Goal: Task Accomplishment & Management: Manage account settings

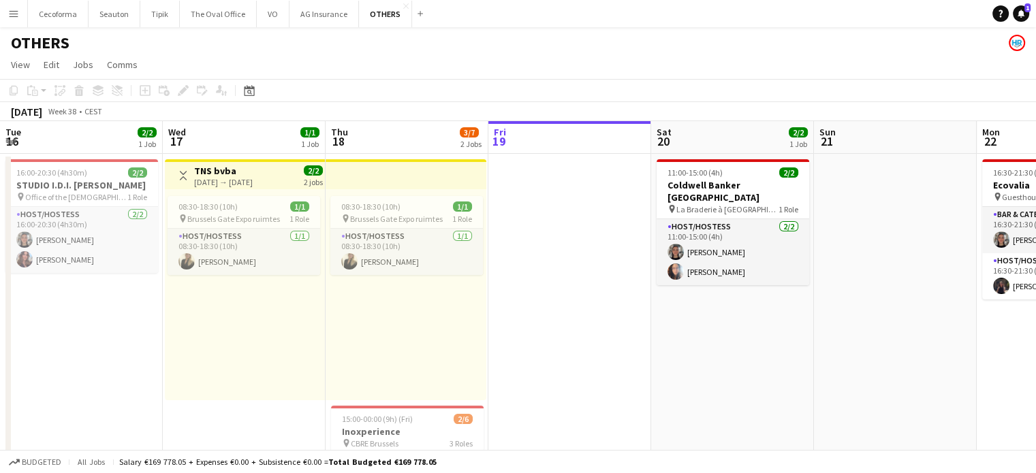
scroll to position [0, 280]
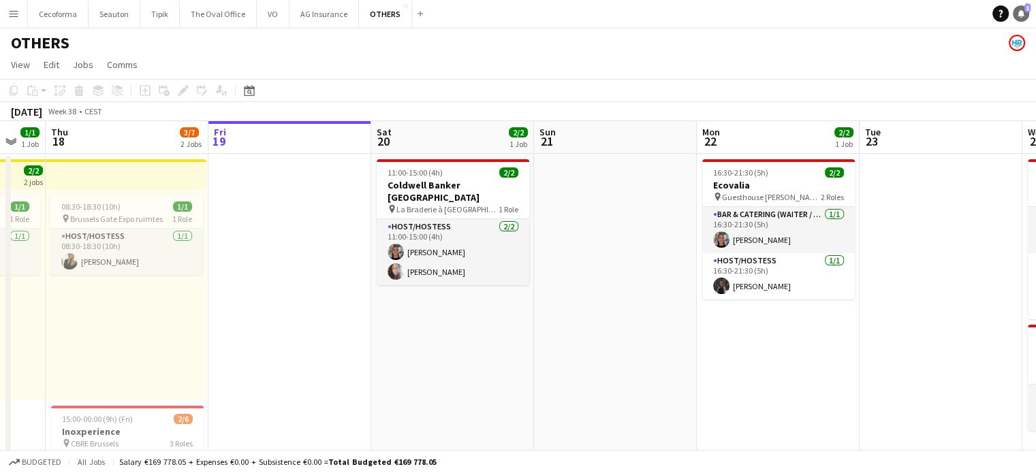
click at [1024, 13] on icon "Notifications" at bounding box center [1021, 14] width 8 height 8
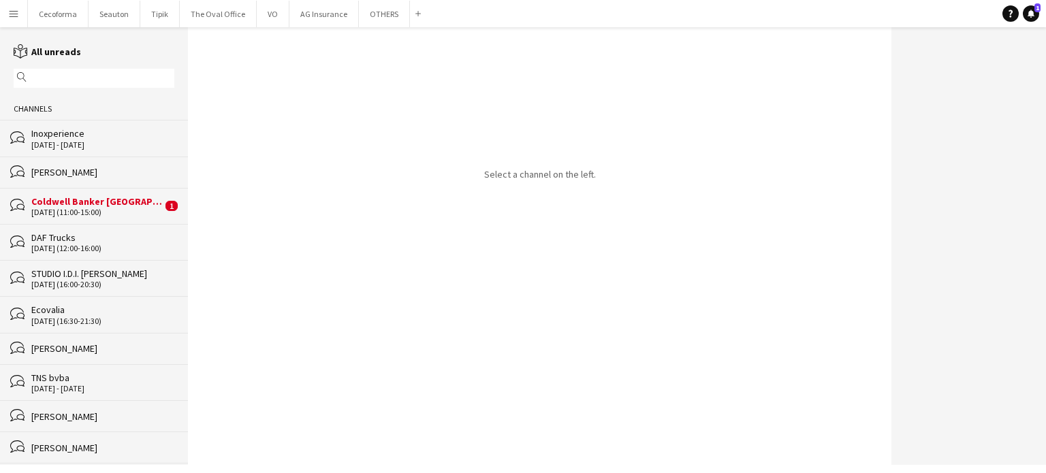
click at [90, 206] on div "Coldwell Banker [GEOGRAPHIC_DATA]" at bounding box center [96, 201] width 131 height 12
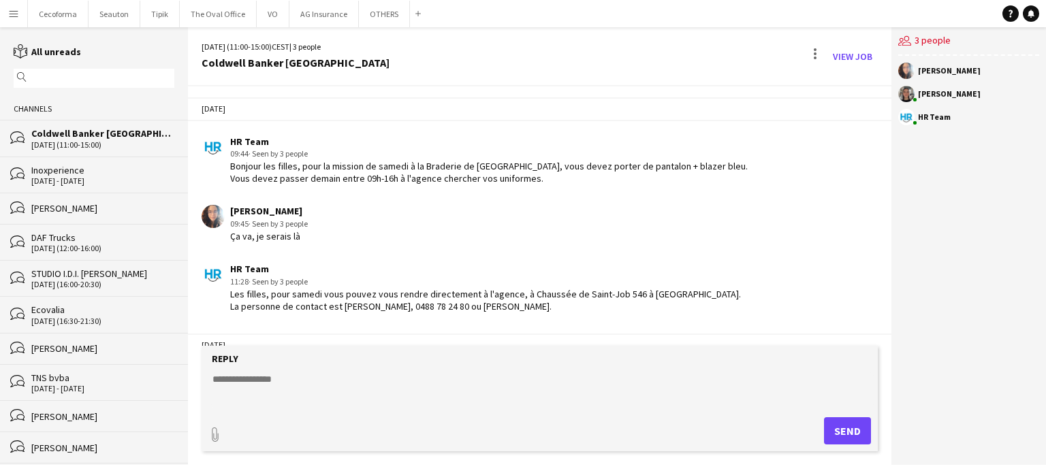
scroll to position [78, 0]
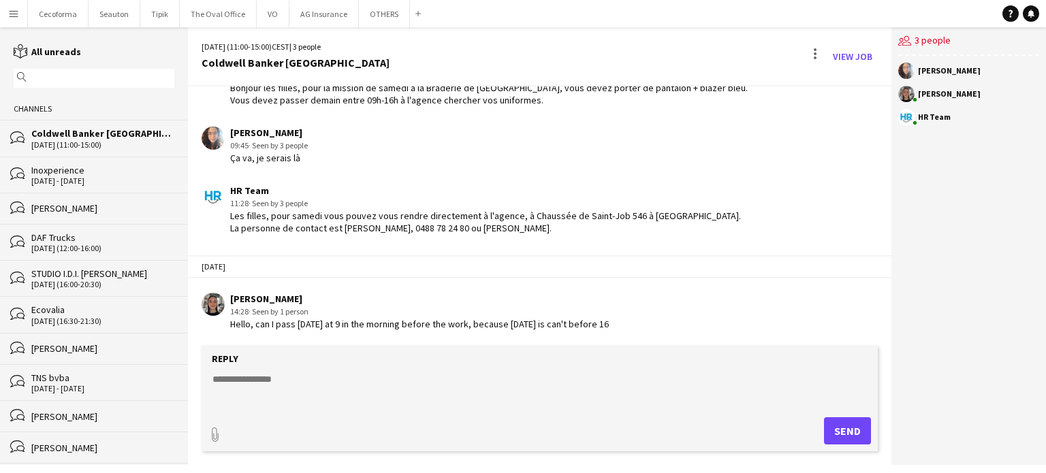
click at [276, 373] on textarea at bounding box center [542, 390] width 663 height 35
click at [281, 380] on textarea "**********" at bounding box center [542, 390] width 663 height 35
type textarea "**********"
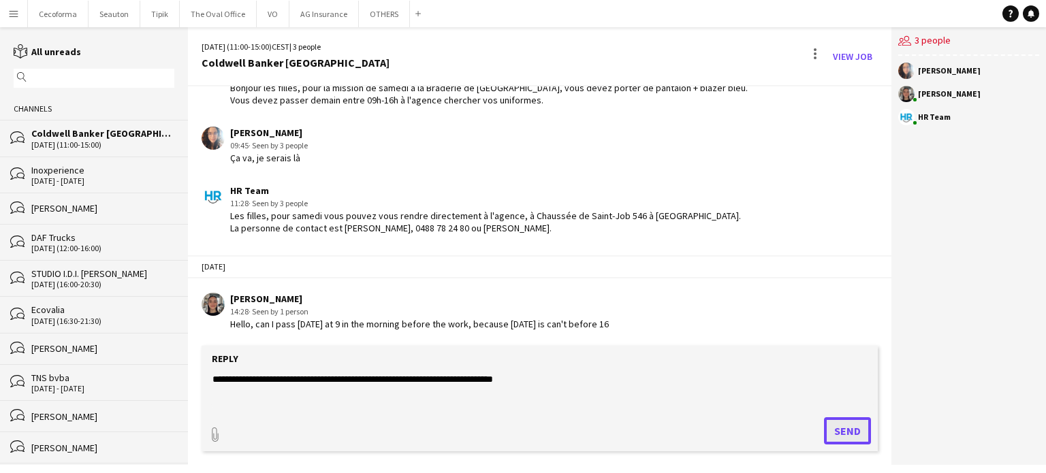
click at [859, 434] on button "Send" at bounding box center [847, 430] width 47 height 27
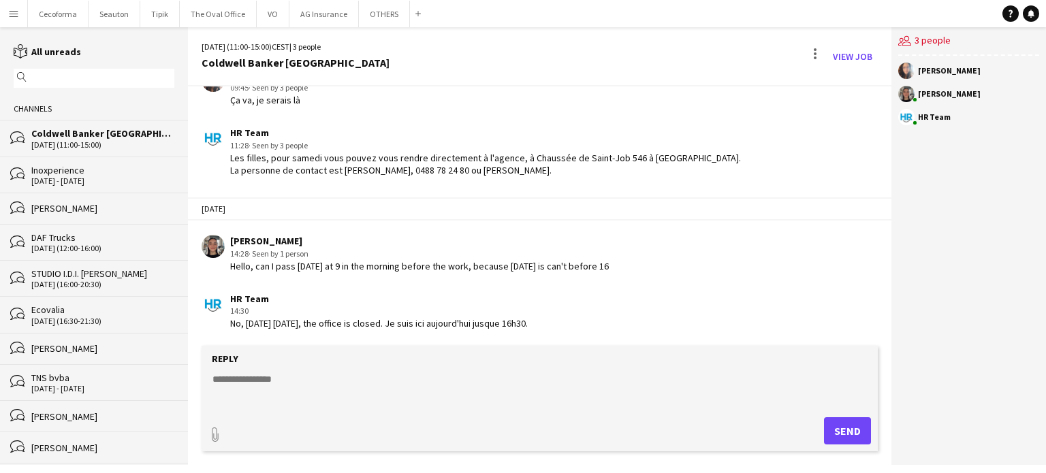
click at [269, 375] on textarea at bounding box center [542, 390] width 663 height 35
click at [379, 18] on button "OTHERS Close" at bounding box center [384, 14] width 51 height 27
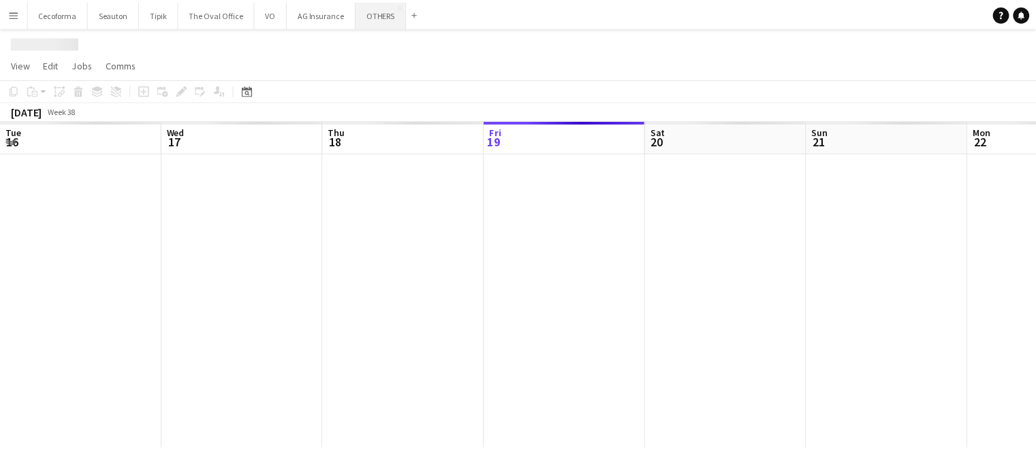
scroll to position [0, 326]
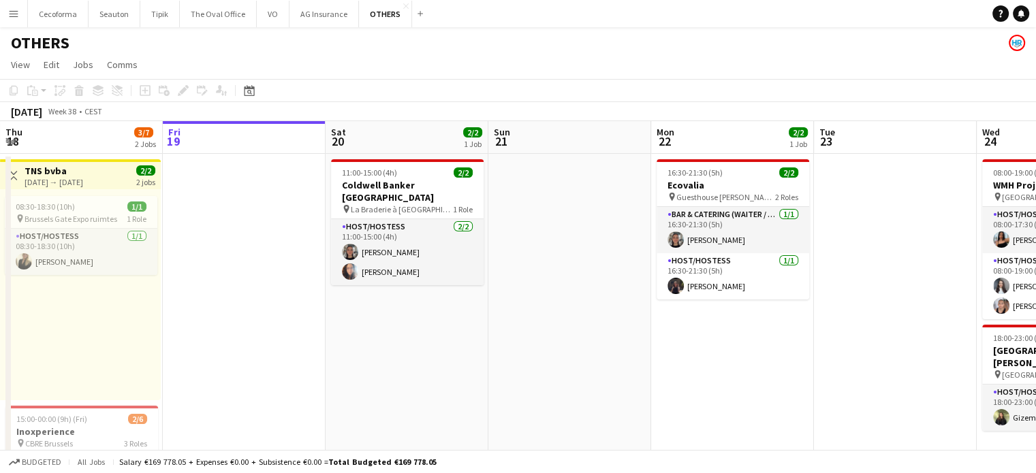
click at [247, 351] on app-date-cell at bounding box center [244, 394] width 163 height 481
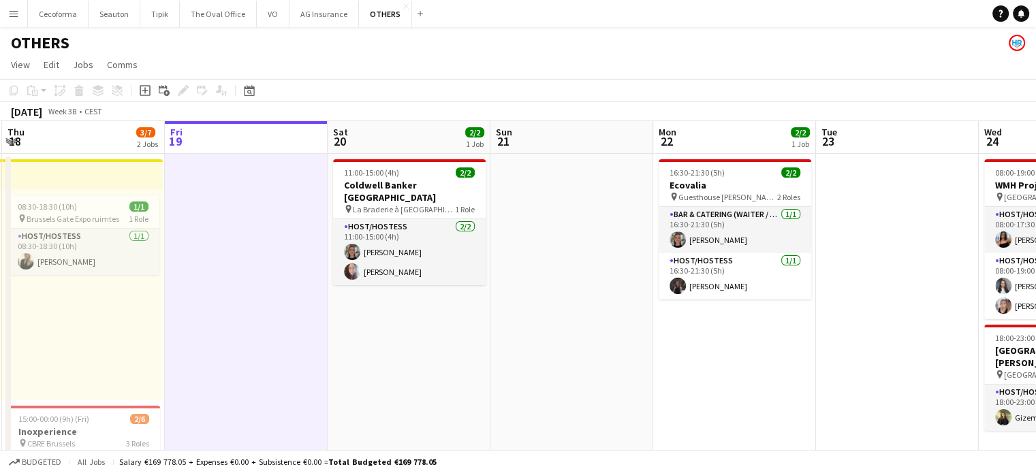
click at [633, 422] on app-date-cell at bounding box center [571, 394] width 163 height 481
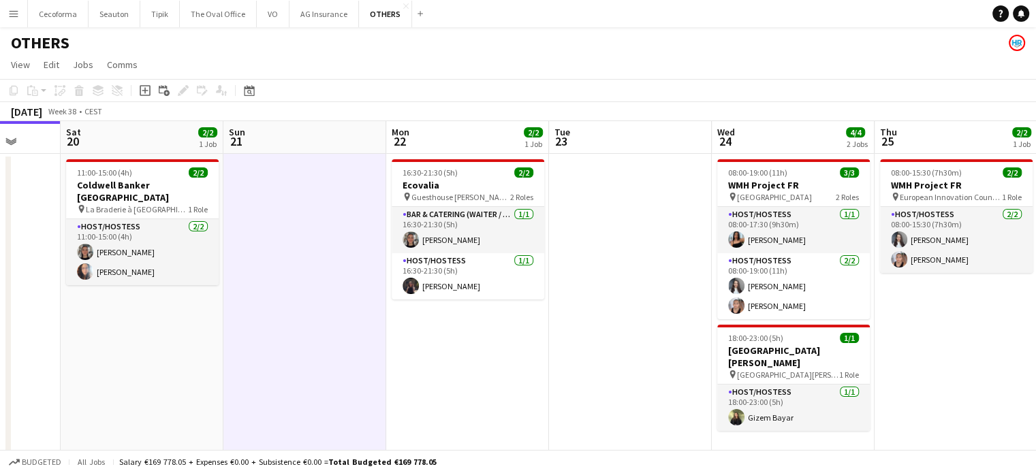
drag, startPoint x: 744, startPoint y: 396, endPoint x: 455, endPoint y: 372, distance: 289.8
click at [471, 373] on app-calendar-viewport "Tue 16 2/2 1 Job Wed 17 1/1 1 Job Thu 18 3/7 2 Jobs Fri 19 Sat 20 2/2 1 Job Sun…" at bounding box center [518, 377] width 1036 height 513
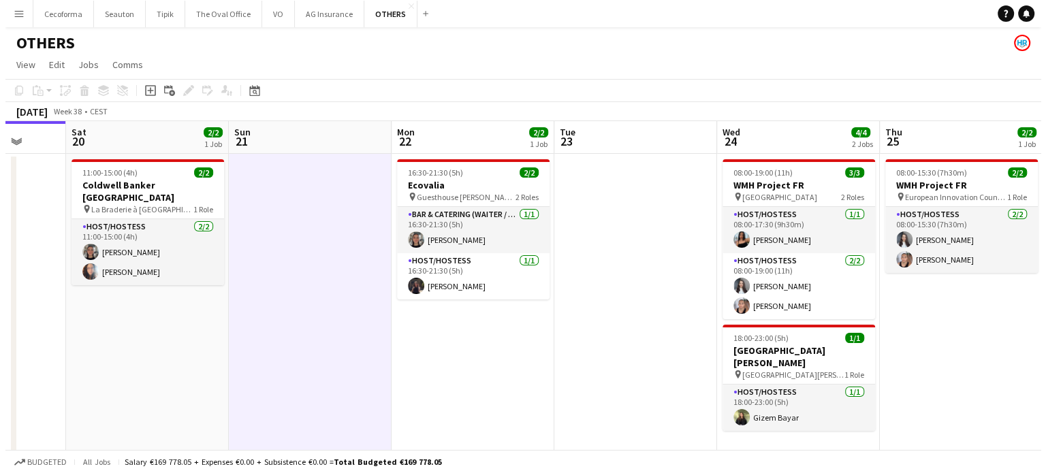
scroll to position [0, 357]
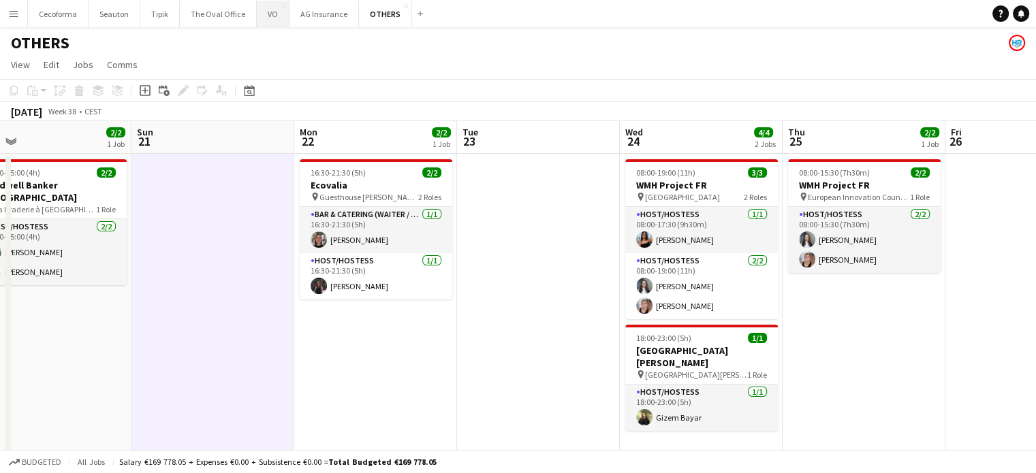
click at [264, 17] on button "VO Close" at bounding box center [273, 14] width 33 height 27
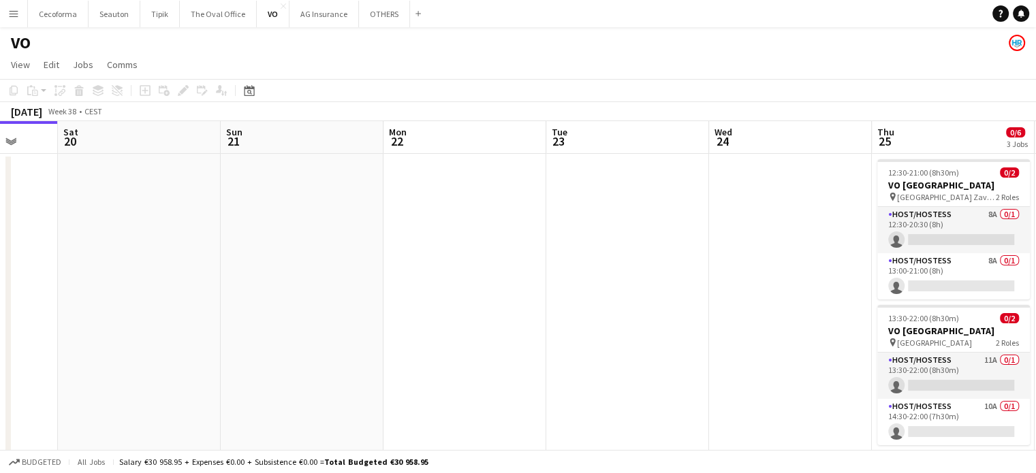
drag, startPoint x: 767, startPoint y: 315, endPoint x: 267, endPoint y: 218, distance: 509.3
click at [298, 234] on app-calendar-viewport "Tue 16 Wed 17 Thu 18 Fri 19 Sat 20 Sun 21 Mon 22 Tue 23 Wed 24 Thu 25 0/6 3 Job…" at bounding box center [518, 371] width 1036 height 501
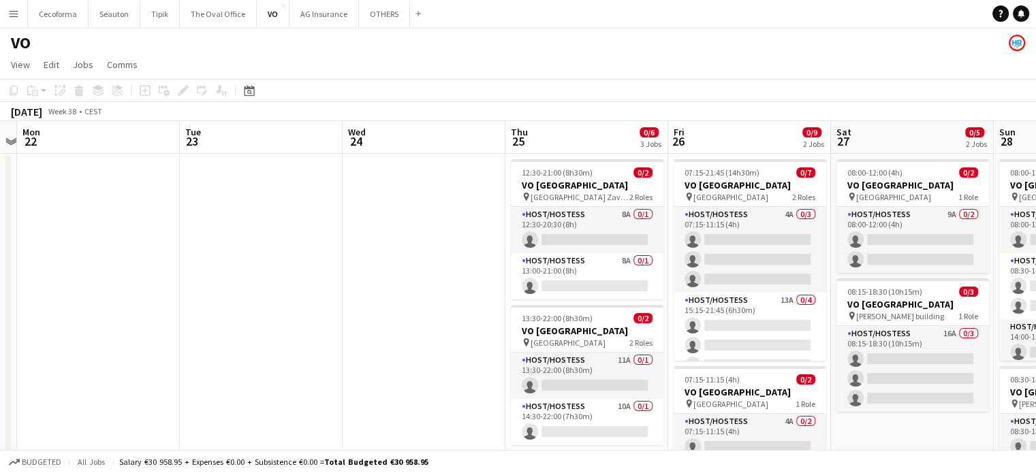
drag, startPoint x: 419, startPoint y: 288, endPoint x: 407, endPoint y: 291, distance: 11.9
click at [401, 288] on app-calendar-viewport "Thu 18 Fri 19 Sat 20 Sun 21 Mon 22 Tue 23 Wed 24 Thu 25 0/6 3 Jobs Fri 26 0/9 2…" at bounding box center [518, 371] width 1036 height 501
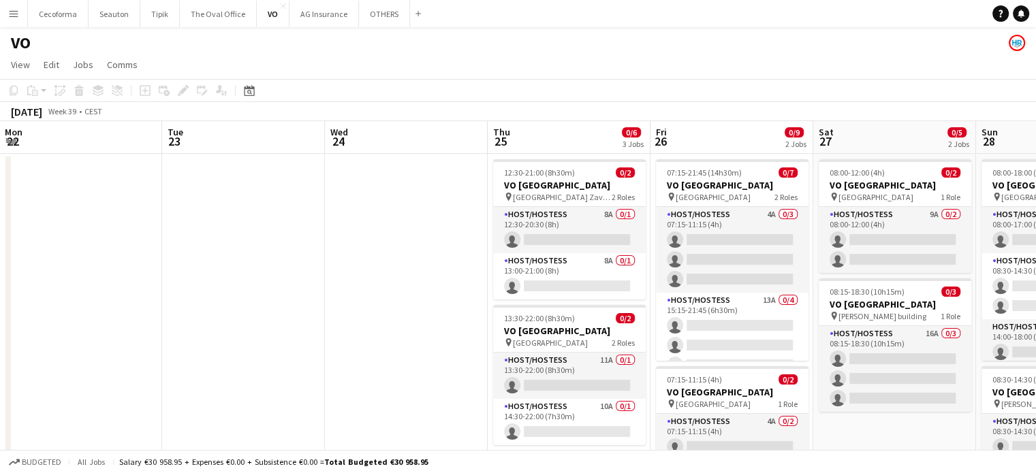
click at [845, 435] on app-date-cell "08:00-12:00 (4h) 0/2 VO Europe pin [GEOGRAPHIC_DATA] 1 Role Host/Hostess 9A 0/2…" at bounding box center [894, 388] width 163 height 468
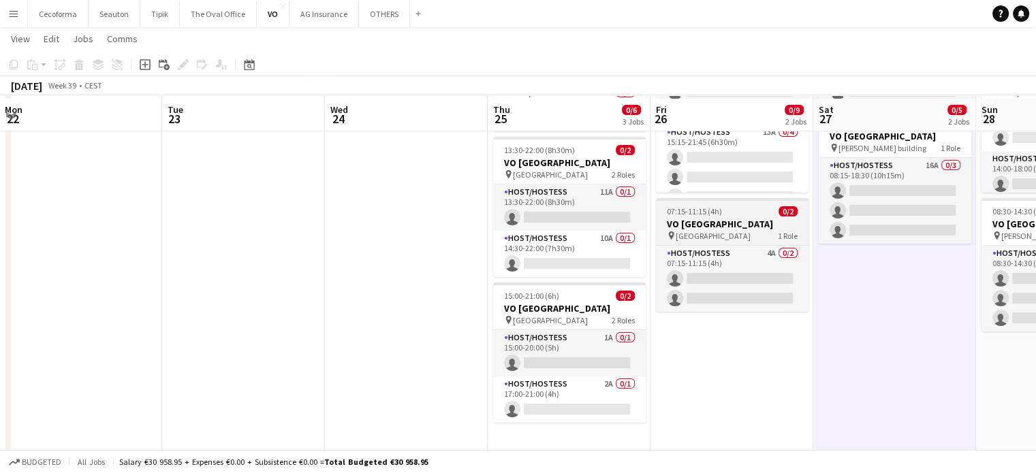
scroll to position [170, 0]
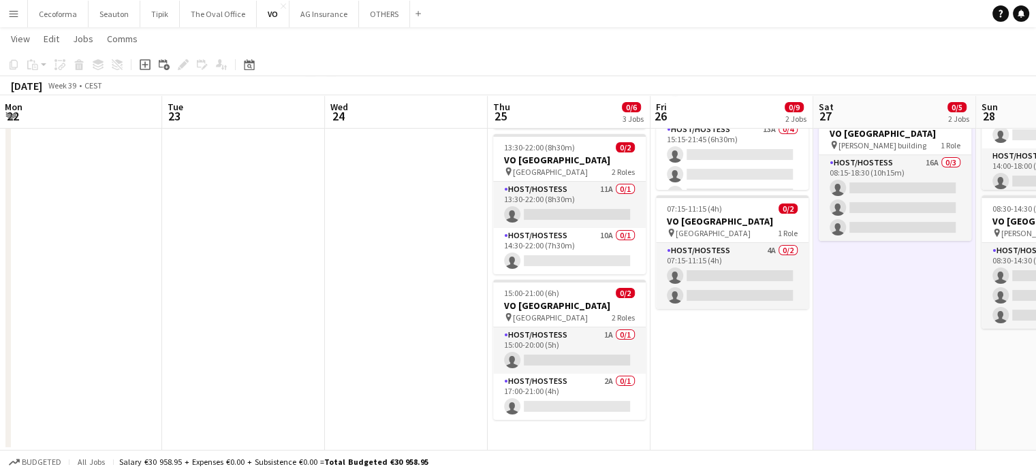
click at [790, 390] on app-date-cell "07:15-21:45 (14h30m) 0/7 VO Europe pin [GEOGRAPHIC_DATA] 2 Roles Host/Hostess 4…" at bounding box center [731, 217] width 163 height 468
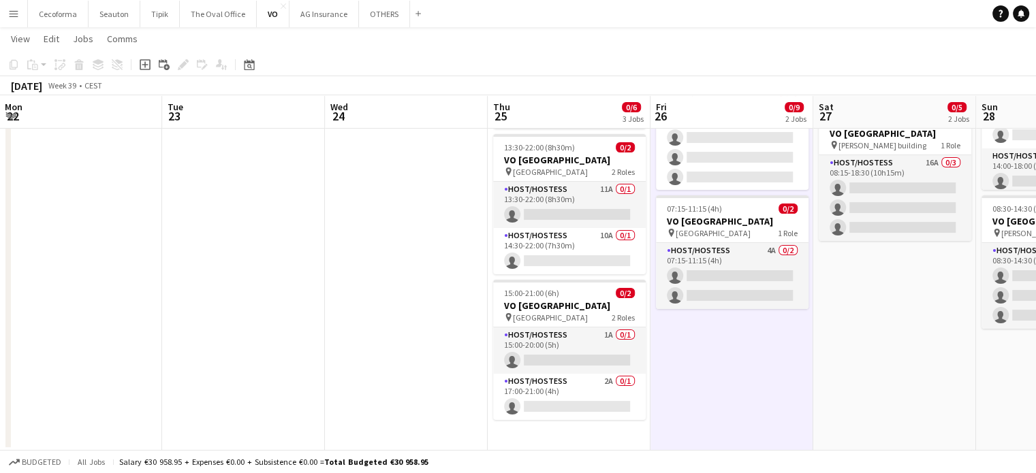
click at [740, 347] on app-date-cell "07:15-21:45 (14h30m) 0/7 VO Europe pin [GEOGRAPHIC_DATA] 2 Roles Host/Hostess 4…" at bounding box center [731, 217] width 163 height 468
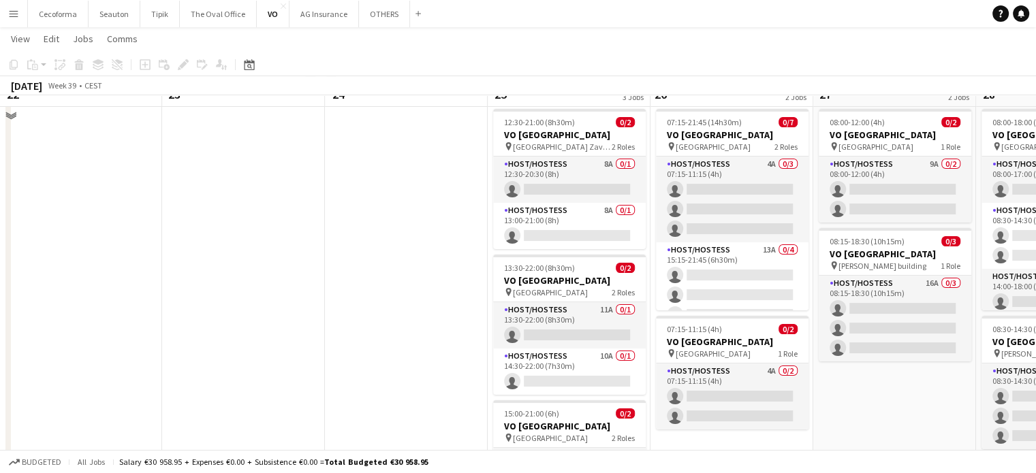
scroll to position [0, 0]
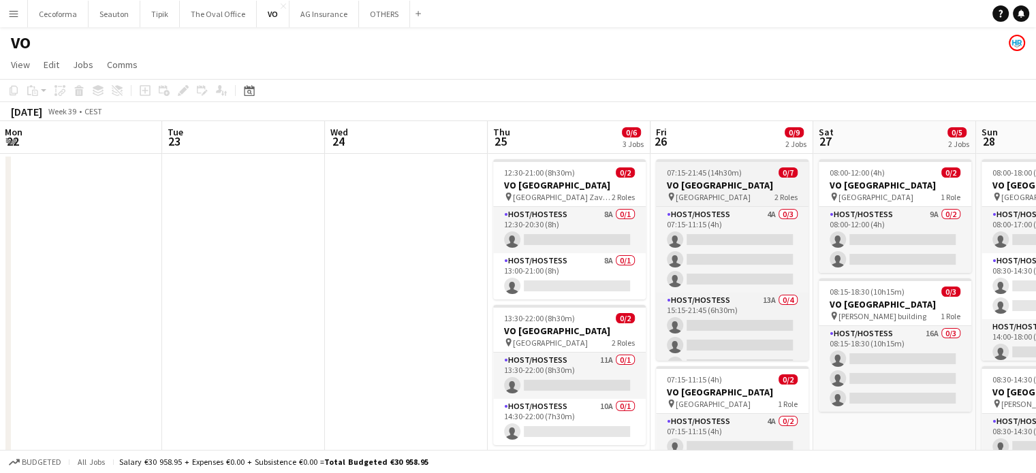
click at [706, 181] on h3 "VO [GEOGRAPHIC_DATA]" at bounding box center [732, 185] width 153 height 12
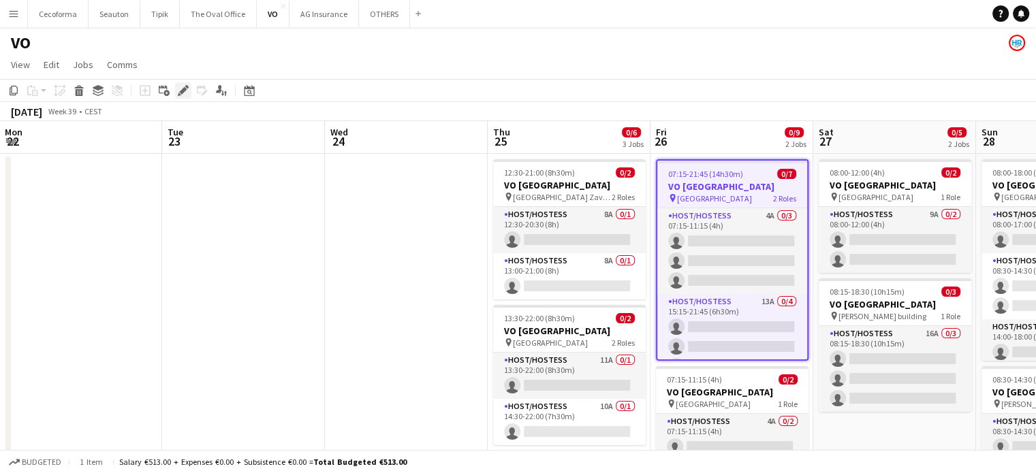
click at [185, 89] on icon at bounding box center [182, 90] width 7 height 7
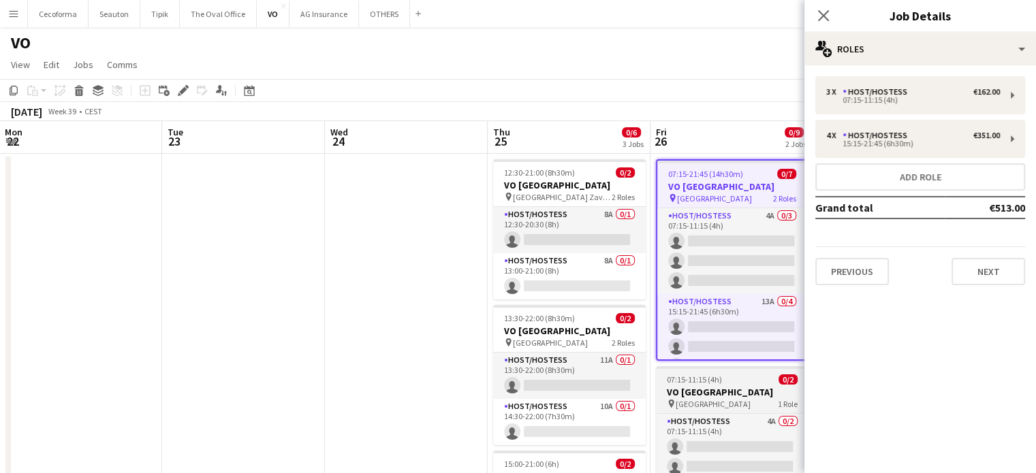
click at [716, 396] on h3 "VO [GEOGRAPHIC_DATA]" at bounding box center [732, 392] width 153 height 12
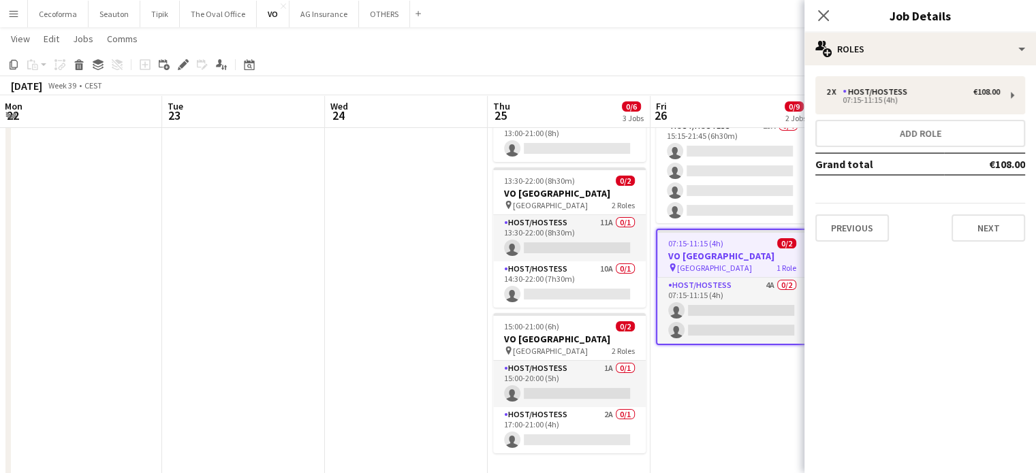
scroll to position [0, 488]
click at [736, 392] on app-date-cell "07:15-21:45 (14h30m) 0/7 VO Europe pin [GEOGRAPHIC_DATA] 2 Roles Host/Hostess 4…" at bounding box center [733, 250] width 163 height 468
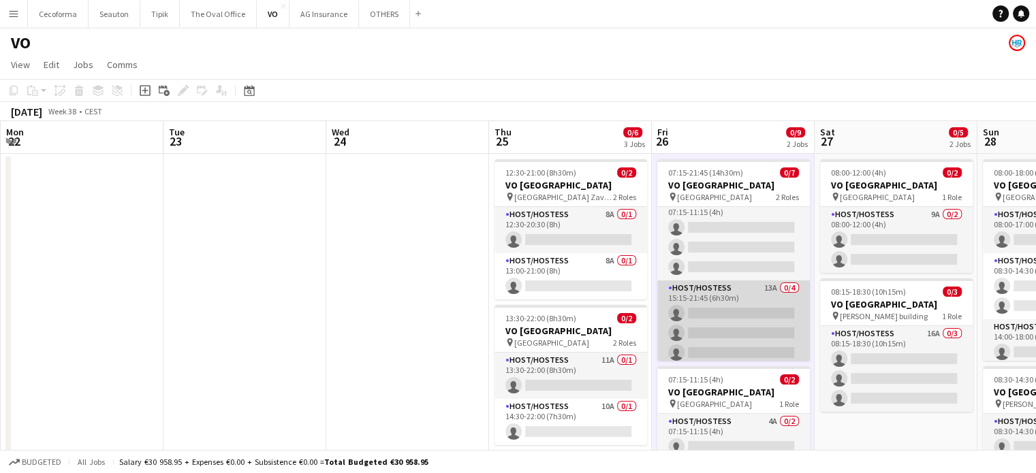
scroll to position [0, 0]
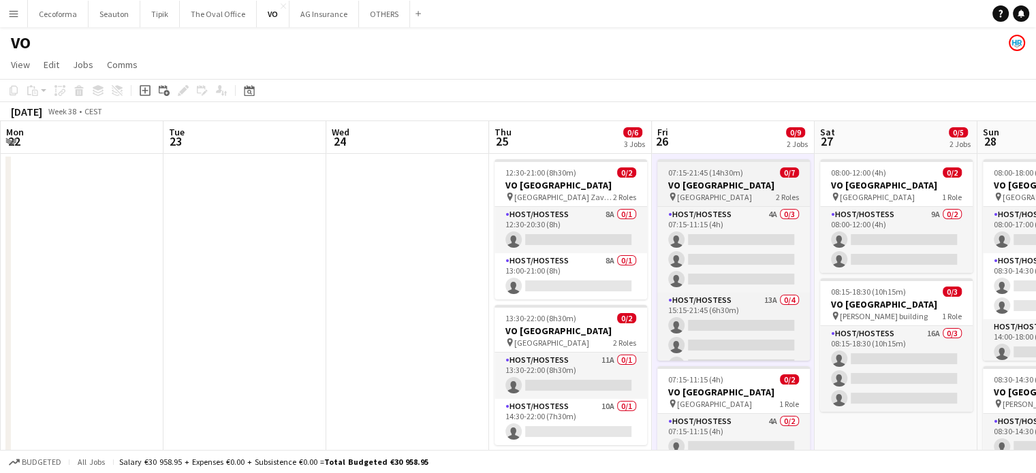
click at [714, 176] on span "07:15-21:45 (14h30m)" at bounding box center [705, 173] width 75 height 10
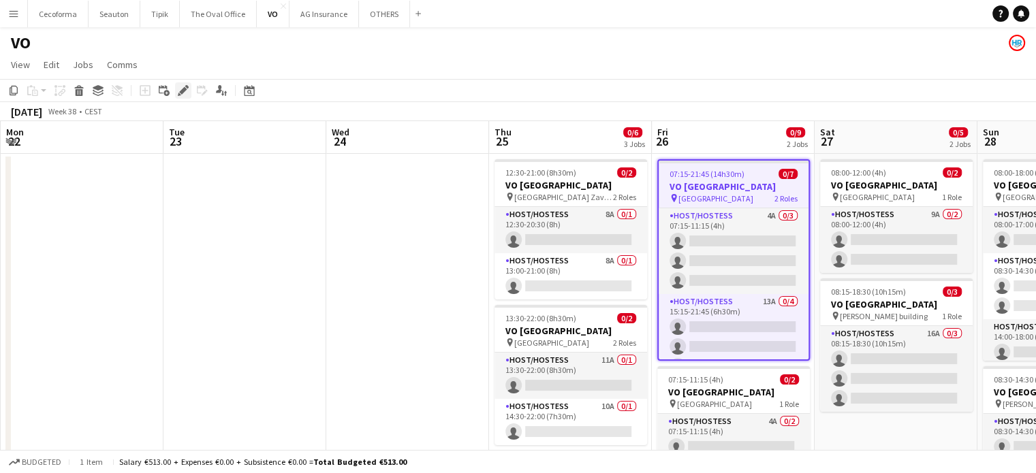
click at [184, 89] on icon at bounding box center [182, 90] width 7 height 7
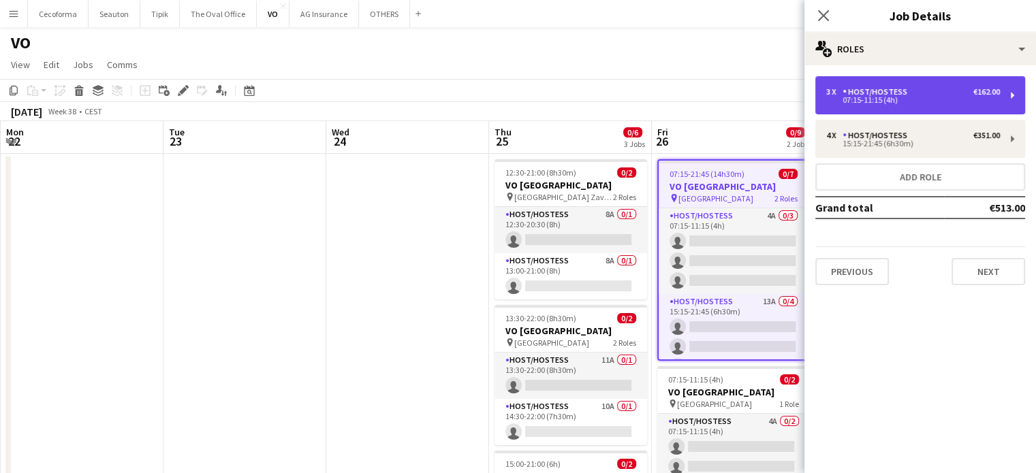
click at [894, 100] on div "07:15-11:15 (4h)" at bounding box center [913, 100] width 174 height 7
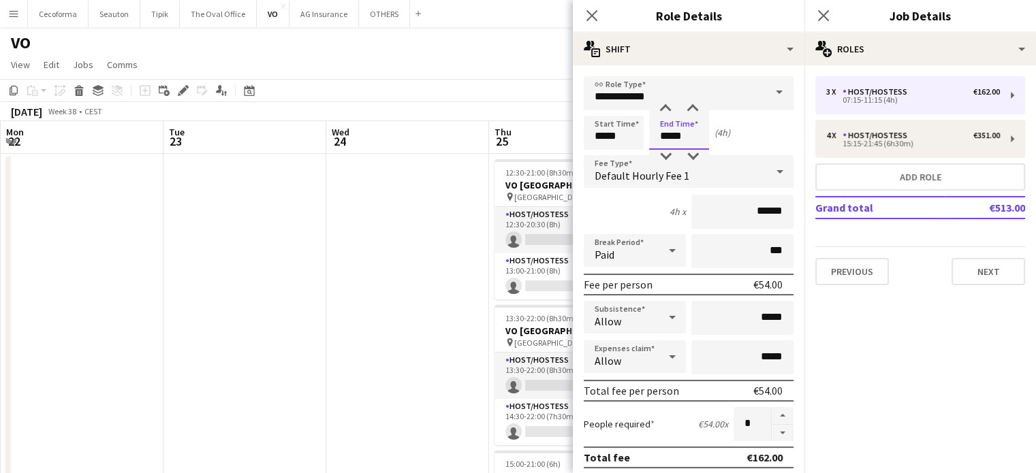
click at [669, 136] on input "*****" at bounding box center [679, 133] width 60 height 34
click at [665, 109] on div at bounding box center [665, 109] width 27 height 14
type input "*****"
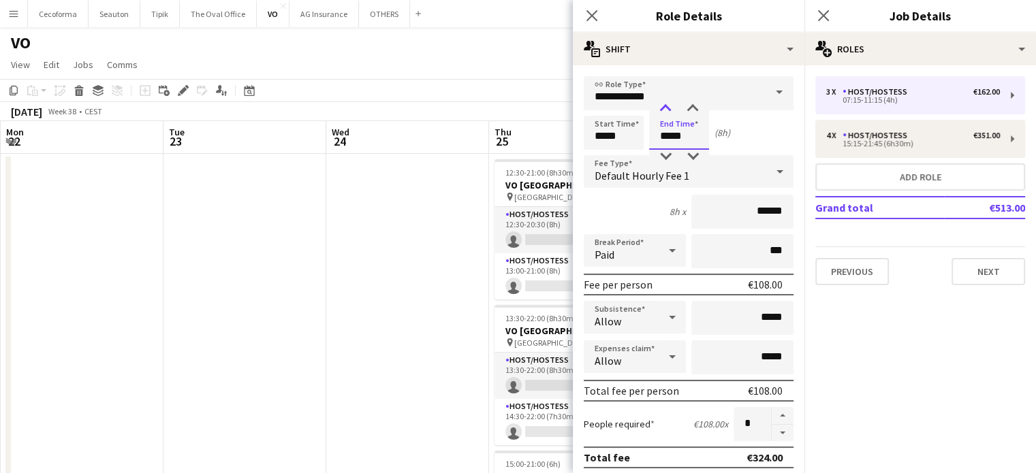
click at [665, 109] on div at bounding box center [665, 109] width 27 height 14
click at [774, 430] on button "button" at bounding box center [783, 433] width 22 height 17
type input "*"
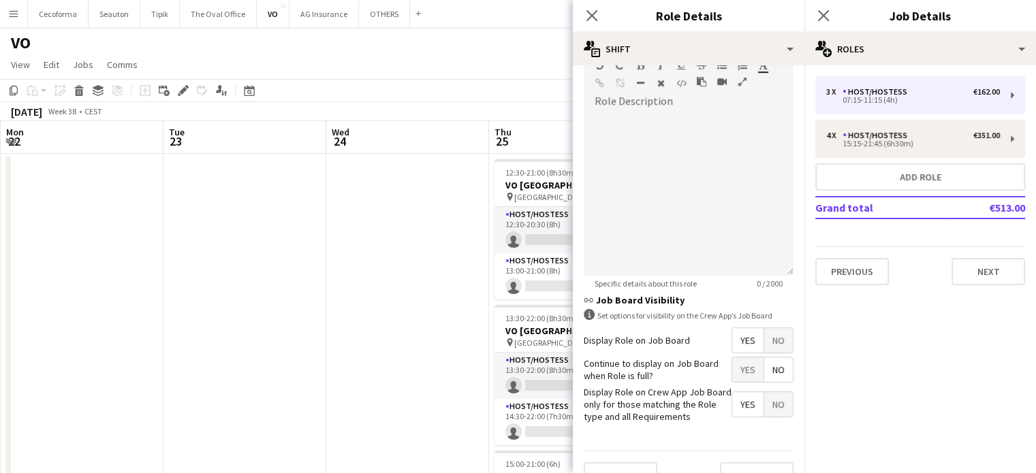
scroll to position [445, 0]
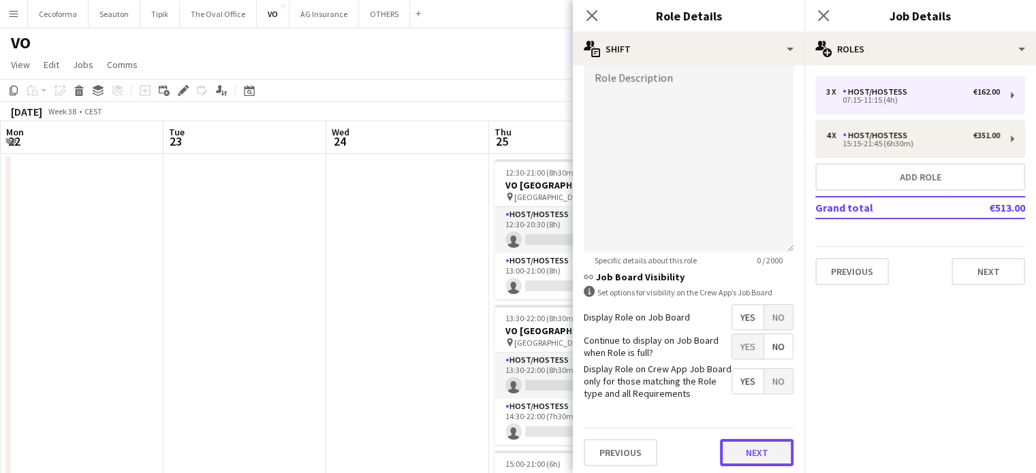
click at [761, 445] on button "Next" at bounding box center [757, 452] width 74 height 27
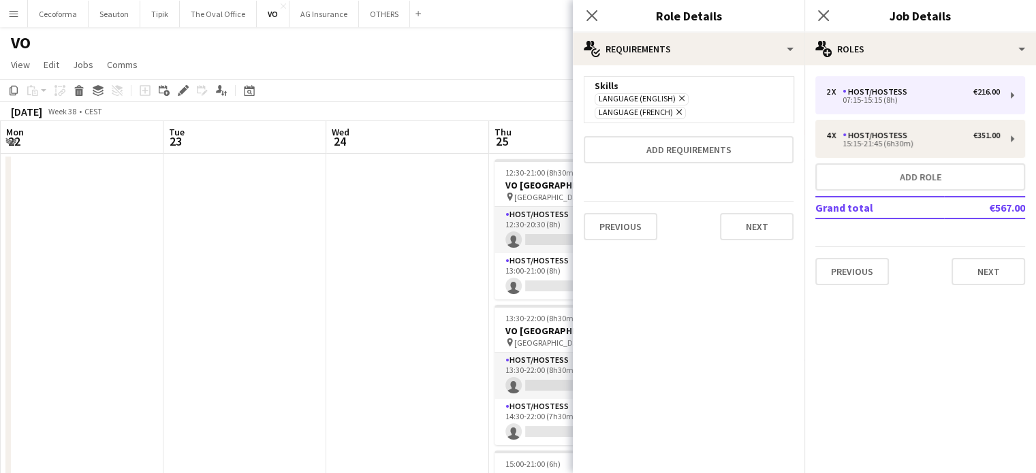
scroll to position [0, 0]
click at [755, 225] on button "Next" at bounding box center [757, 226] width 74 height 27
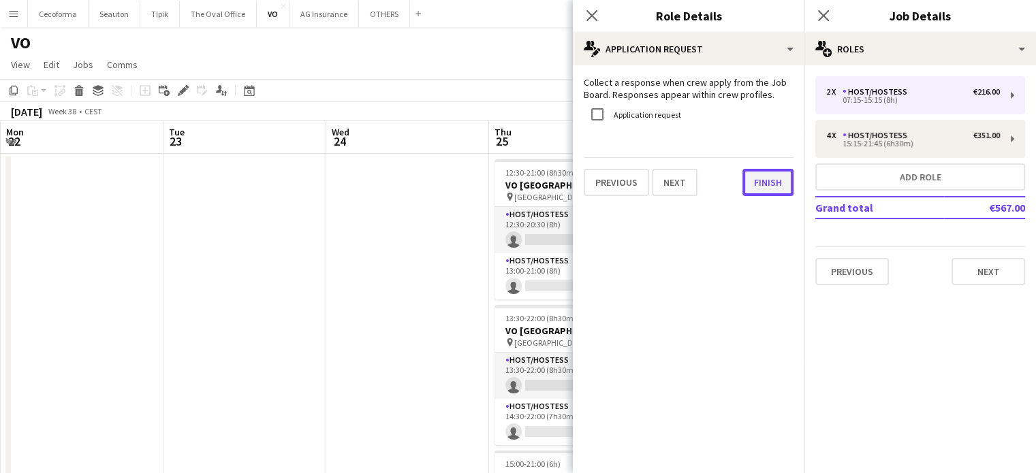
click at [766, 183] on button "Finish" at bounding box center [767, 182] width 51 height 27
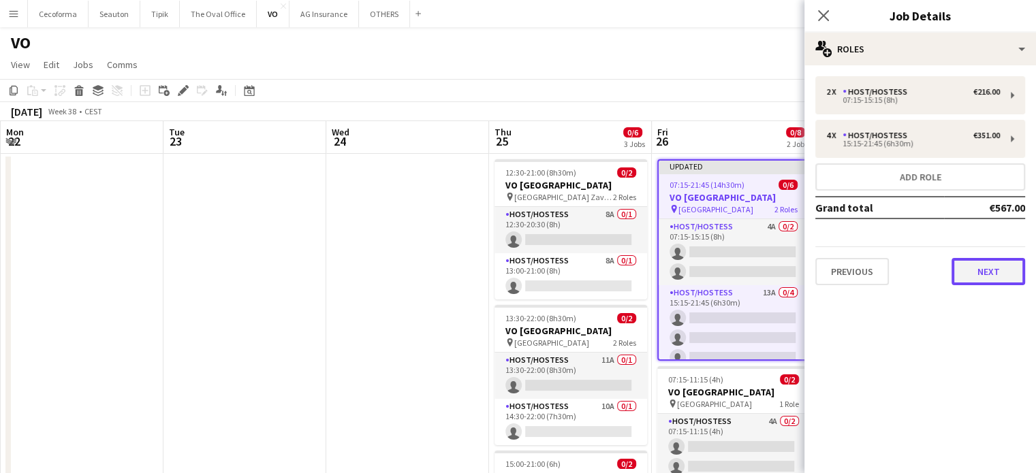
click at [993, 268] on button "Next" at bounding box center [988, 271] width 74 height 27
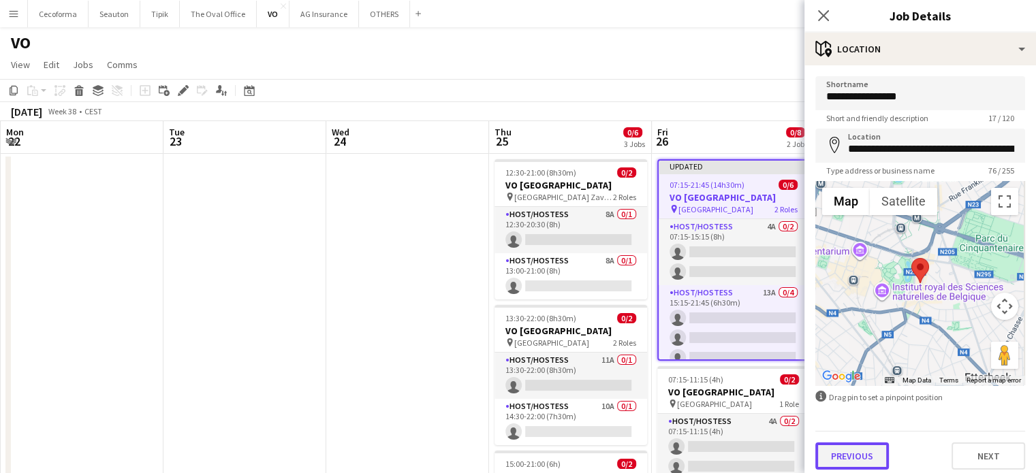
click at [840, 456] on button "Previous" at bounding box center [852, 456] width 74 height 27
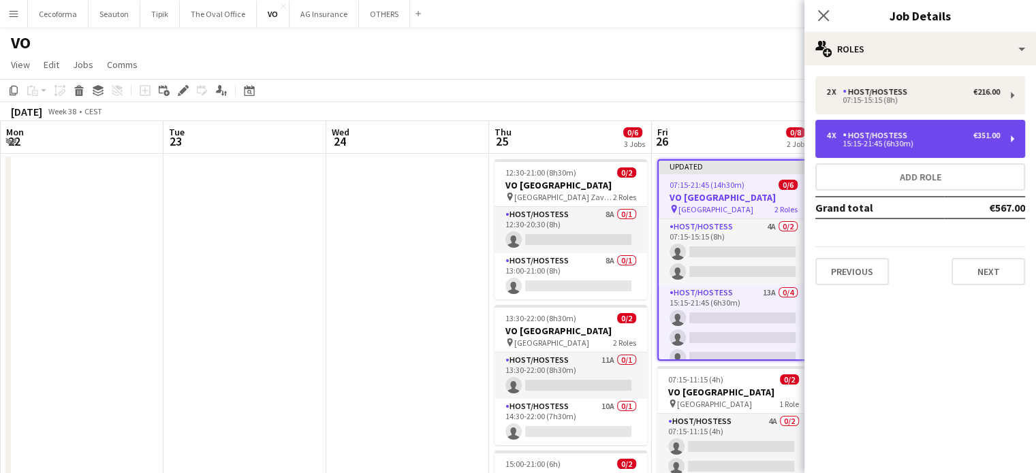
click at [868, 135] on div "Host/Hostess" at bounding box center [877, 136] width 70 height 10
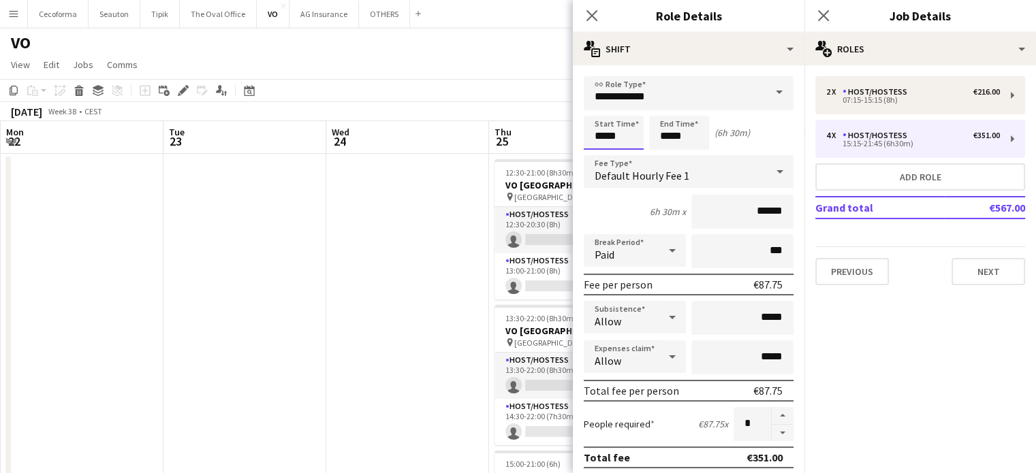
click at [603, 135] on input "*****" at bounding box center [614, 133] width 60 height 34
click at [599, 152] on div at bounding box center [599, 157] width 27 height 14
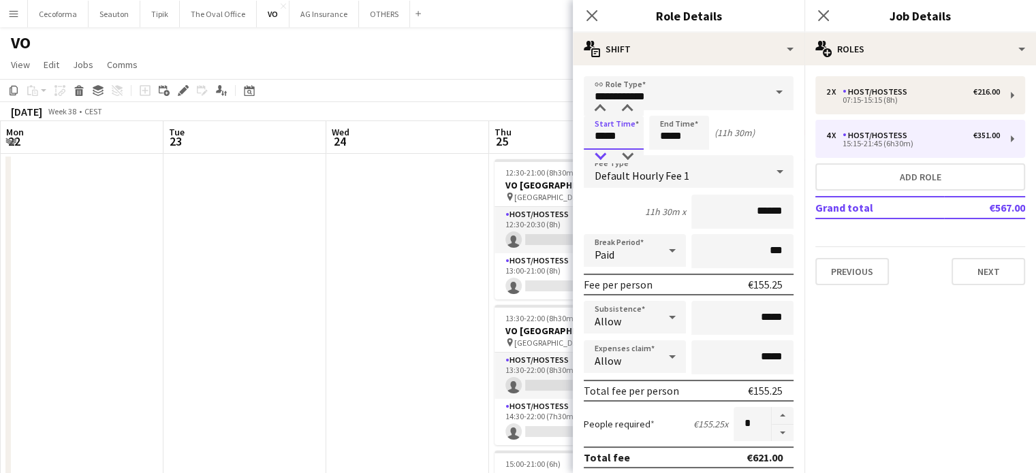
click at [599, 152] on div at bounding box center [599, 157] width 27 height 14
type input "*****"
click at [599, 152] on div at bounding box center [599, 157] width 27 height 14
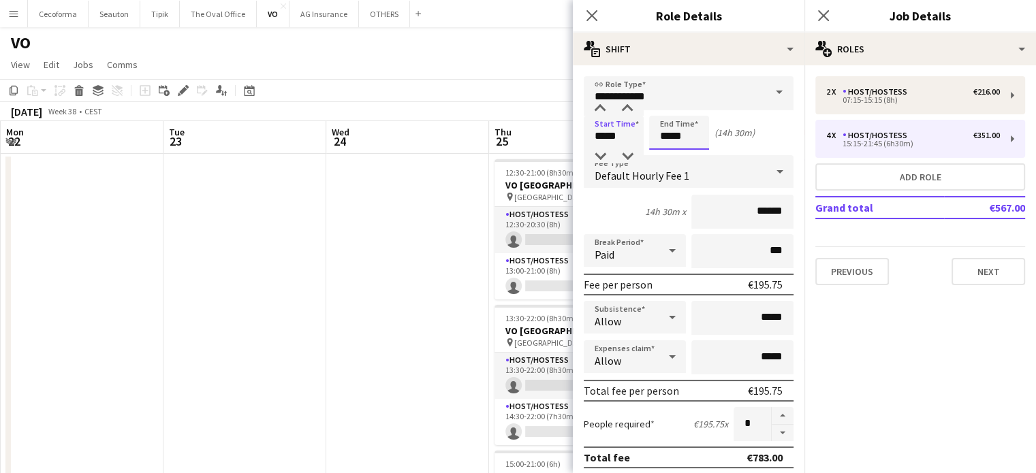
click at [670, 141] on input "*****" at bounding box center [679, 133] width 60 height 34
click at [668, 153] on div at bounding box center [665, 157] width 27 height 14
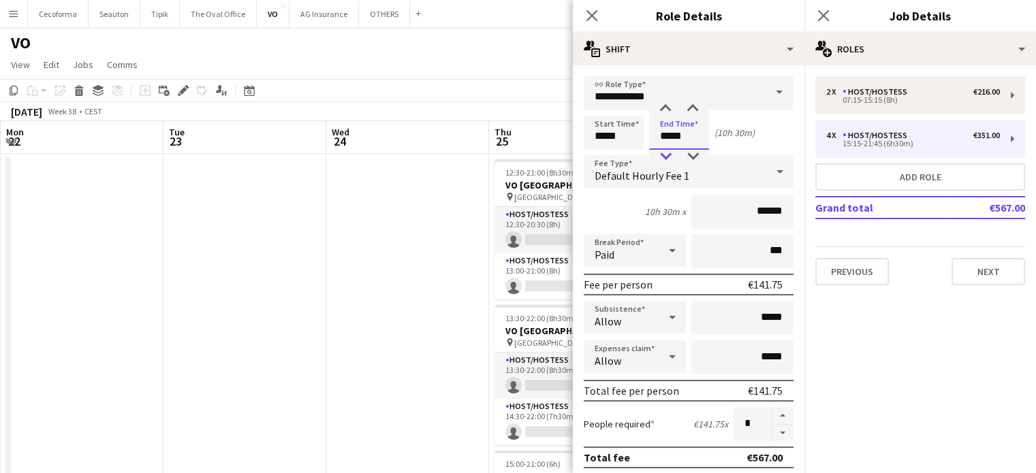
click at [668, 153] on div at bounding box center [665, 157] width 27 height 14
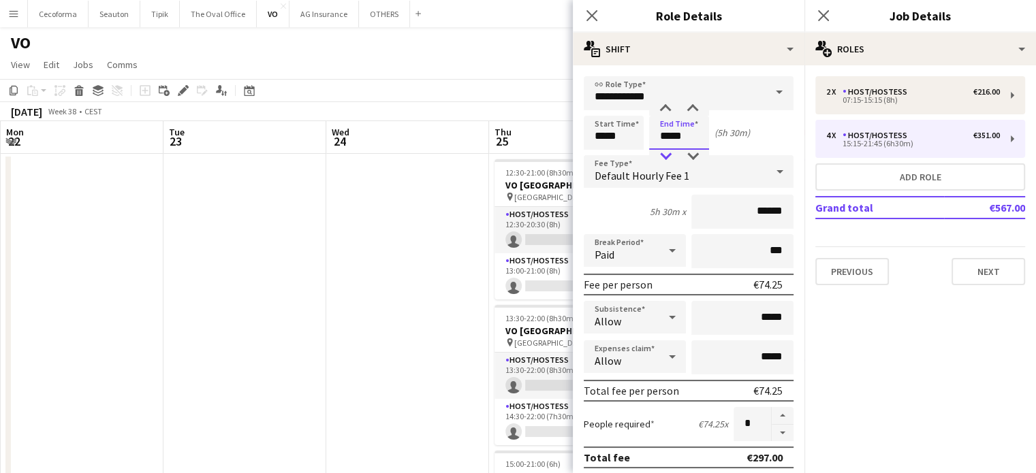
type input "*****"
click at [668, 153] on div at bounding box center [665, 157] width 27 height 14
click at [776, 425] on button "button" at bounding box center [783, 433] width 22 height 17
type input "*"
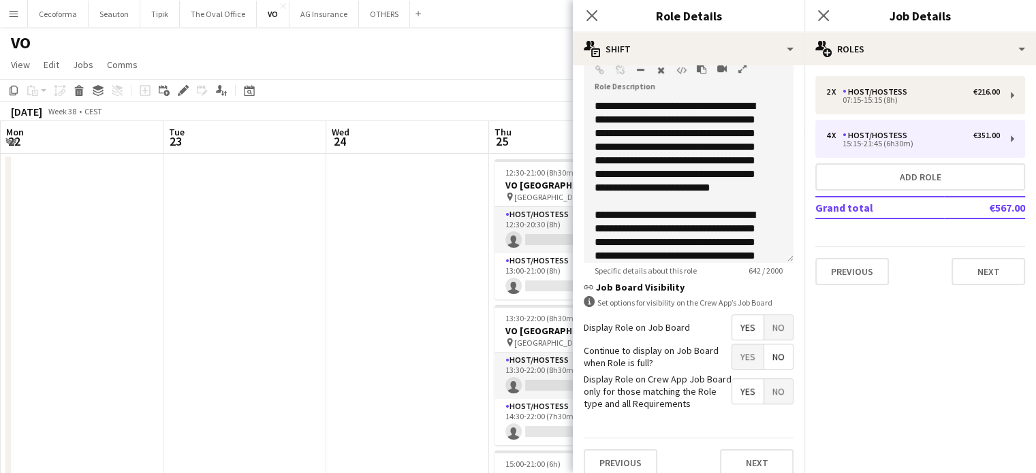
scroll to position [445, 0]
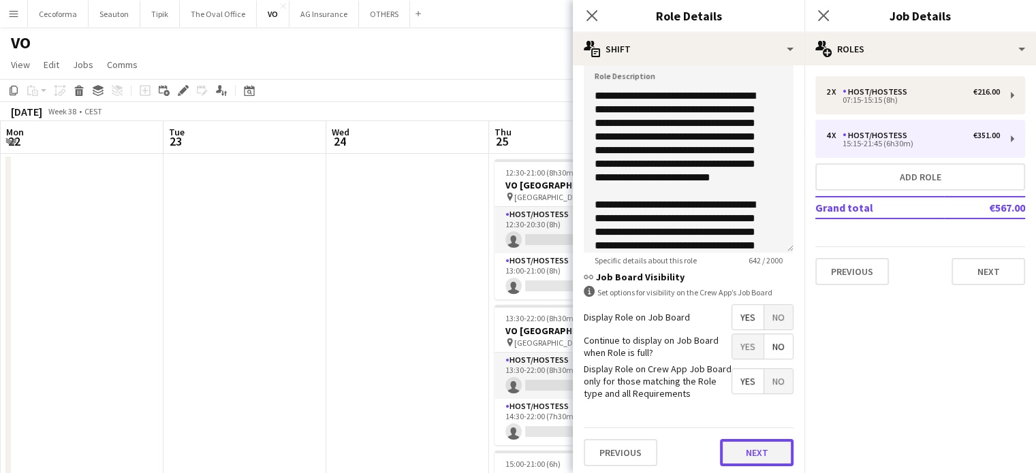
click at [744, 452] on button "Next" at bounding box center [757, 452] width 74 height 27
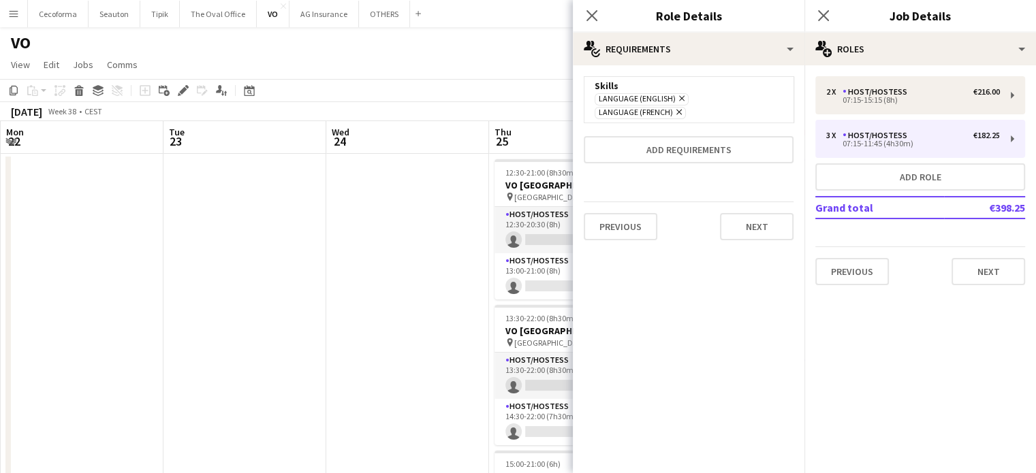
scroll to position [0, 0]
click at [596, 18] on icon "Close pop-in" at bounding box center [591, 15] width 13 height 13
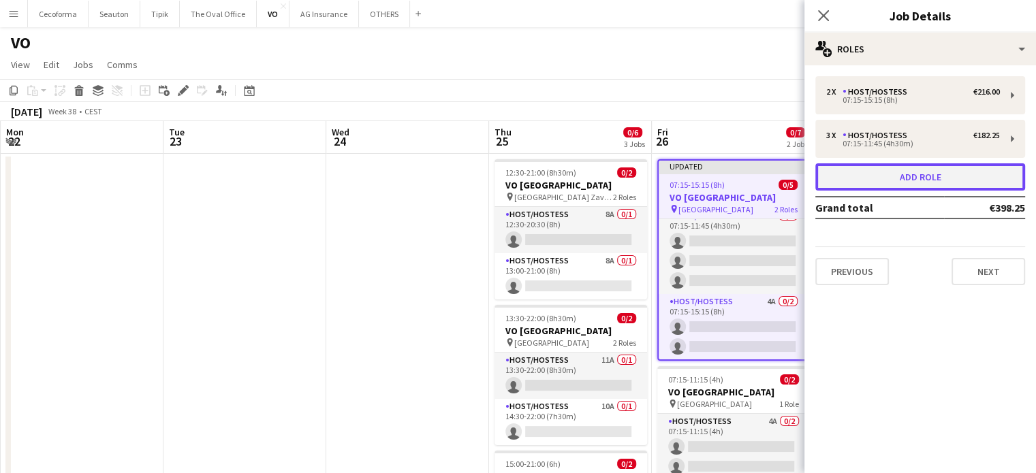
click at [915, 176] on button "Add role" at bounding box center [920, 176] width 210 height 27
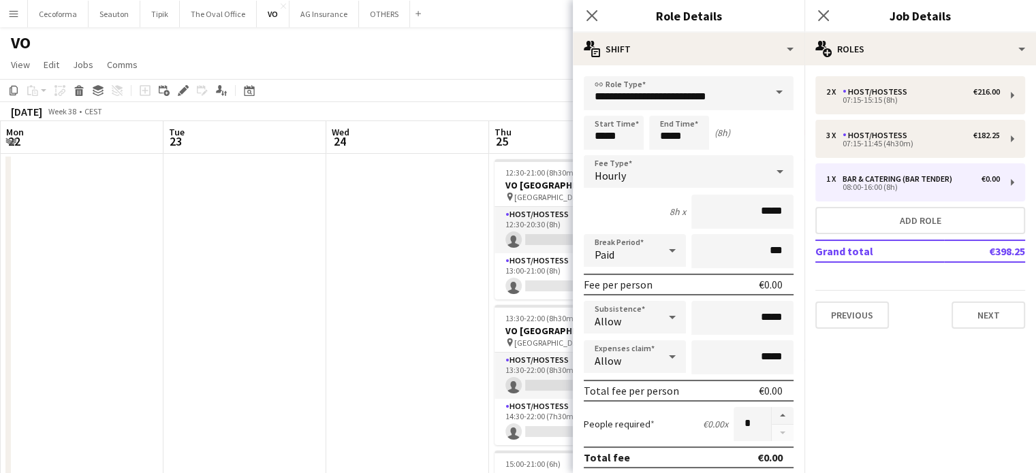
click at [769, 91] on span at bounding box center [779, 92] width 29 height 33
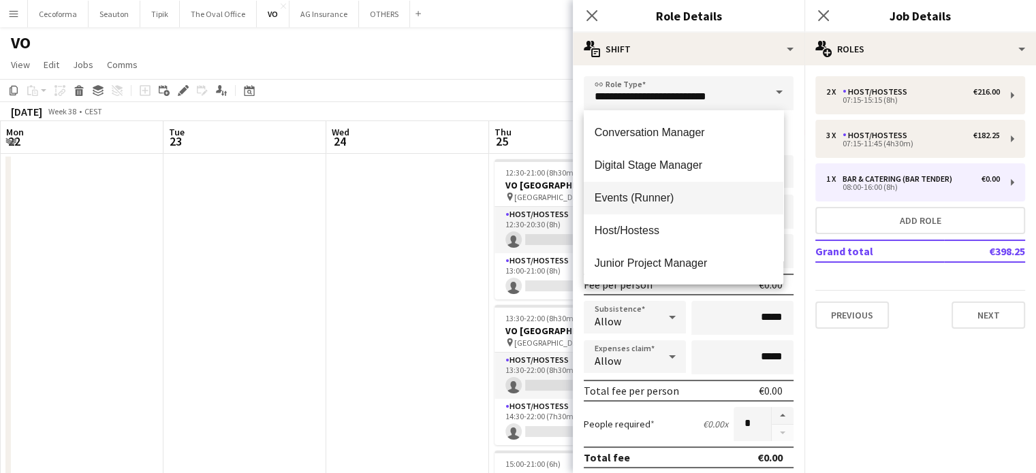
scroll to position [272, 0]
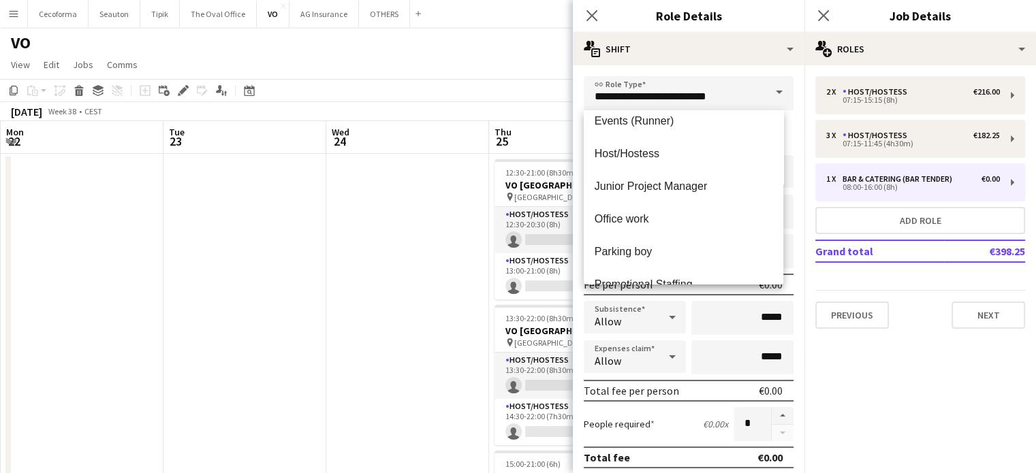
click at [629, 153] on span "Host/Hostess" at bounding box center [684, 153] width 178 height 13
type input "**********"
type input "******"
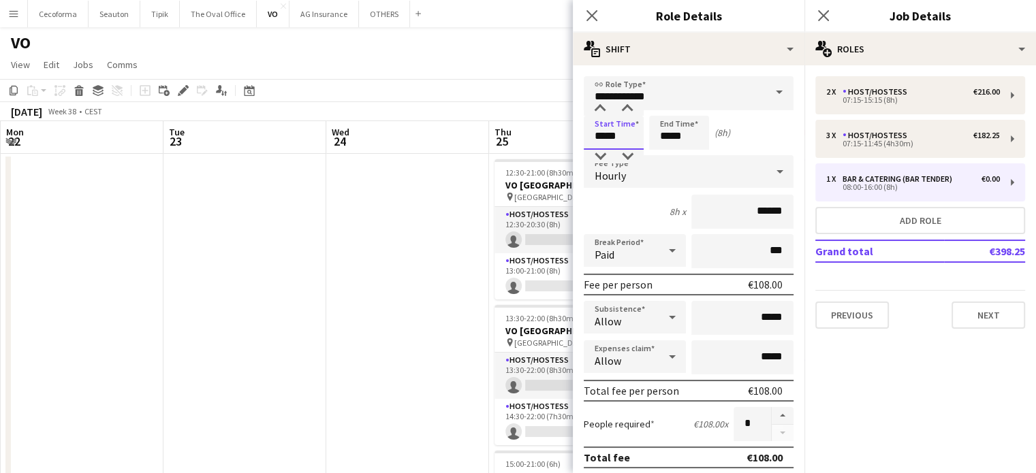
click at [605, 138] on input "*****" at bounding box center [614, 133] width 60 height 34
click at [603, 112] on div at bounding box center [599, 109] width 27 height 14
click at [603, 111] on div at bounding box center [599, 109] width 27 height 14
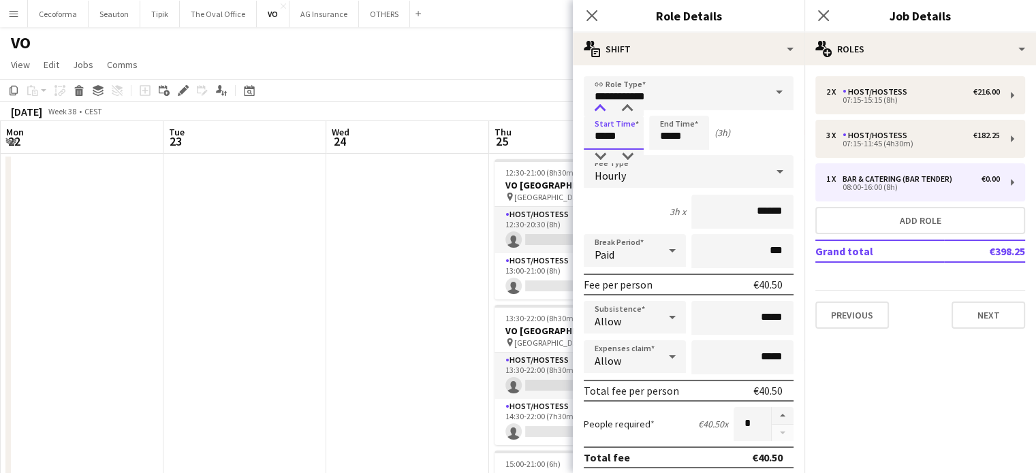
click at [603, 111] on div at bounding box center [599, 109] width 27 height 14
click at [629, 108] on div at bounding box center [627, 109] width 27 height 14
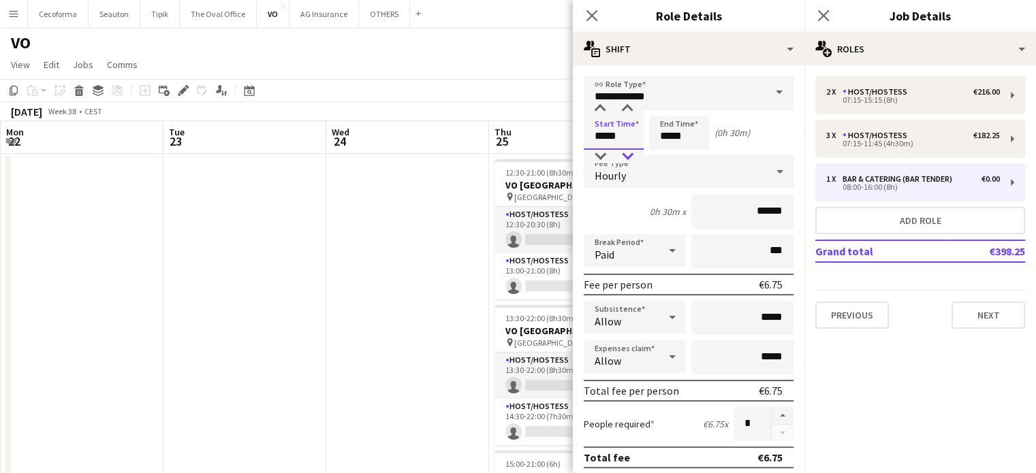
type input "*****"
click at [632, 150] on div at bounding box center [627, 157] width 27 height 14
click at [693, 135] on input "*****" at bounding box center [679, 133] width 60 height 34
click at [667, 109] on div at bounding box center [665, 109] width 27 height 14
click at [667, 108] on div at bounding box center [665, 109] width 27 height 14
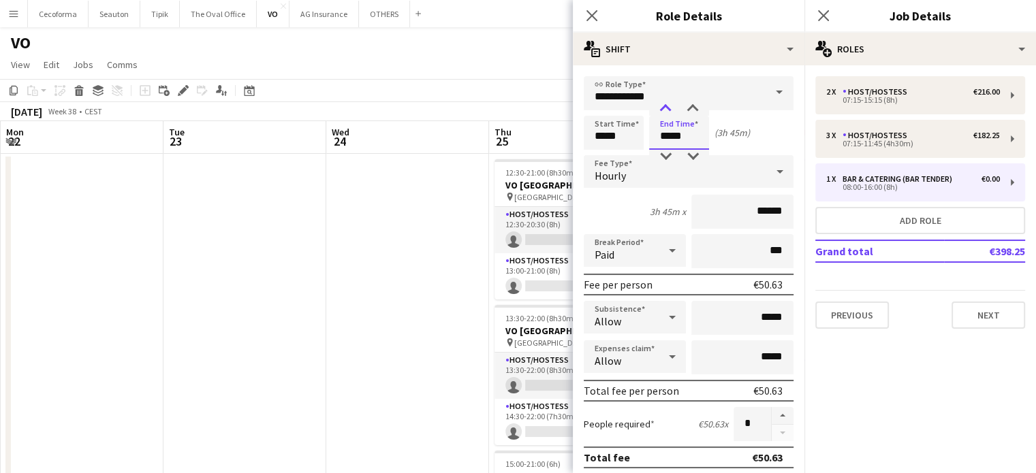
click at [667, 108] on div at bounding box center [665, 109] width 27 height 14
click at [692, 108] on div at bounding box center [692, 109] width 27 height 14
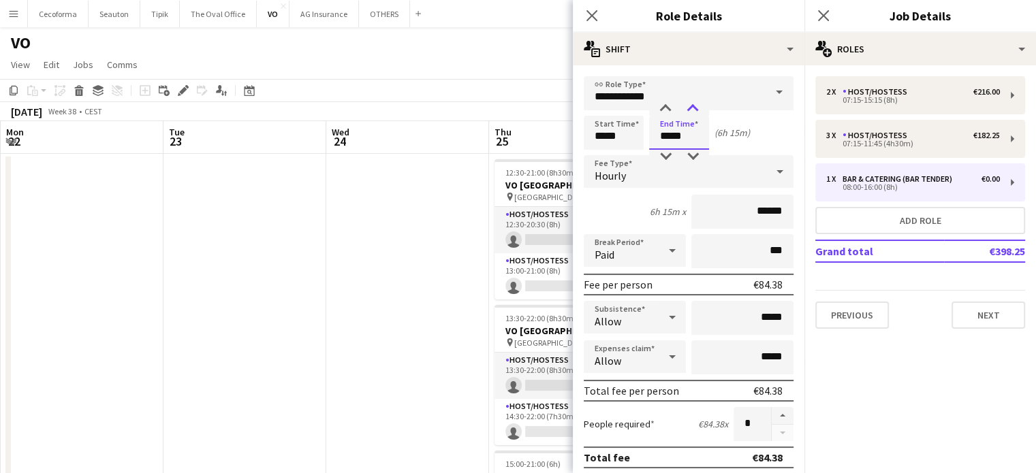
type input "*****"
click at [692, 108] on div at bounding box center [692, 109] width 27 height 14
click at [772, 408] on button "button" at bounding box center [783, 416] width 22 height 18
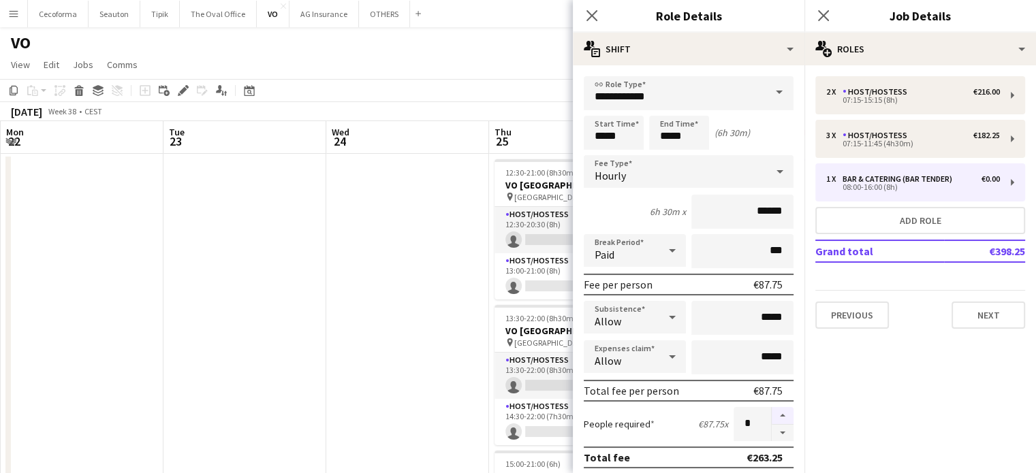
type input "*"
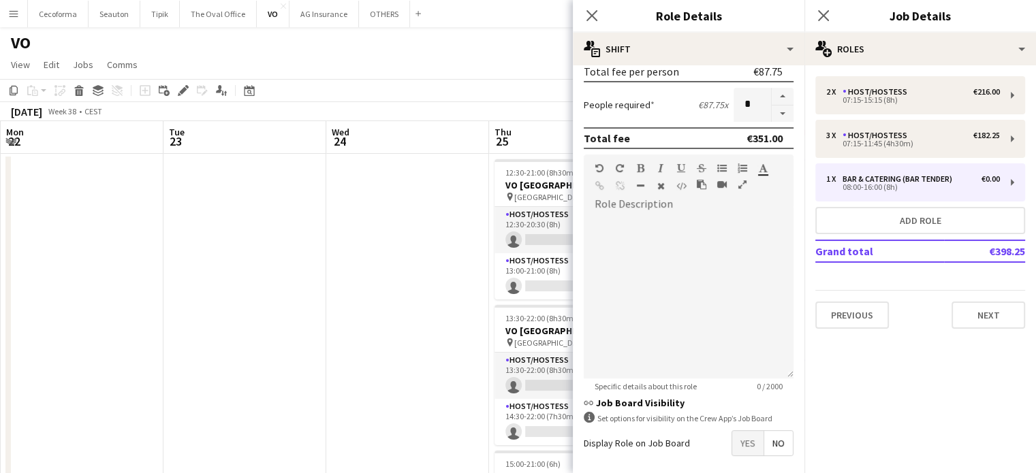
scroll to position [376, 0]
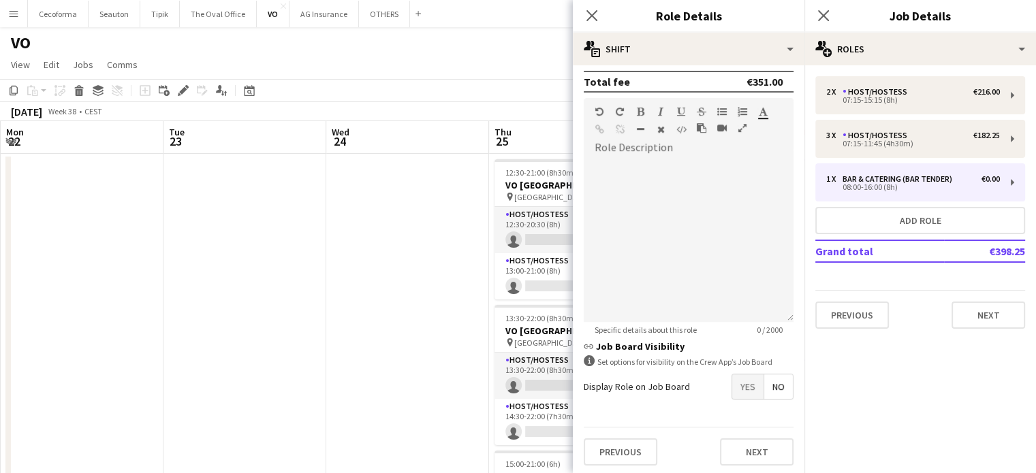
click at [736, 385] on span "Yes" at bounding box center [747, 387] width 31 height 25
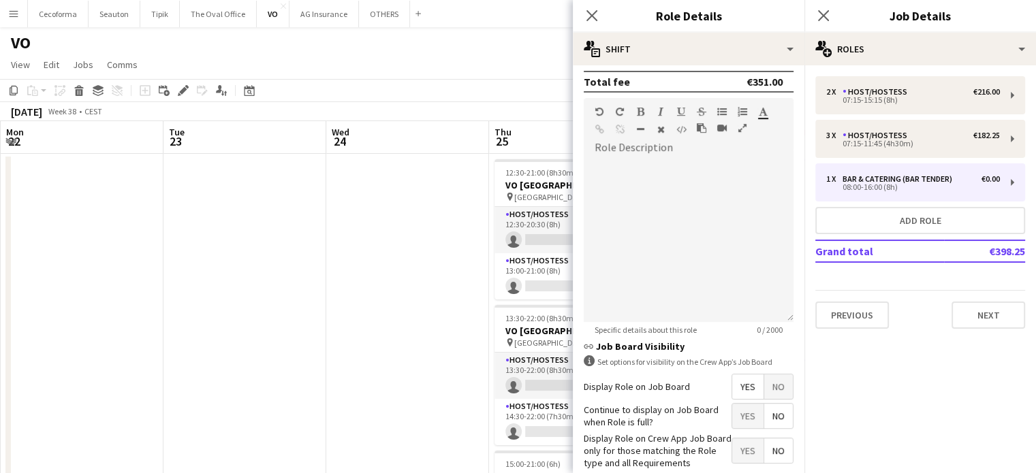
click at [764, 409] on span "No" at bounding box center [778, 416] width 29 height 25
click at [741, 444] on span "Yes" at bounding box center [747, 451] width 31 height 25
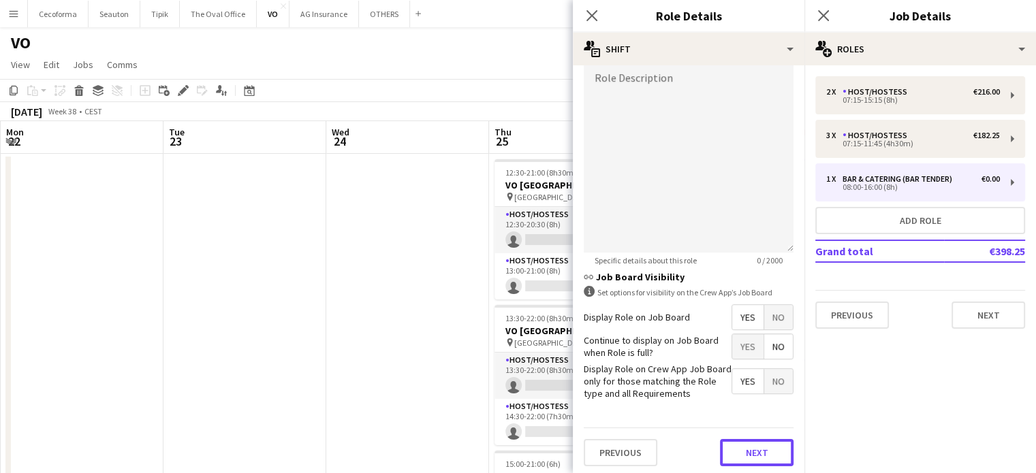
drag, startPoint x: 746, startPoint y: 445, endPoint x: 748, endPoint y: 430, distance: 15.7
click at [748, 445] on button "Next" at bounding box center [757, 452] width 74 height 27
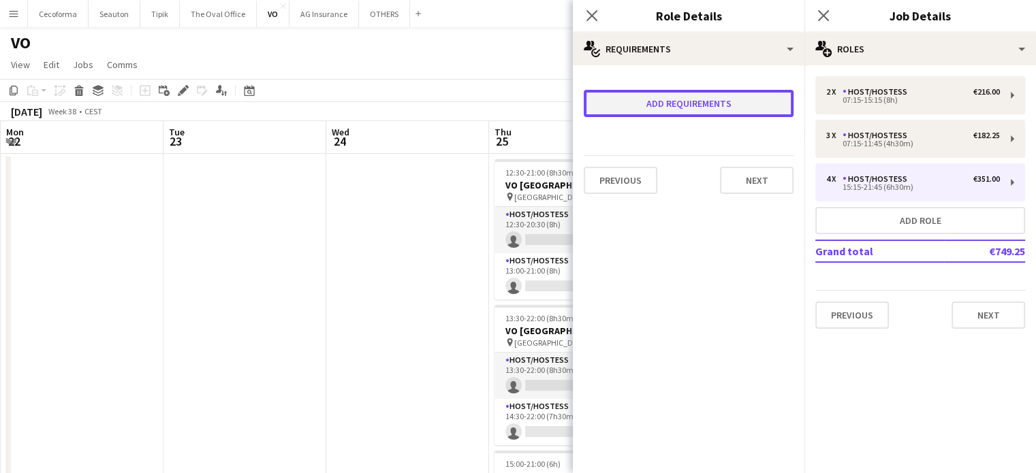
click at [678, 108] on button "Add requirements" at bounding box center [689, 103] width 210 height 27
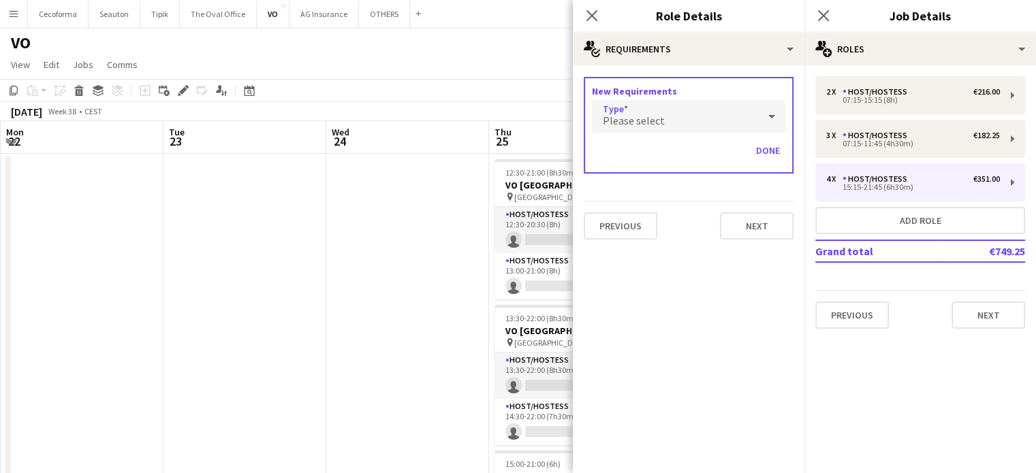
click at [674, 119] on div "Please select" at bounding box center [675, 116] width 166 height 33
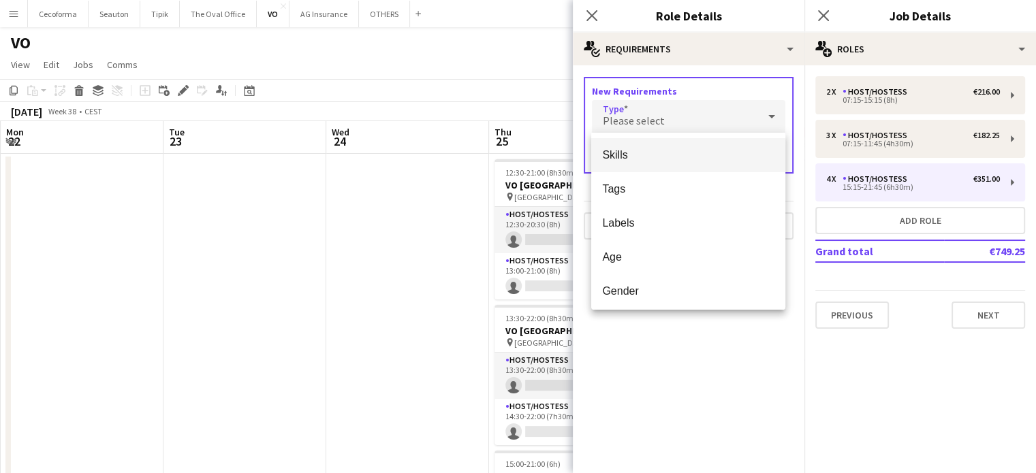
click at [633, 153] on span "Skills" at bounding box center [688, 154] width 172 height 13
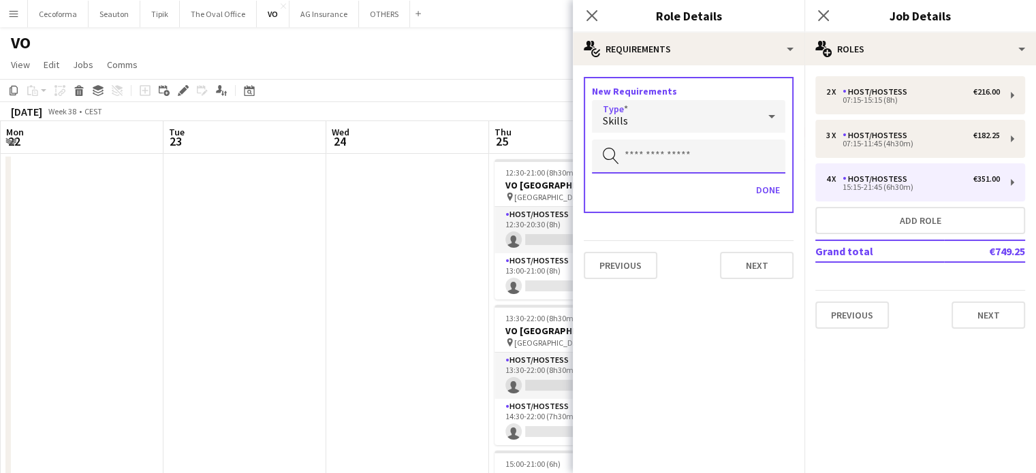
click at [637, 156] on input "text" at bounding box center [688, 157] width 193 height 34
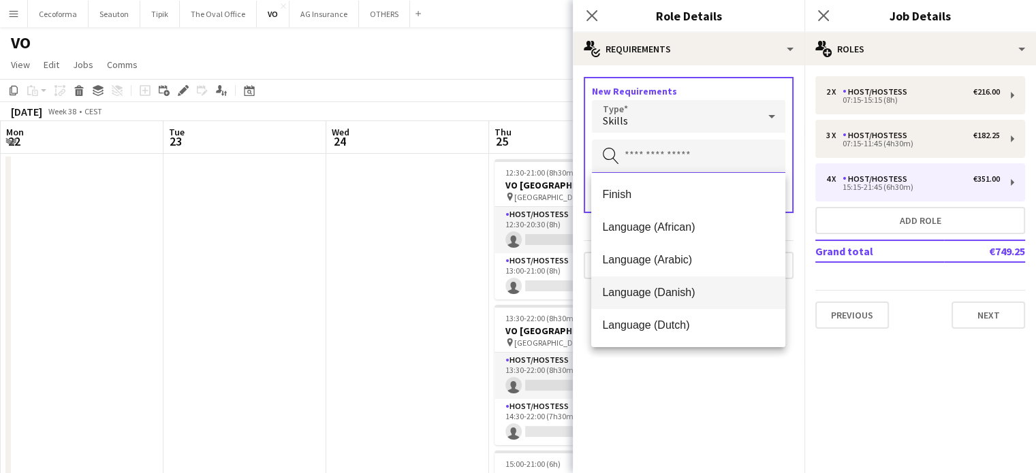
scroll to position [136, 0]
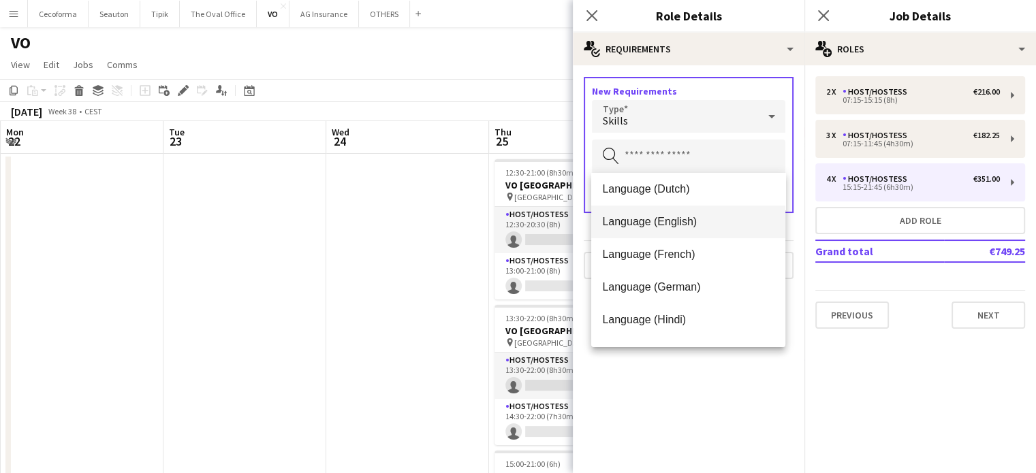
click at [634, 223] on span "Language (English)" at bounding box center [688, 221] width 172 height 13
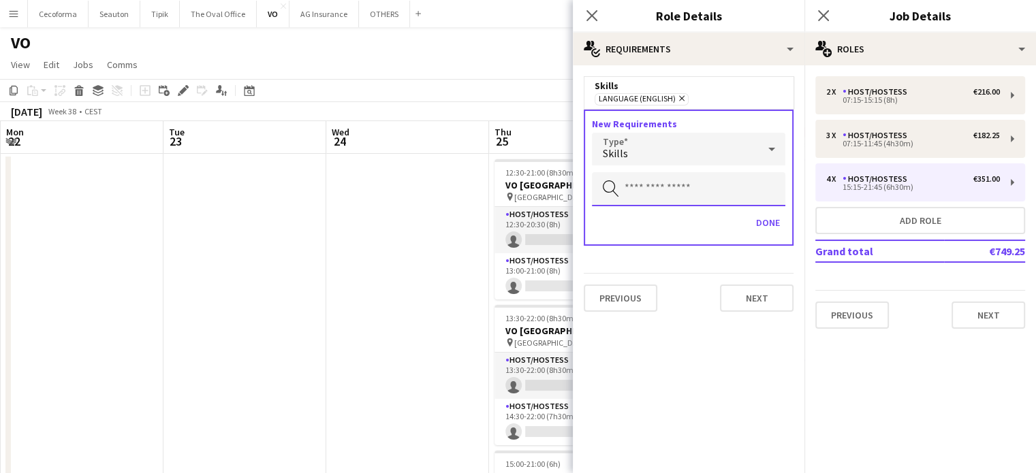
click at [639, 187] on input "text" at bounding box center [688, 189] width 193 height 34
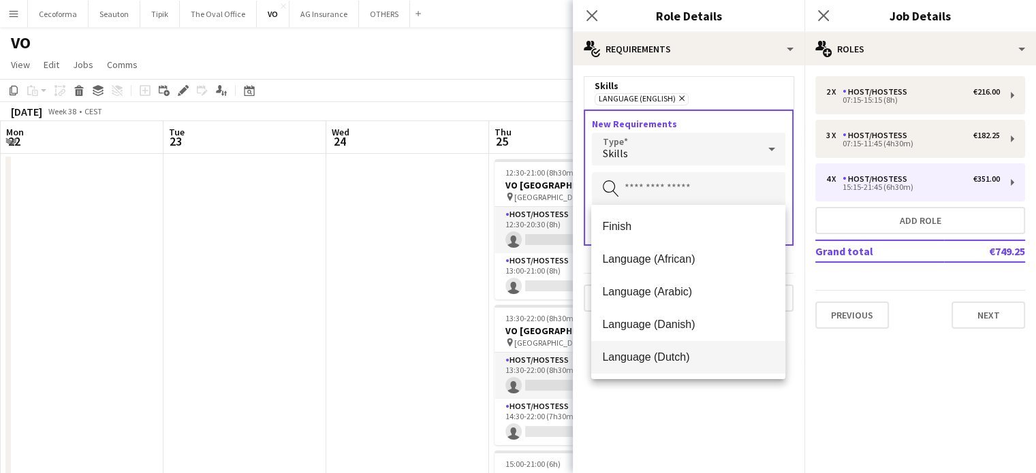
scroll to position [68, 0]
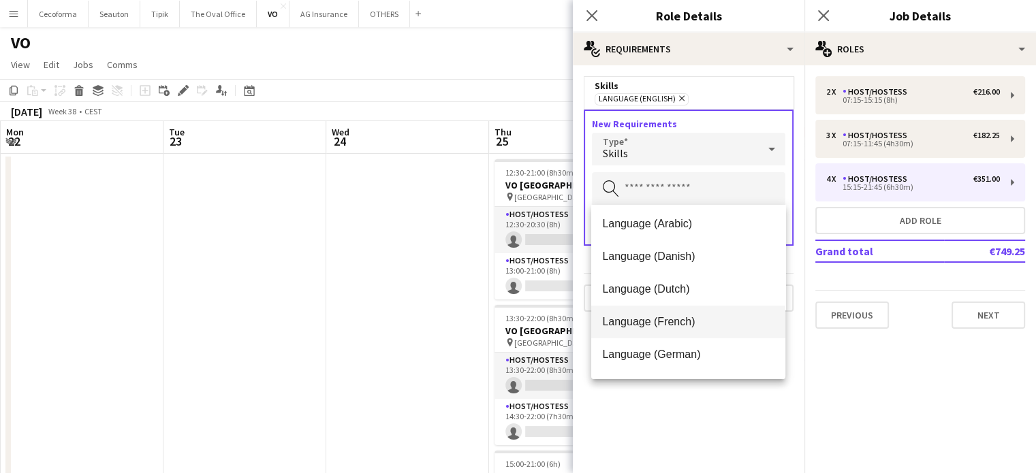
click at [643, 329] on mat-option "Language (French)" at bounding box center [688, 322] width 194 height 33
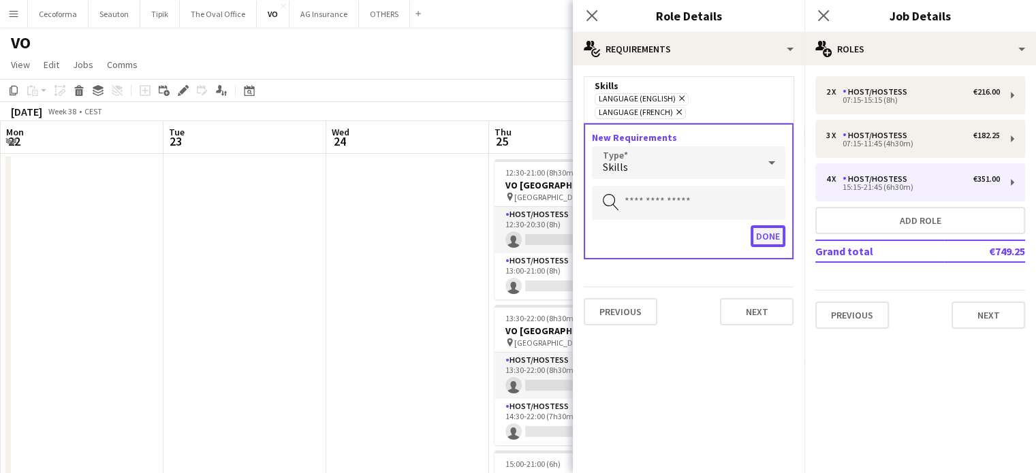
click at [761, 225] on button "Done" at bounding box center [767, 236] width 35 height 22
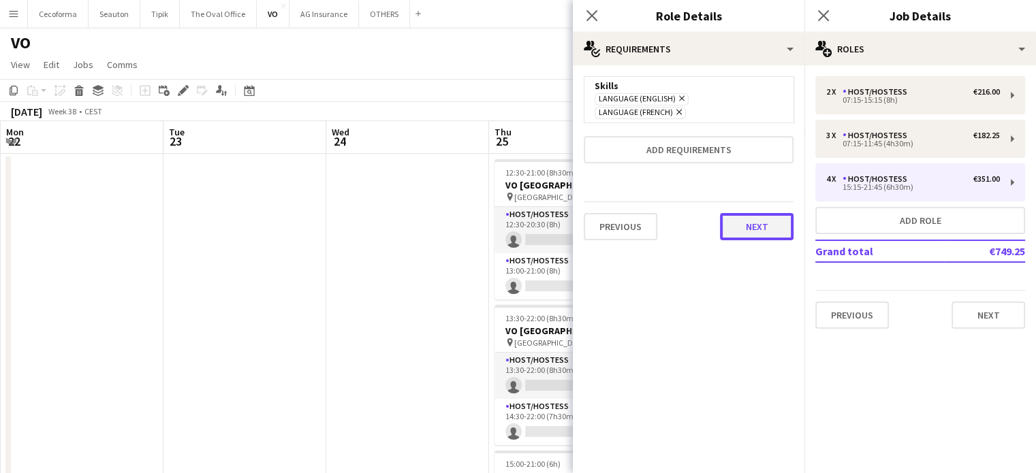
click at [759, 213] on button "Next" at bounding box center [757, 226] width 74 height 27
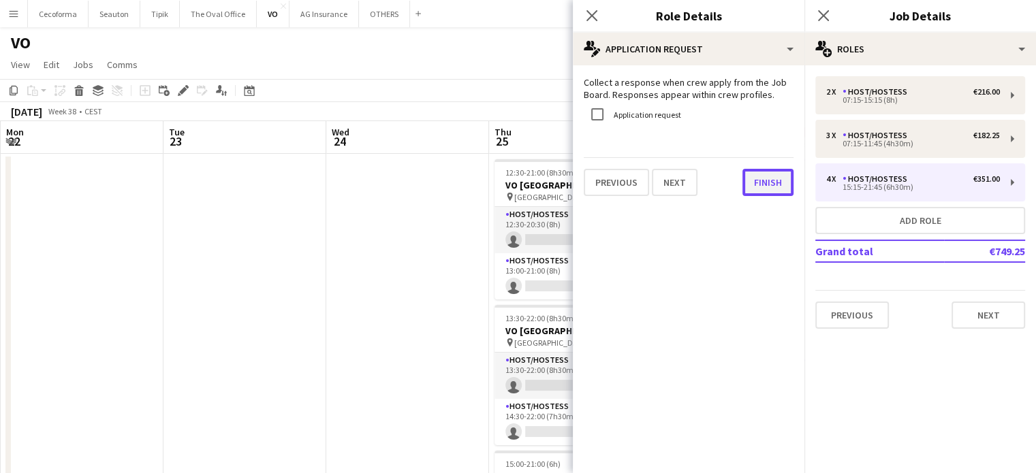
click at [768, 181] on button "Finish" at bounding box center [767, 182] width 51 height 27
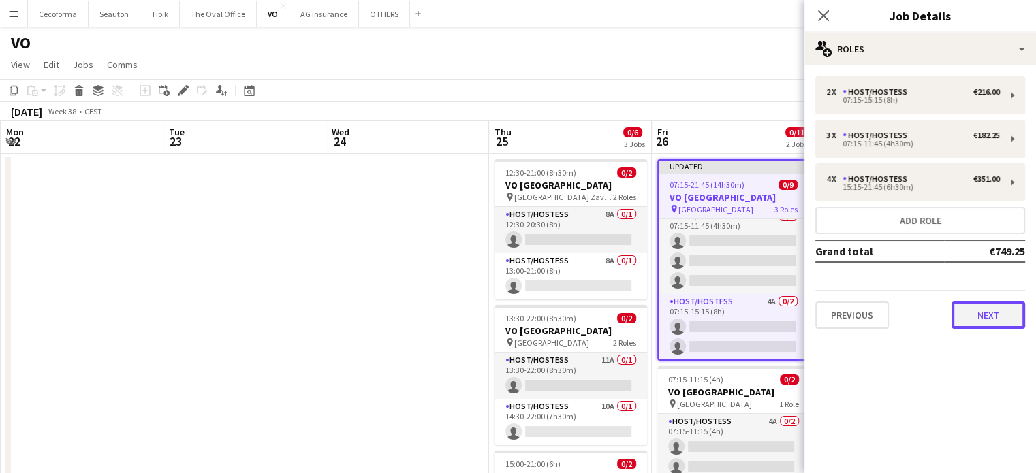
click at [986, 318] on button "Next" at bounding box center [988, 315] width 74 height 27
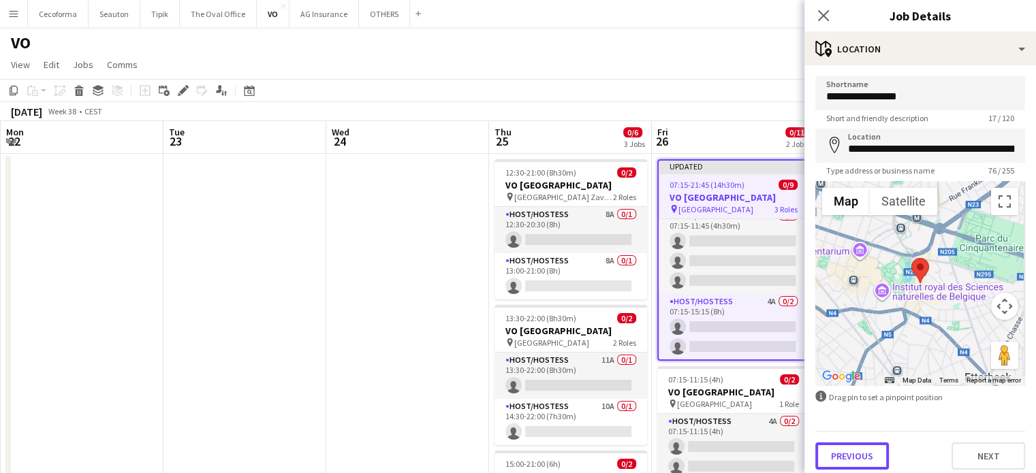
click at [859, 452] on button "Previous" at bounding box center [852, 456] width 74 height 27
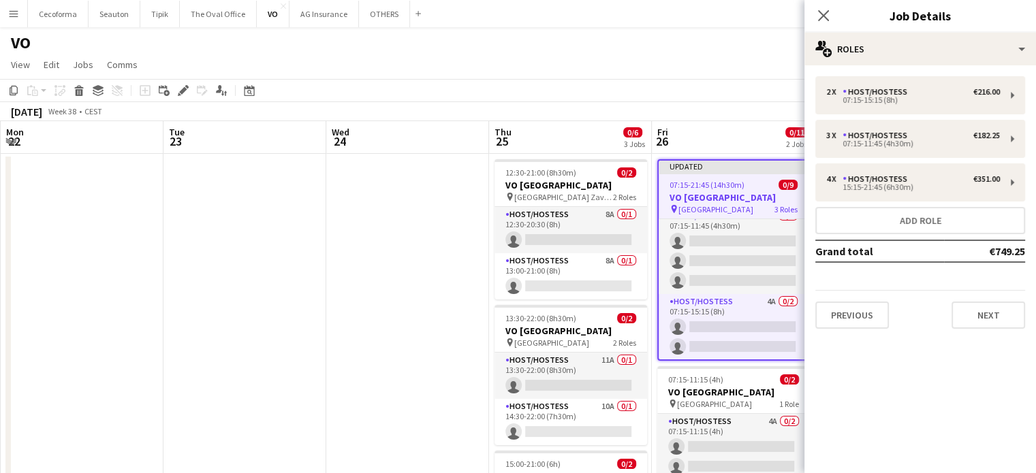
click at [390, 275] on app-date-cell at bounding box center [407, 388] width 163 height 468
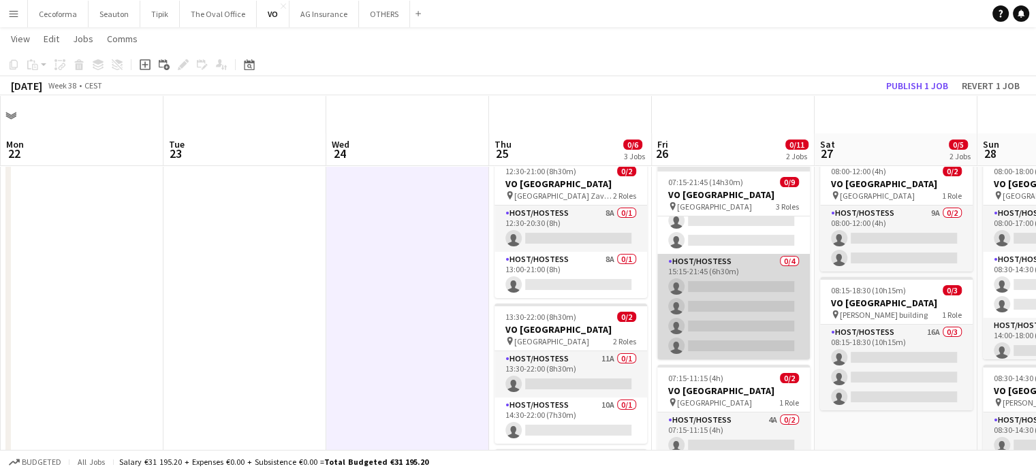
scroll to position [170, 0]
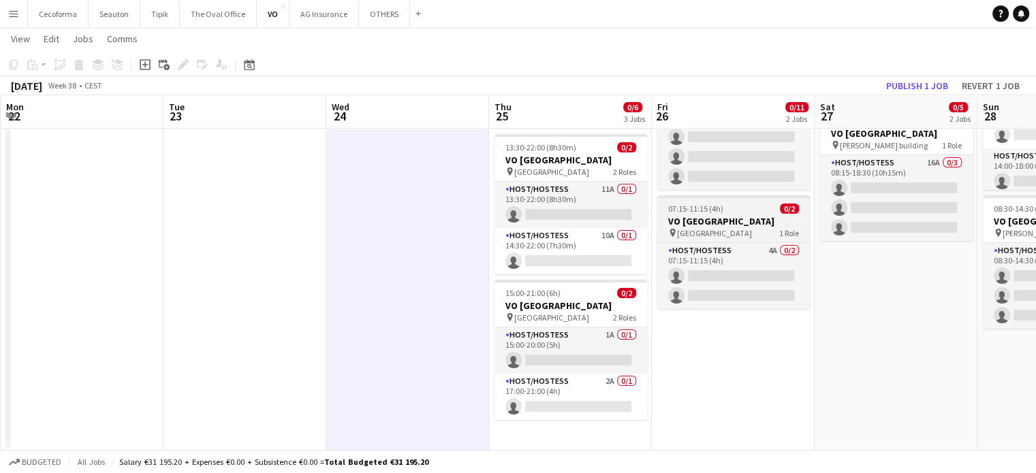
click at [744, 225] on h3 "VO [GEOGRAPHIC_DATA]" at bounding box center [733, 221] width 153 height 12
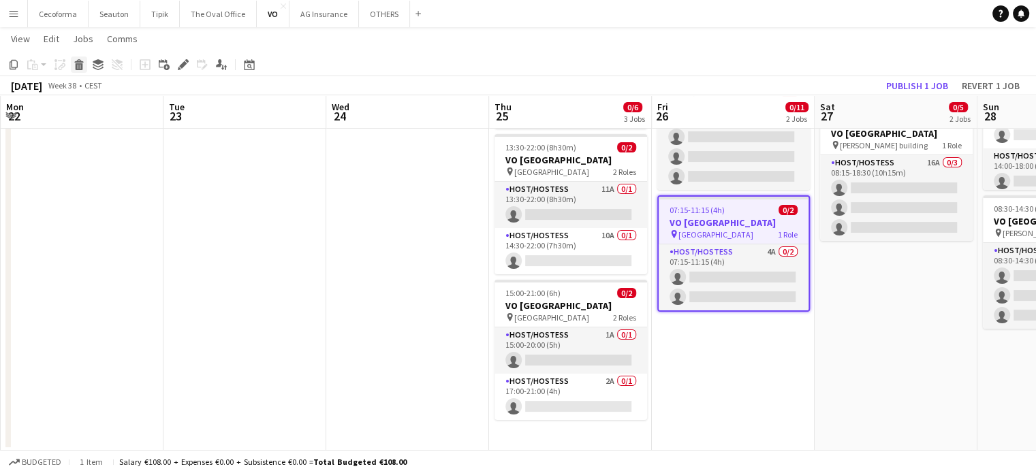
click at [77, 61] on icon at bounding box center [78, 60] width 9 height 3
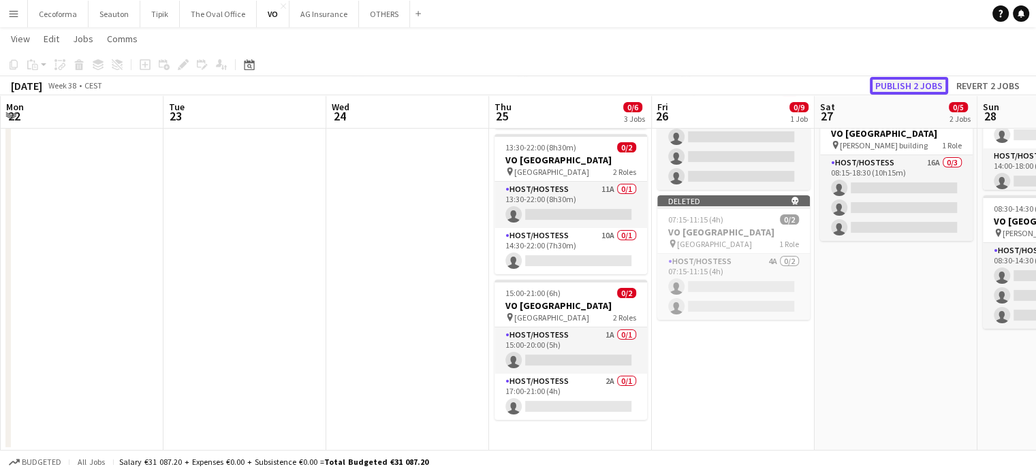
click at [902, 84] on button "Publish 2 jobs" at bounding box center [909, 86] width 78 height 18
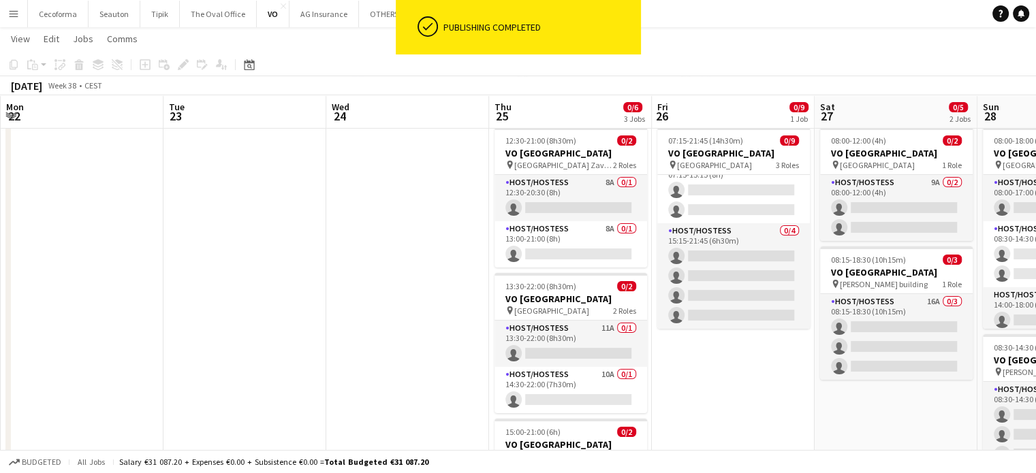
scroll to position [0, 0]
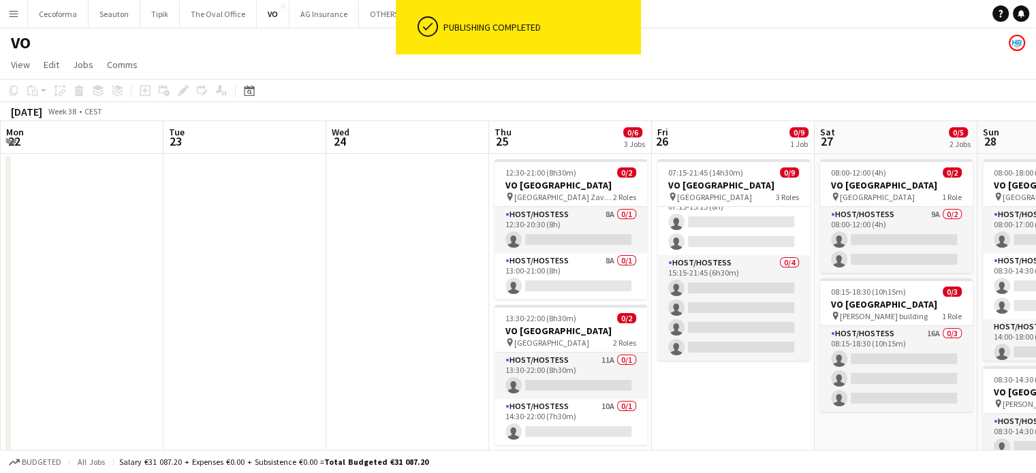
click at [762, 411] on app-date-cell "07:15-21:45 (14h30m) 0/9 VO Europe pin [GEOGRAPHIC_DATA] 3 Roles Host/Hostess 1…" at bounding box center [733, 388] width 163 height 468
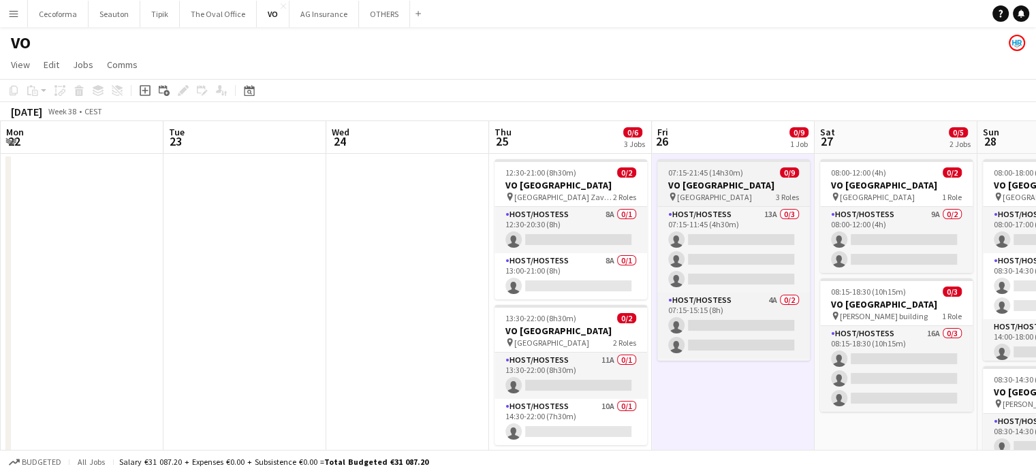
click at [701, 173] on span "07:15-21:45 (14h30m)" at bounding box center [705, 173] width 75 height 10
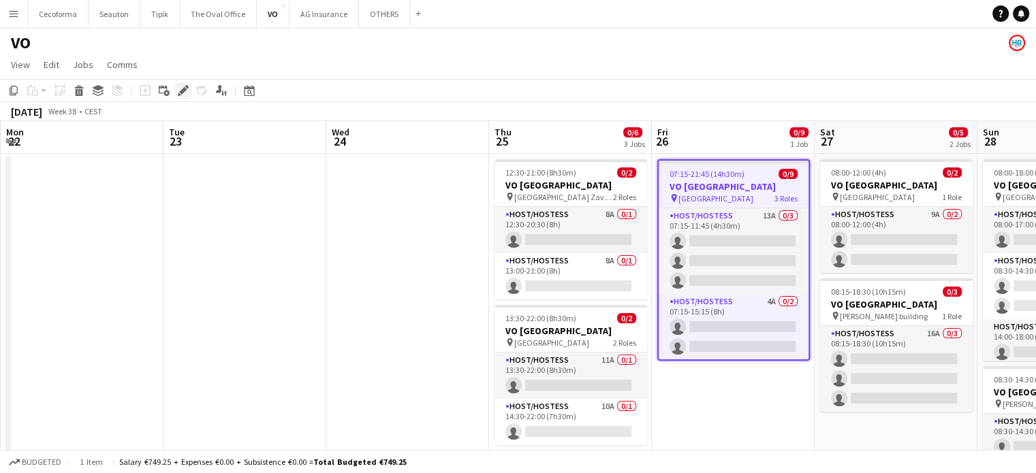
click at [185, 88] on icon at bounding box center [182, 90] width 7 height 7
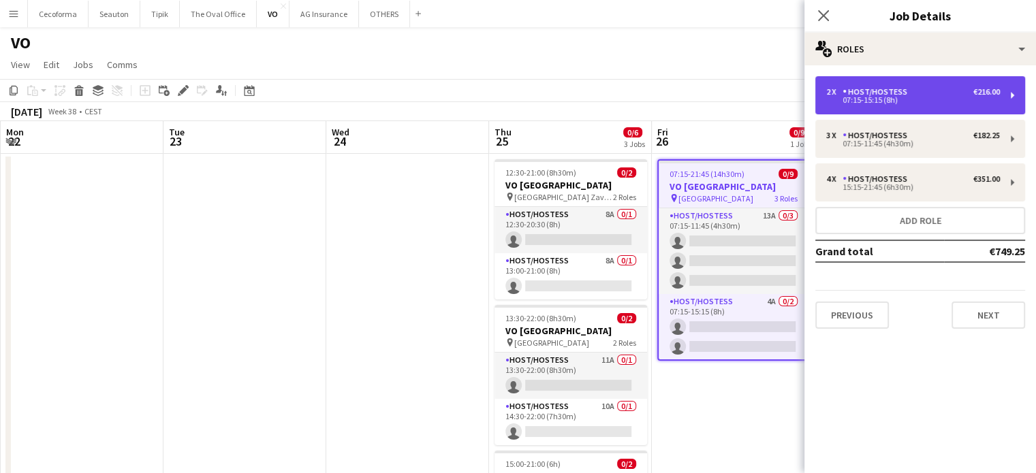
click at [881, 95] on div "Host/Hostess" at bounding box center [877, 92] width 70 height 10
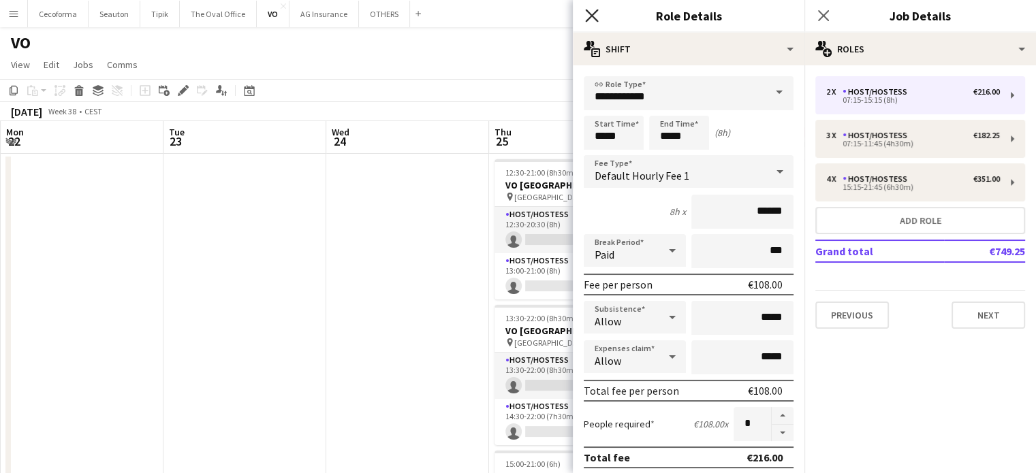
click at [594, 12] on icon "Close pop-in" at bounding box center [591, 15] width 13 height 13
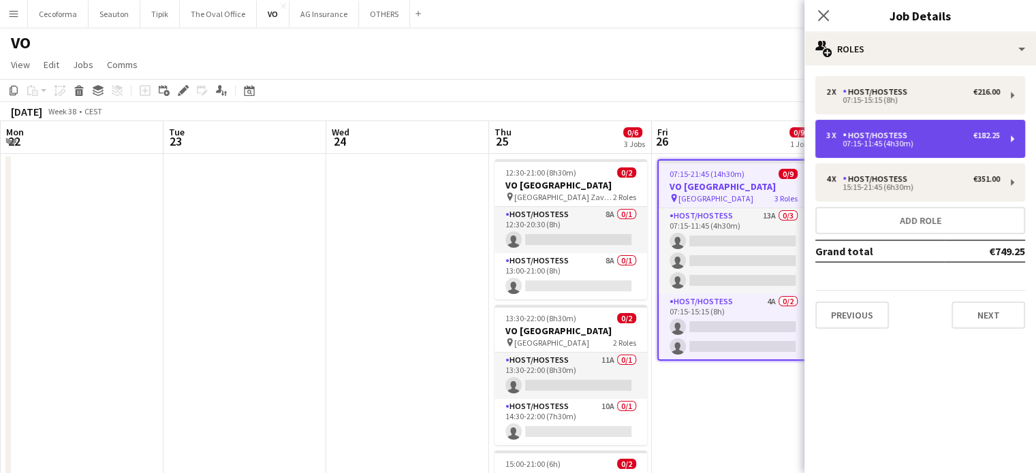
click at [861, 136] on div "Host/Hostess" at bounding box center [877, 136] width 70 height 10
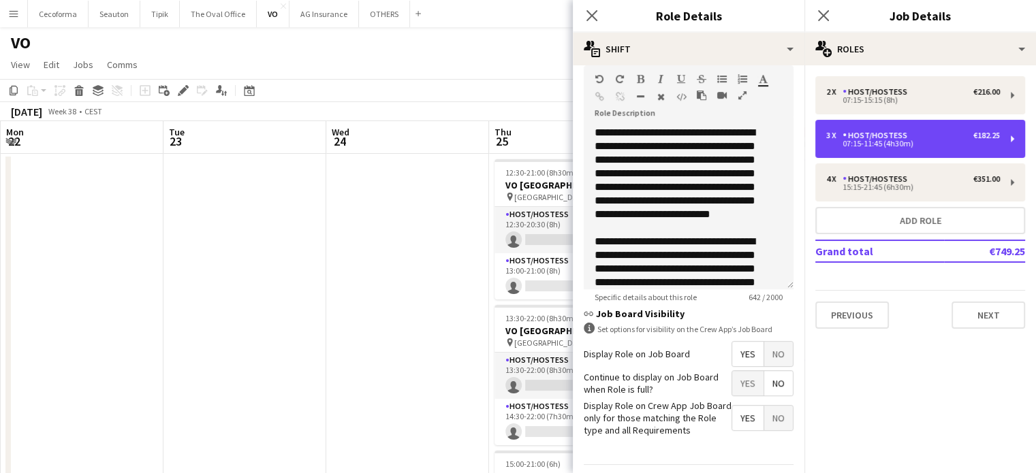
scroll to position [272, 0]
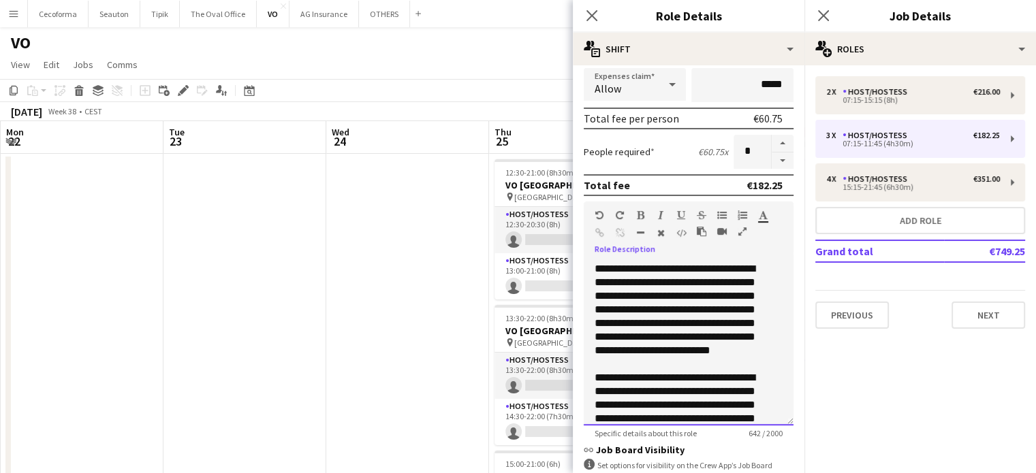
click at [665, 277] on div "**********" at bounding box center [679, 316] width 168 height 109
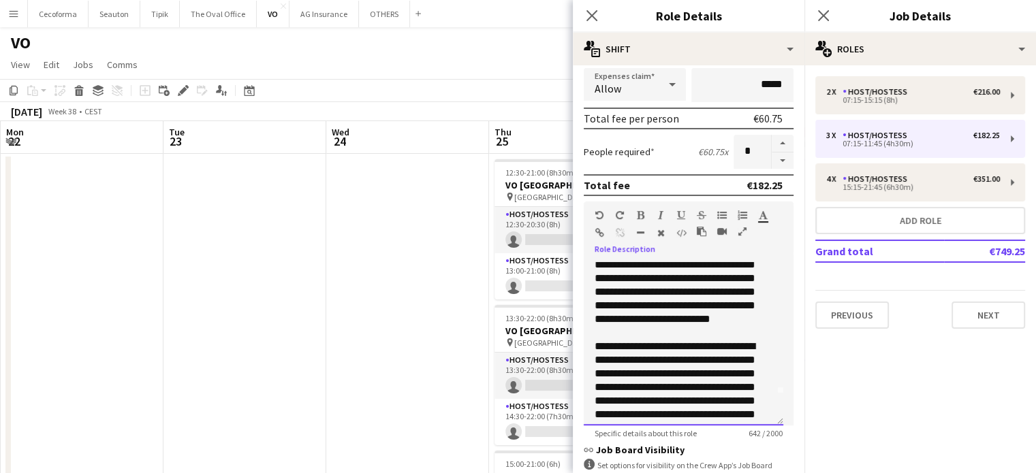
scroll to position [106, 0]
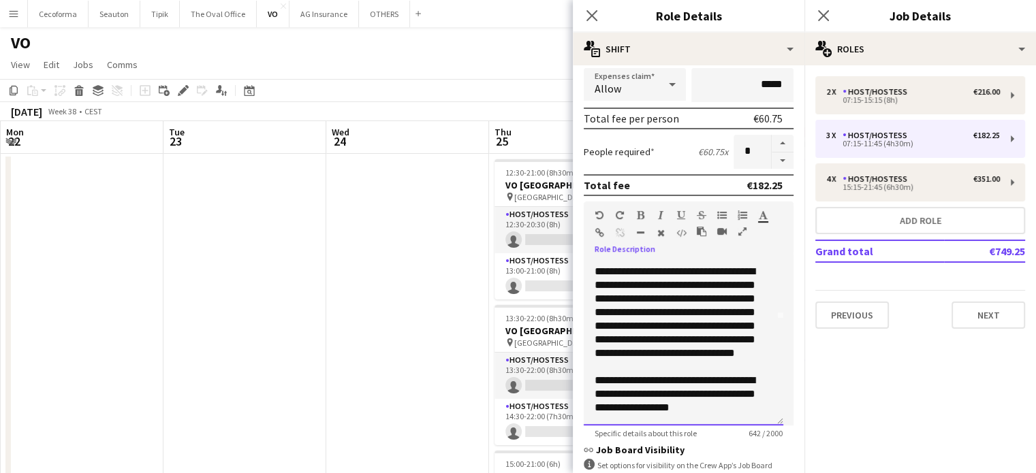
drag, startPoint x: 597, startPoint y: 266, endPoint x: 763, endPoint y: 414, distance: 222.4
click at [763, 414] on div "**********" at bounding box center [684, 343] width 200 height 163
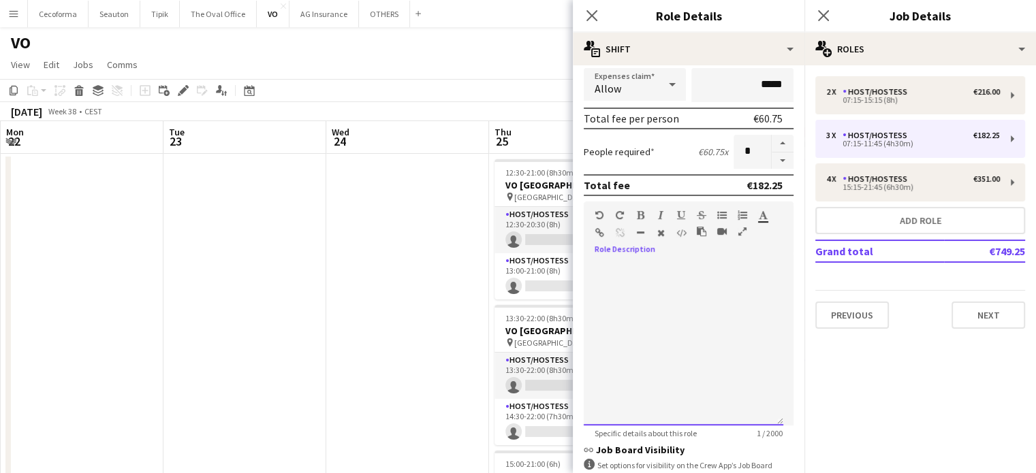
scroll to position [0, 0]
click at [592, 15] on icon at bounding box center [591, 15] width 13 height 13
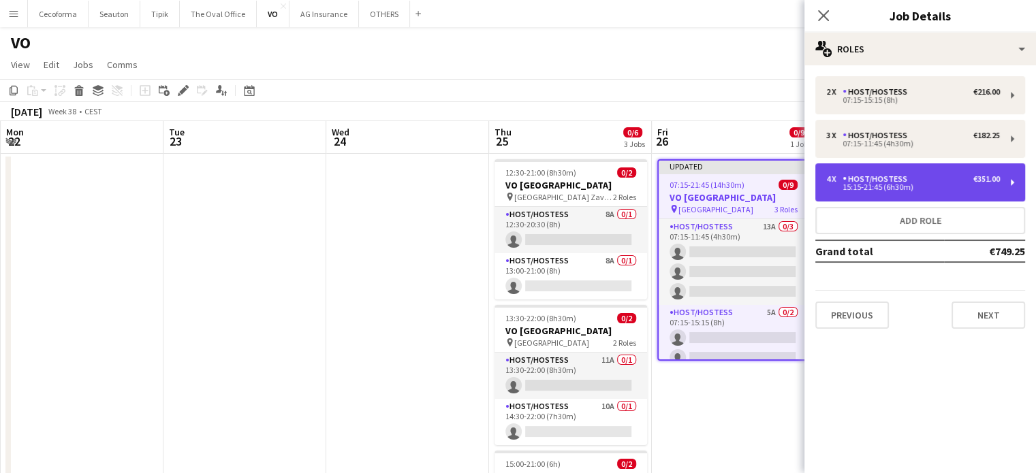
click at [899, 192] on div "4 x Host/Hostess €351.00 15:15-21:45 (6h30m)" at bounding box center [920, 182] width 210 height 38
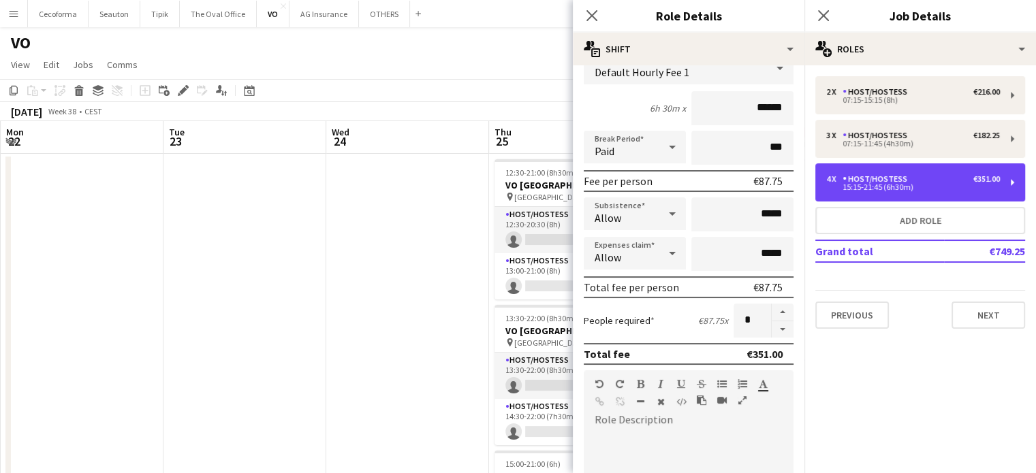
scroll to position [340, 0]
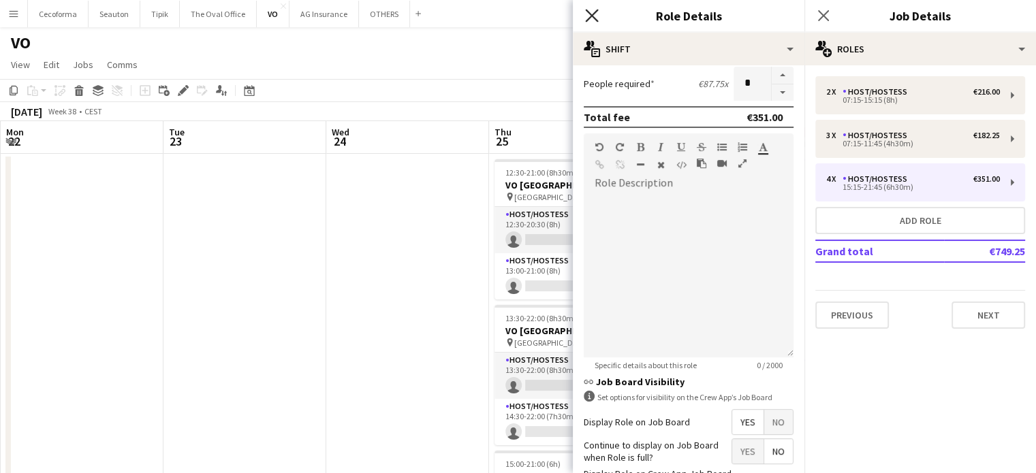
drag, startPoint x: 594, startPoint y: 14, endPoint x: 618, endPoint y: 14, distance: 24.5
click at [594, 14] on icon "Close pop-in" at bounding box center [591, 15] width 13 height 13
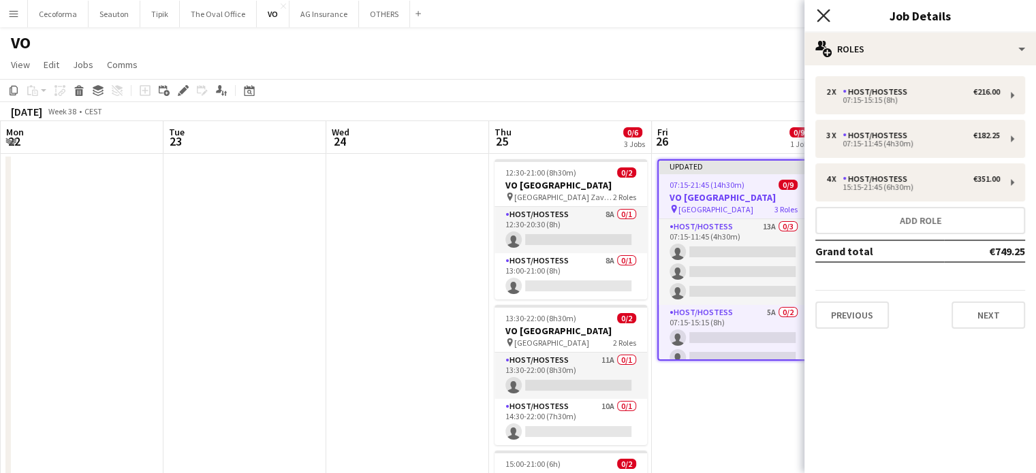
click at [823, 13] on icon "Close pop-in" at bounding box center [823, 15] width 13 height 13
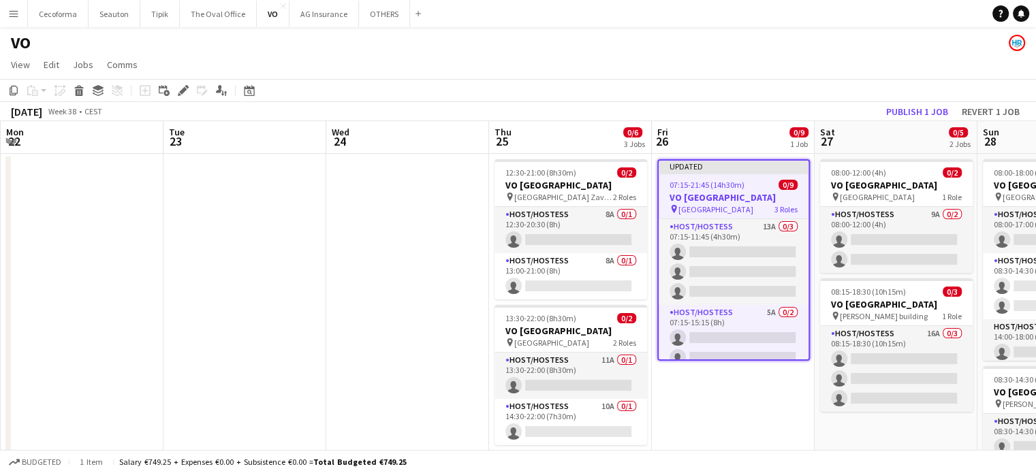
click at [730, 405] on app-date-cell "Updated 07:15-21:45 (14h30m) 0/9 VO Europe pin [GEOGRAPHIC_DATA] 3 Roles Host/H…" at bounding box center [733, 388] width 163 height 468
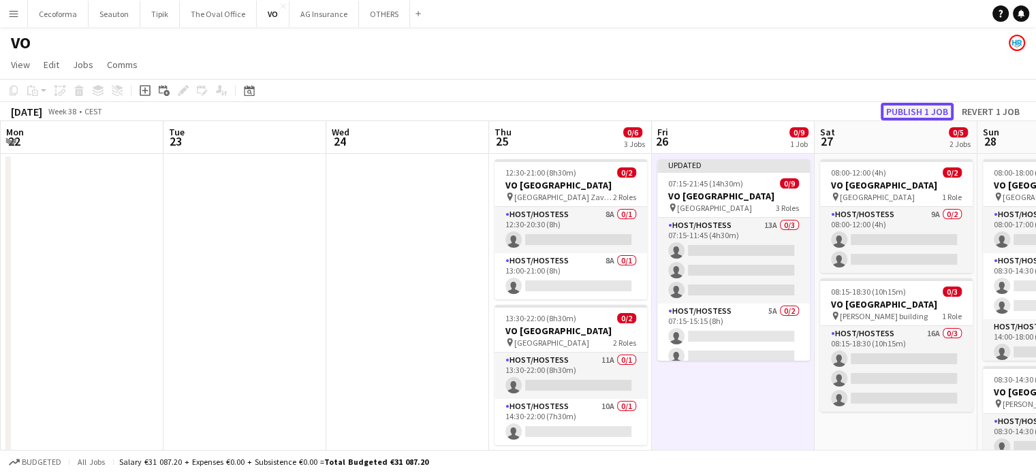
click at [908, 108] on button "Publish 1 job" at bounding box center [917, 112] width 73 height 18
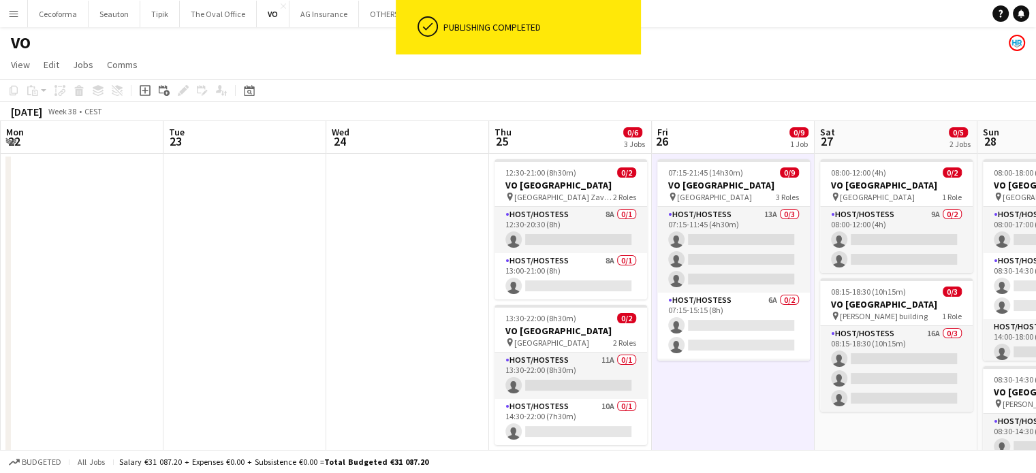
click at [436, 313] on app-date-cell at bounding box center [407, 388] width 163 height 468
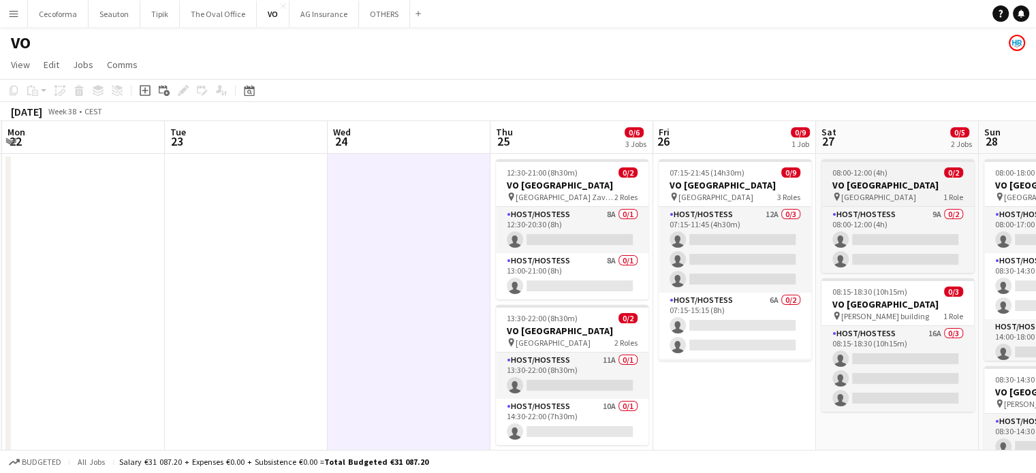
click at [874, 182] on h3 "VO [GEOGRAPHIC_DATA]" at bounding box center [897, 185] width 153 height 12
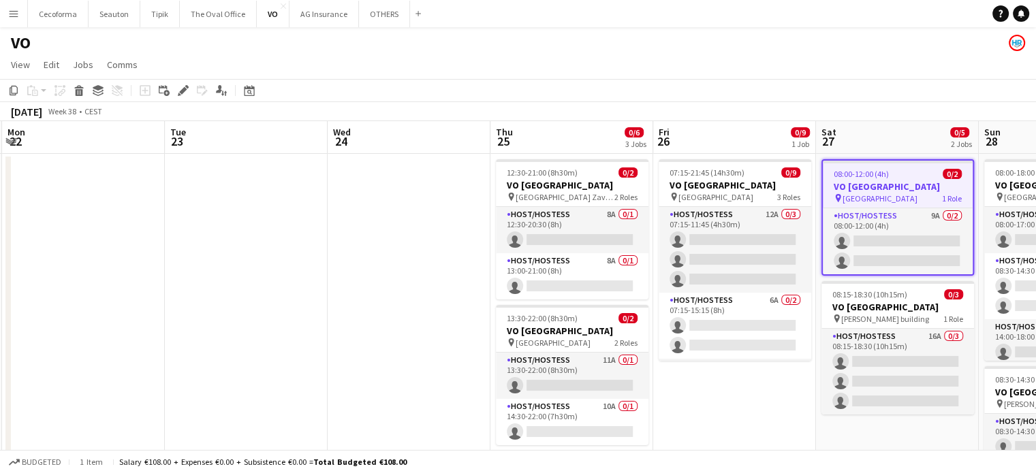
click at [864, 186] on h3 "VO [GEOGRAPHIC_DATA]" at bounding box center [898, 186] width 150 height 12
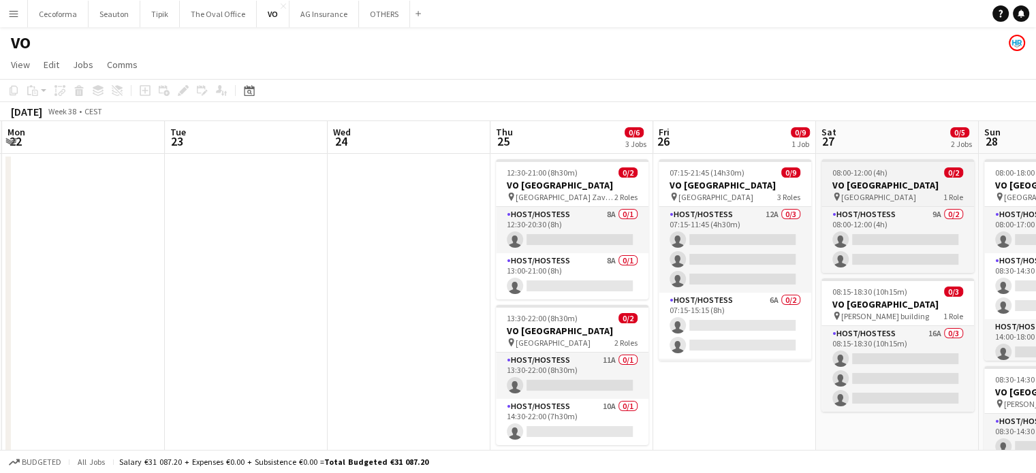
click at [864, 186] on h3 "VO [GEOGRAPHIC_DATA]" at bounding box center [897, 185] width 153 height 12
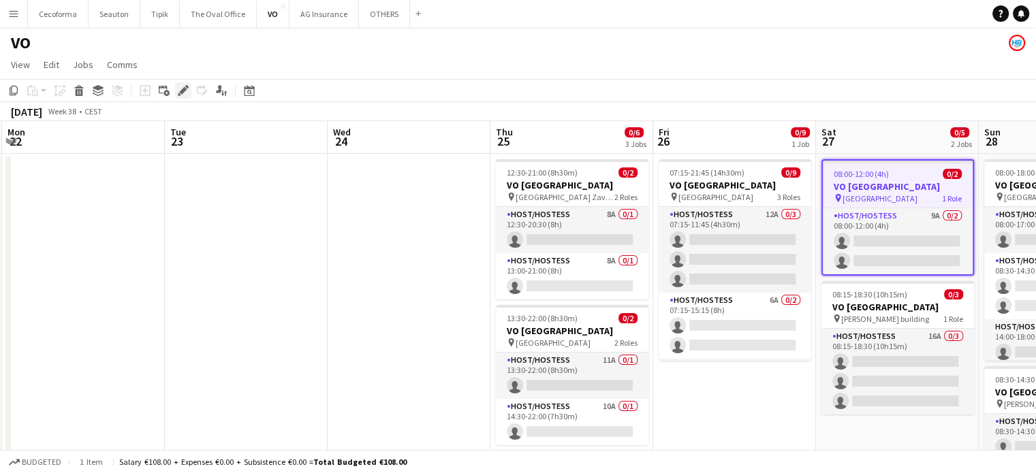
click at [184, 90] on icon at bounding box center [182, 90] width 7 height 7
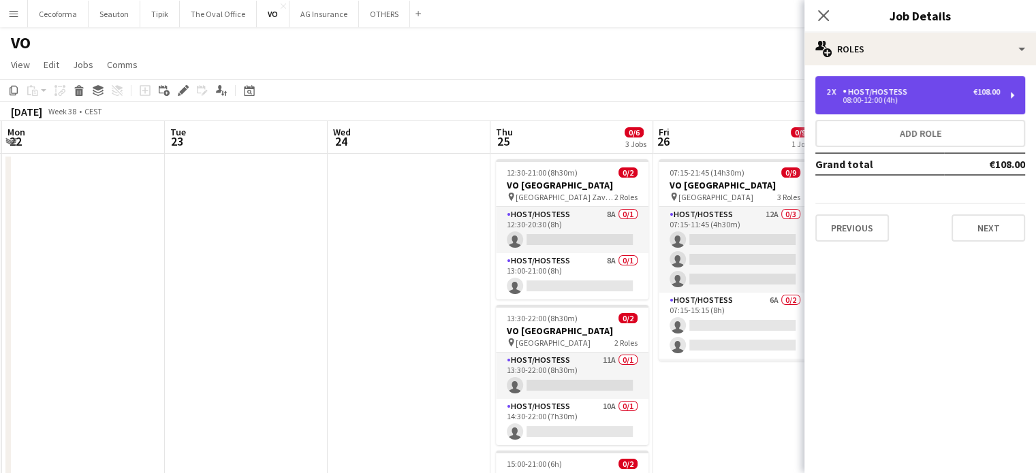
click at [892, 100] on div "08:00-12:00 (4h)" at bounding box center [913, 100] width 174 height 7
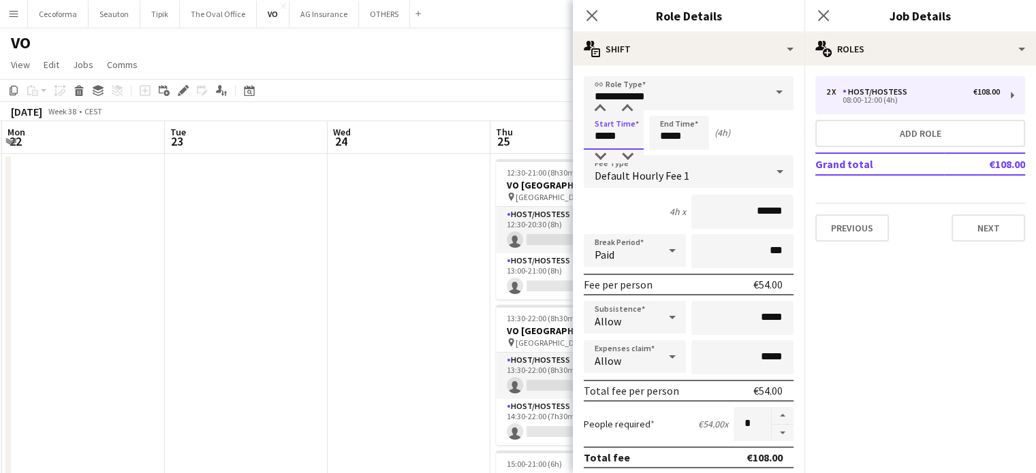
click at [622, 140] on input "*****" at bounding box center [614, 133] width 60 height 34
click at [627, 106] on div at bounding box center [627, 109] width 27 height 14
type input "*****"
click at [627, 106] on div at bounding box center [627, 109] width 27 height 14
click at [702, 142] on input "*****" at bounding box center [679, 133] width 60 height 34
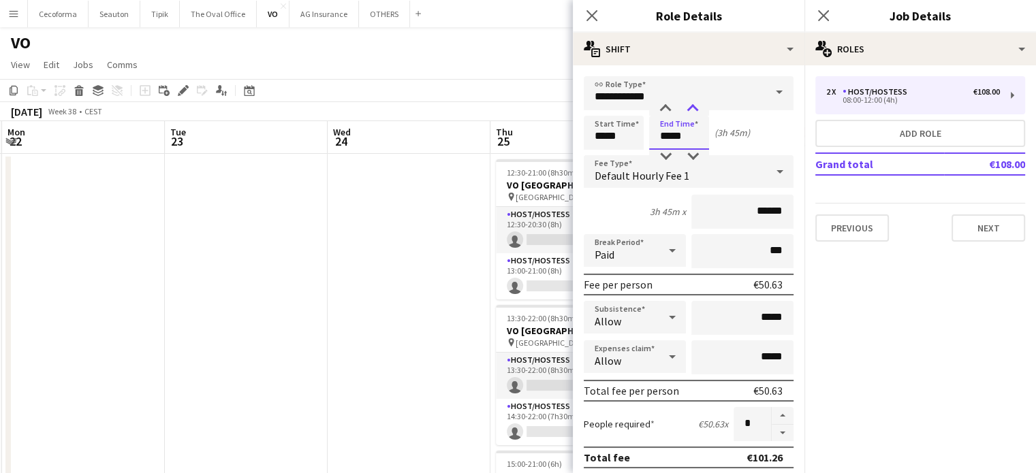
click at [692, 105] on div at bounding box center [692, 109] width 27 height 14
type input "*****"
click at [692, 105] on div at bounding box center [692, 109] width 27 height 14
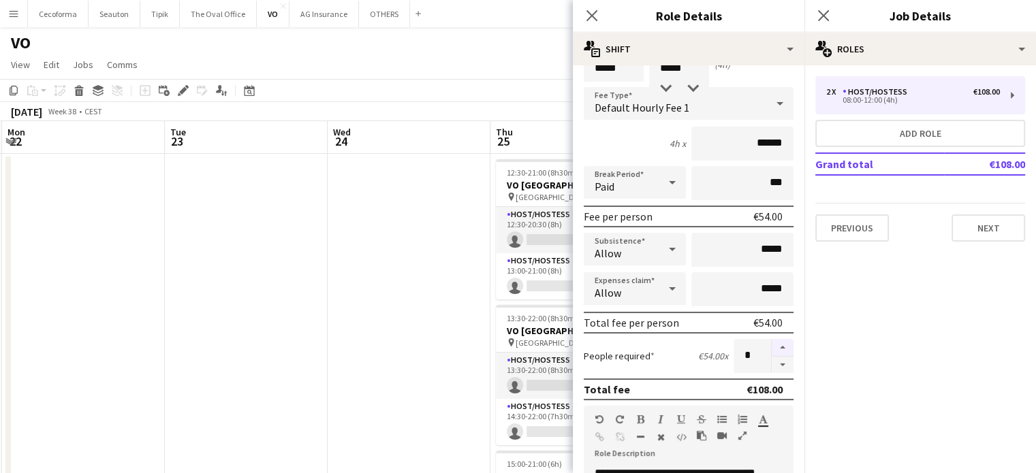
click at [773, 345] on button "button" at bounding box center [783, 348] width 22 height 18
type input "*"
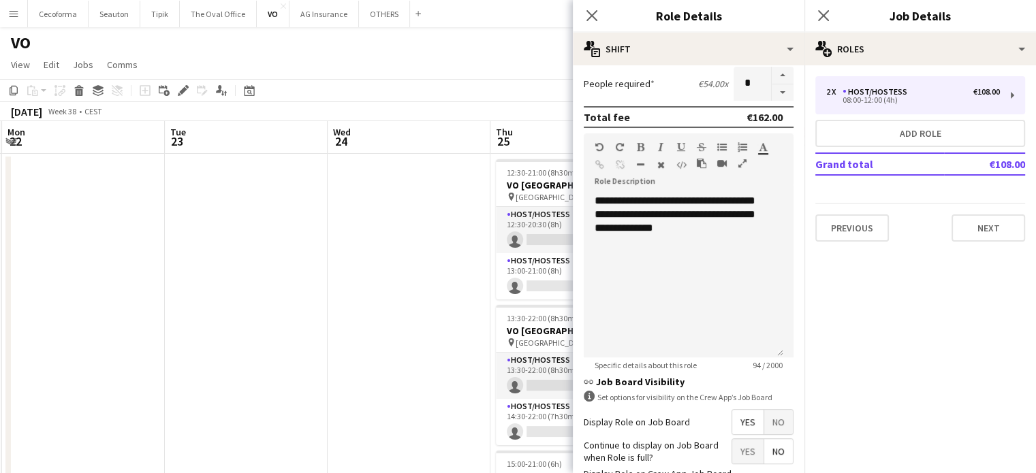
scroll to position [445, 0]
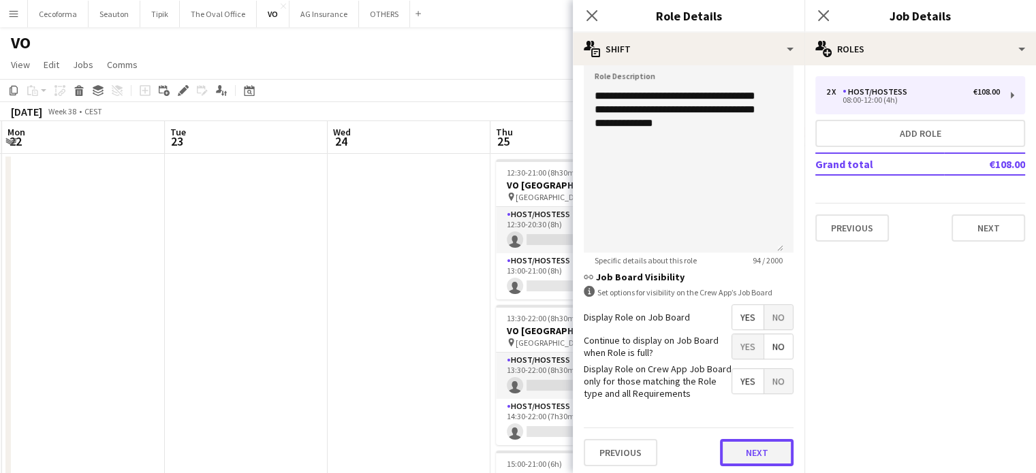
click at [757, 449] on button "Next" at bounding box center [757, 452] width 74 height 27
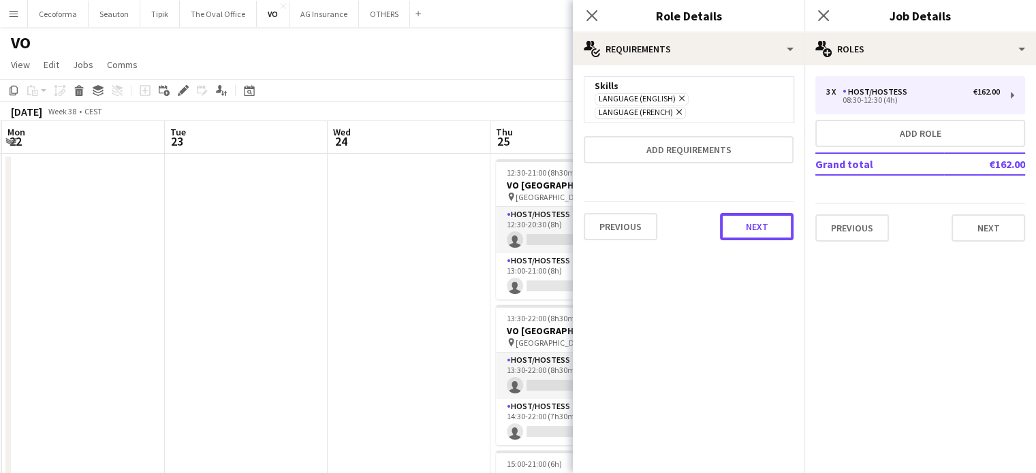
click at [753, 227] on div "Previous Next" at bounding box center [689, 227] width 210 height 50
click at [765, 213] on button "Next" at bounding box center [757, 226] width 74 height 27
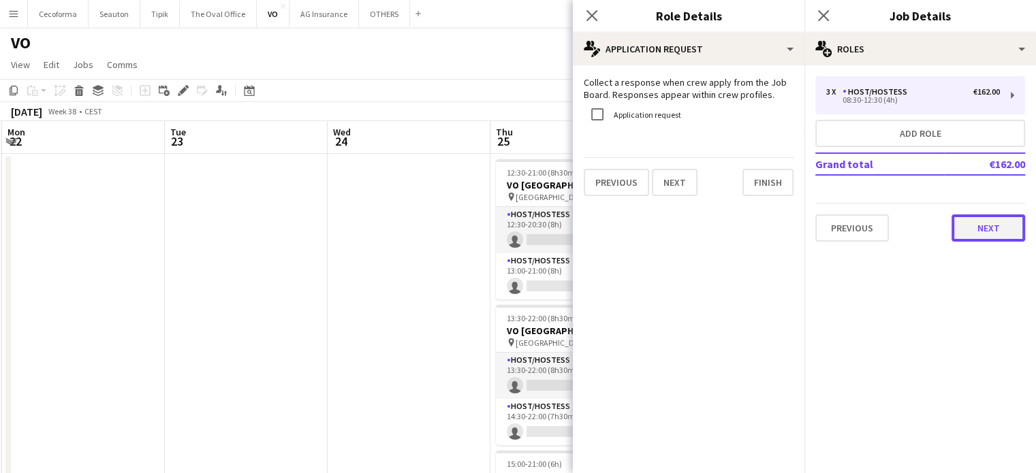
click at [987, 229] on button "Next" at bounding box center [988, 228] width 74 height 27
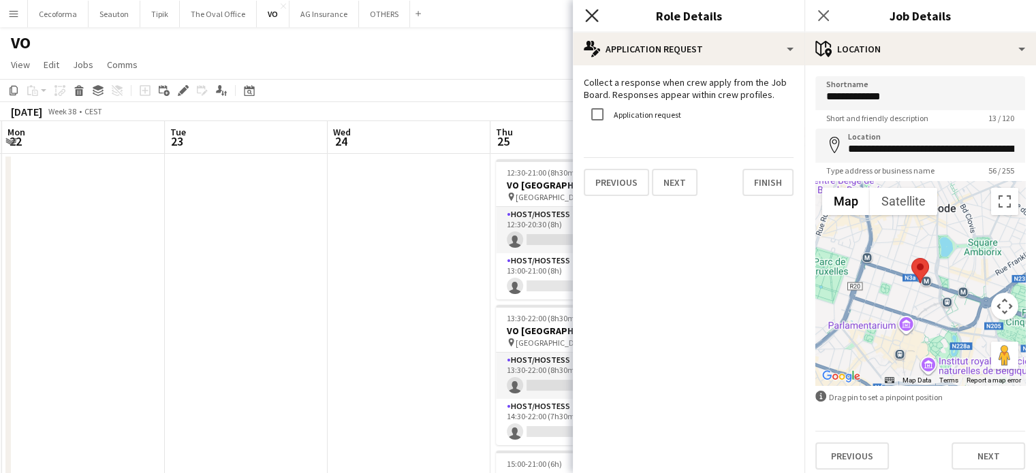
click at [592, 18] on icon "Close pop-in" at bounding box center [591, 15] width 13 height 13
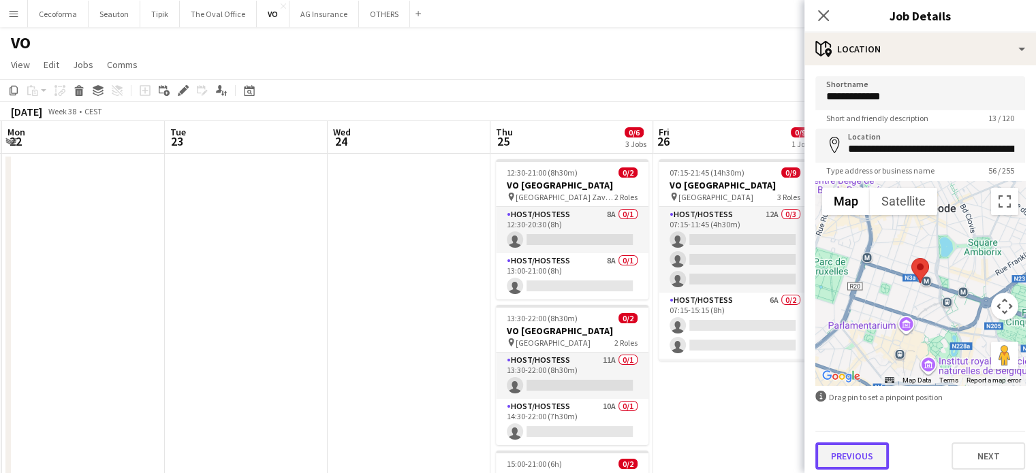
click at [859, 454] on button "Previous" at bounding box center [852, 456] width 74 height 27
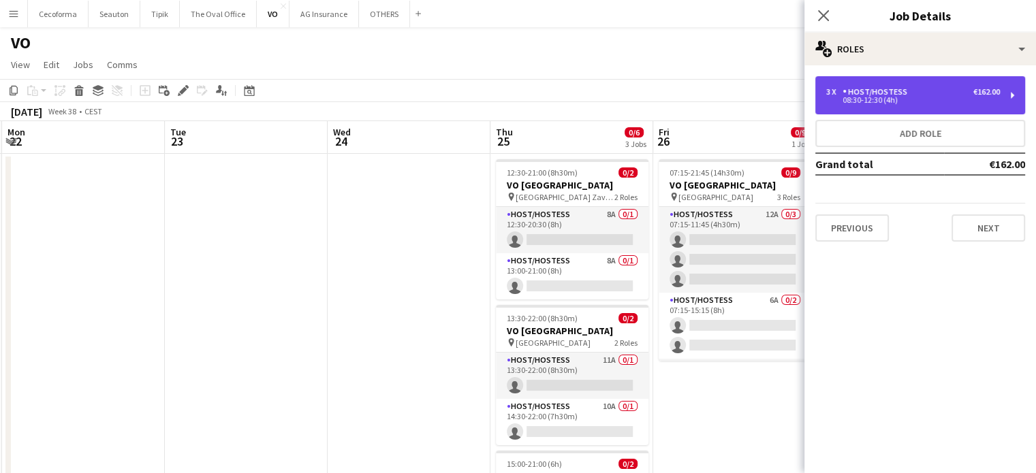
click at [853, 95] on div "Host/Hostess" at bounding box center [877, 92] width 70 height 10
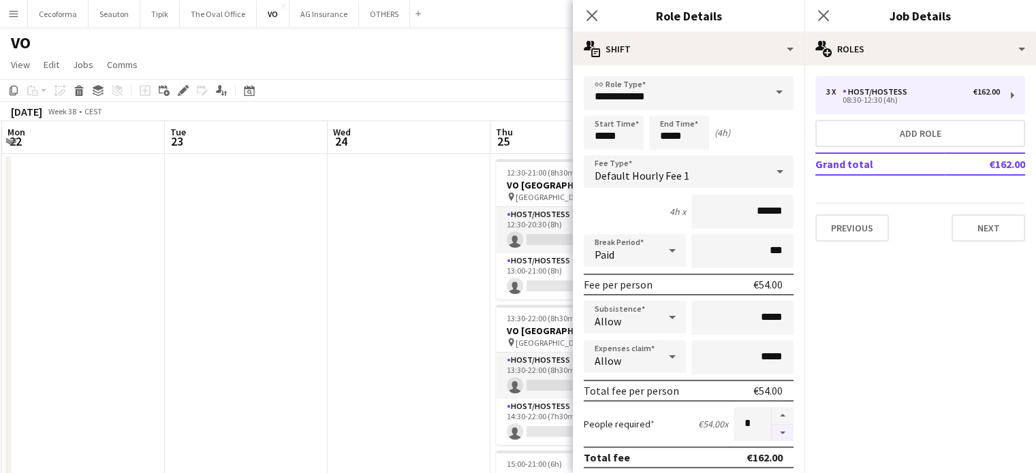
click at [775, 432] on button "button" at bounding box center [783, 433] width 22 height 17
type input "*"
click at [593, 13] on icon "Close pop-in" at bounding box center [591, 15] width 13 height 13
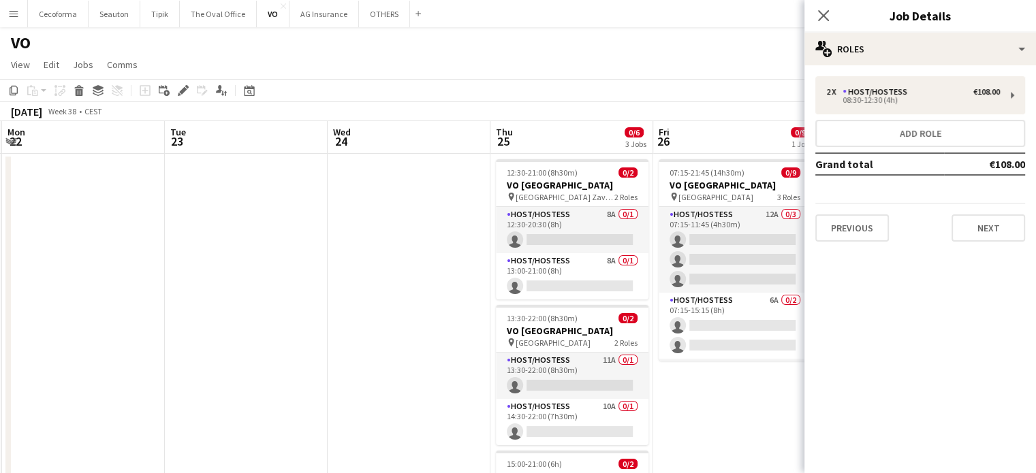
click at [914, 297] on mat-expansion-panel "pencil3 General details 2 x Host/Hostess €108.00 08:30-12:30 (4h) Add role Gran…" at bounding box center [920, 269] width 232 height 408
click at [986, 225] on button "Next" at bounding box center [988, 228] width 74 height 27
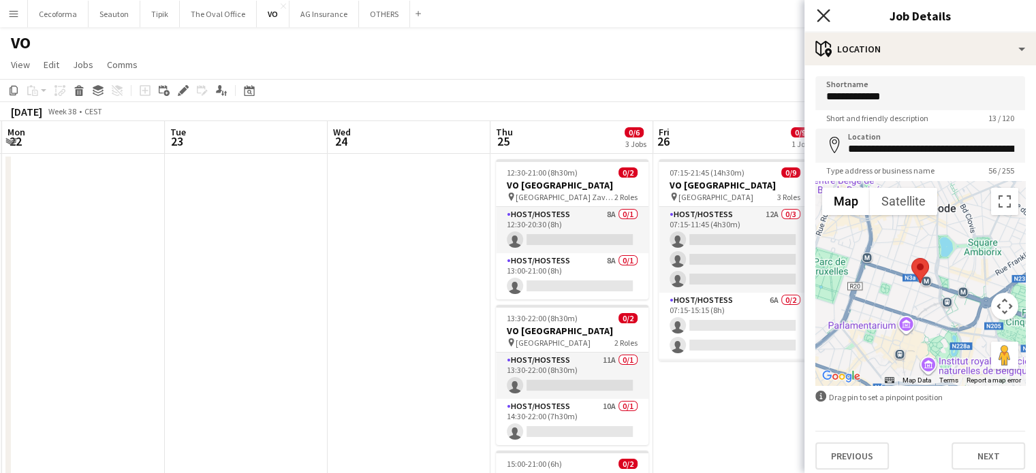
click at [819, 18] on icon "Close pop-in" at bounding box center [823, 15] width 13 height 13
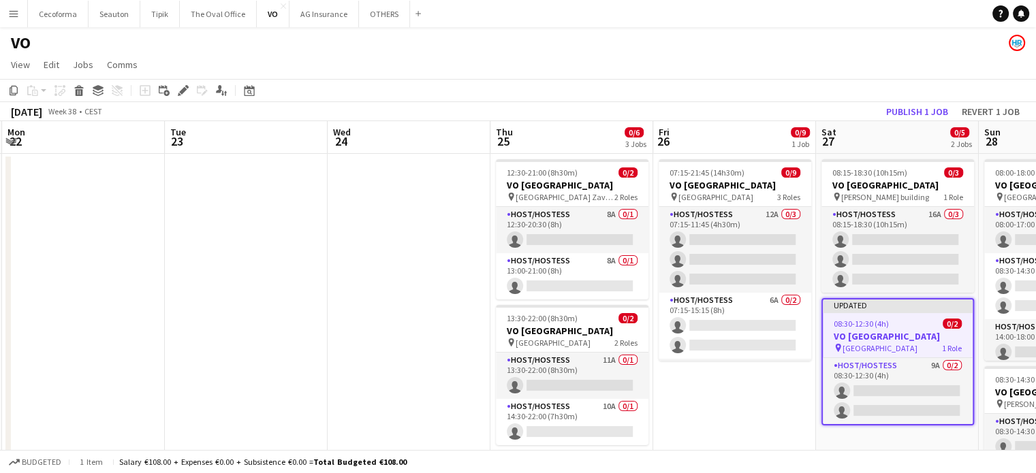
scroll to position [0, 485]
click at [908, 438] on app-date-cell "08:15-18:30 (10h15m) 0/3 VO Europe pin [PERSON_NAME] building 1 Role Host/Hoste…" at bounding box center [898, 388] width 163 height 468
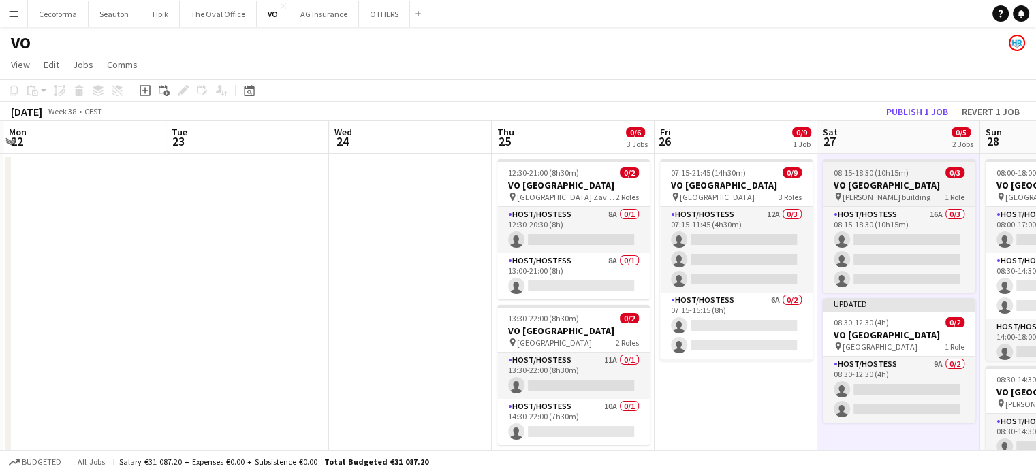
click at [871, 176] on span "08:15-18:30 (10h15m)" at bounding box center [871, 173] width 75 height 10
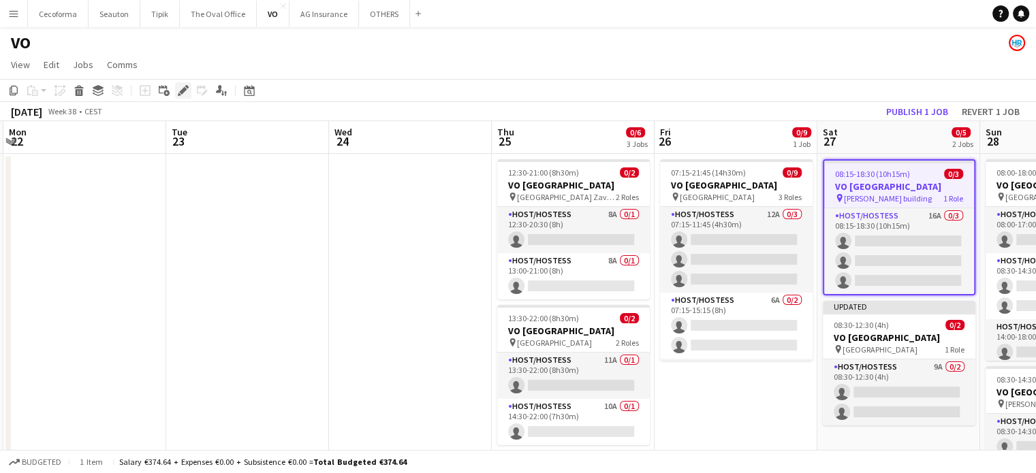
click at [181, 89] on icon "Edit" at bounding box center [183, 90] width 11 height 11
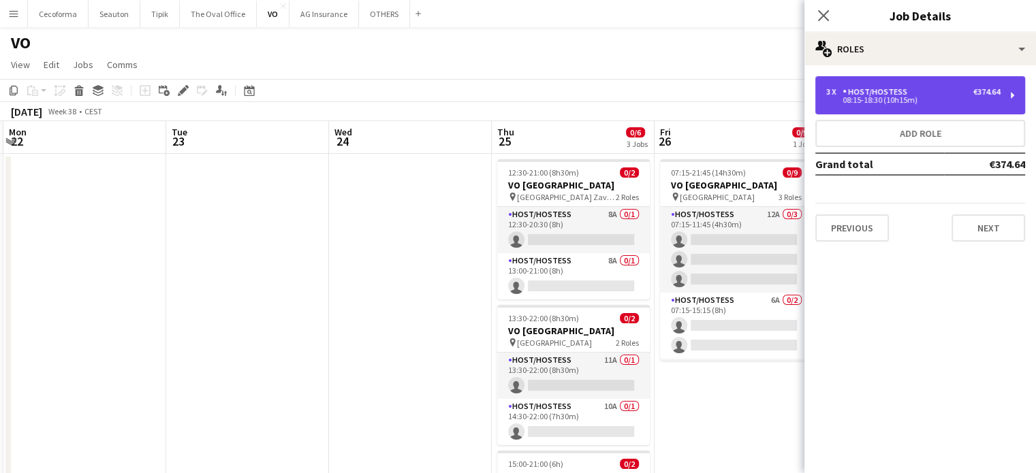
click at [831, 100] on div "08:15-18:30 (10h15m)" at bounding box center [913, 100] width 174 height 7
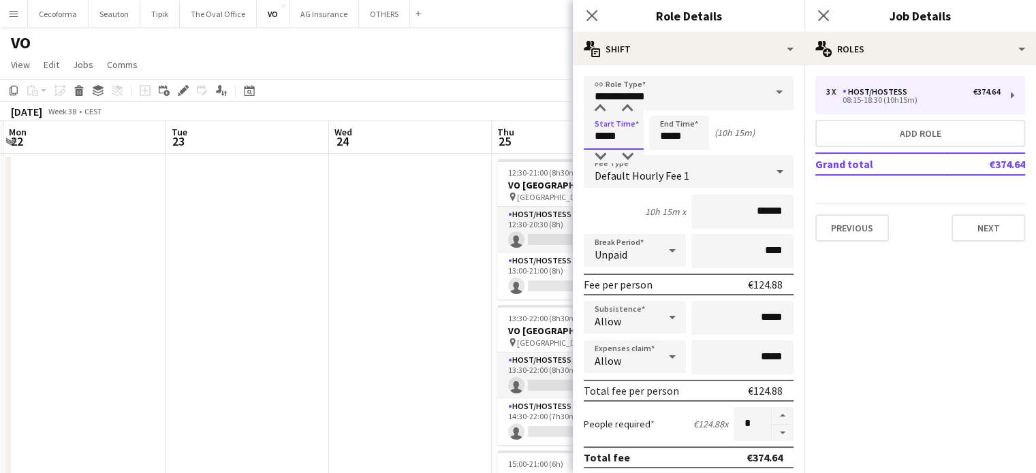
click at [625, 134] on input "*****" at bounding box center [614, 133] width 60 height 34
type input "*****"
click at [628, 106] on div at bounding box center [627, 109] width 27 height 14
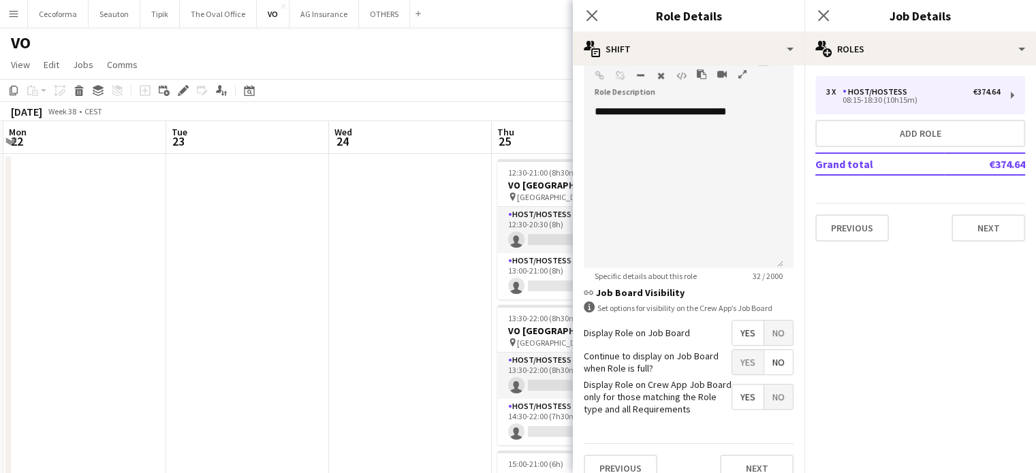
scroll to position [445, 0]
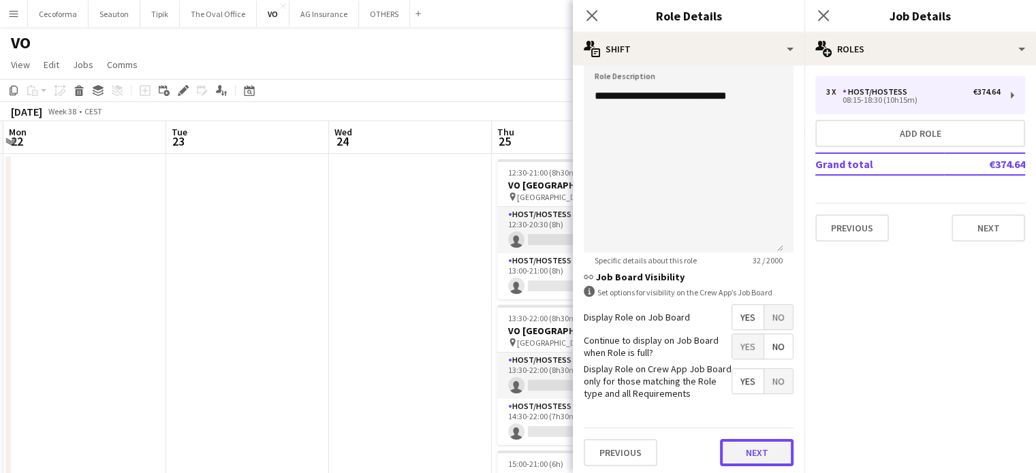
click at [765, 446] on button "Next" at bounding box center [757, 452] width 74 height 27
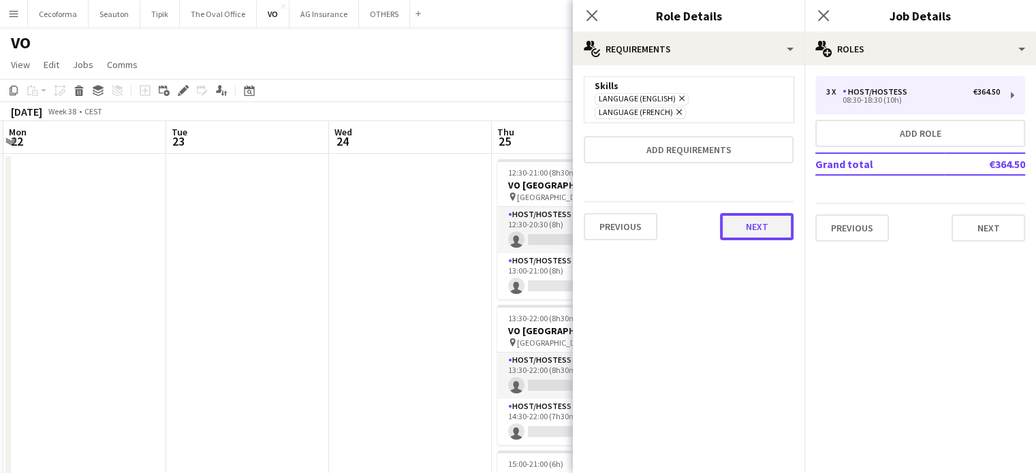
click at [755, 225] on button "Next" at bounding box center [757, 226] width 74 height 27
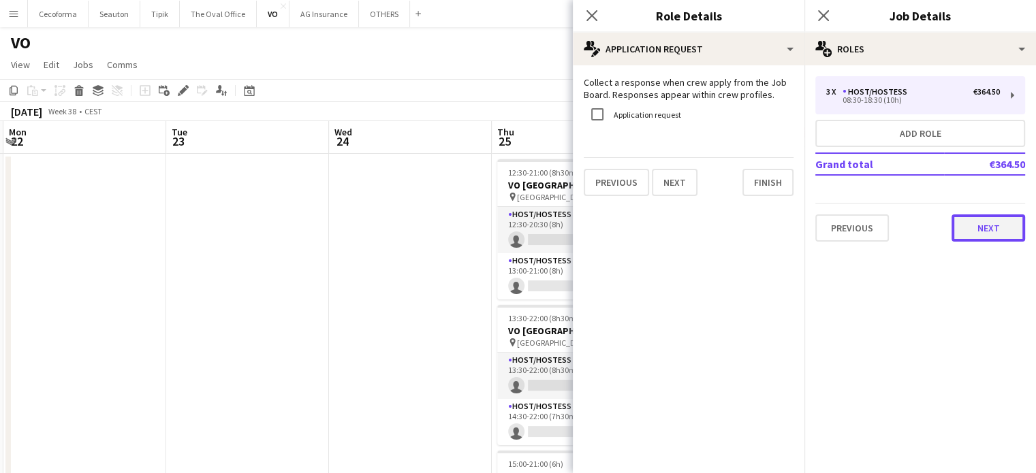
click at [989, 220] on button "Next" at bounding box center [988, 228] width 74 height 27
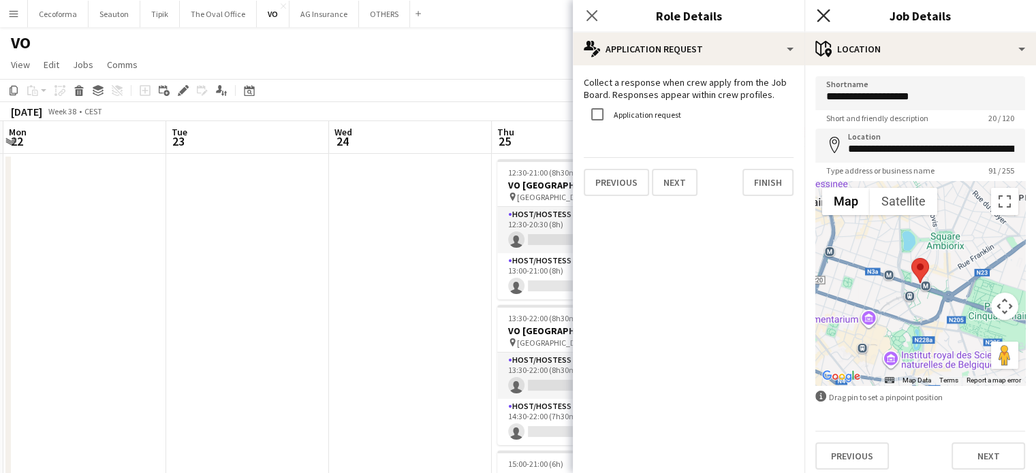
click at [825, 16] on icon "Close pop-in" at bounding box center [823, 15] width 13 height 13
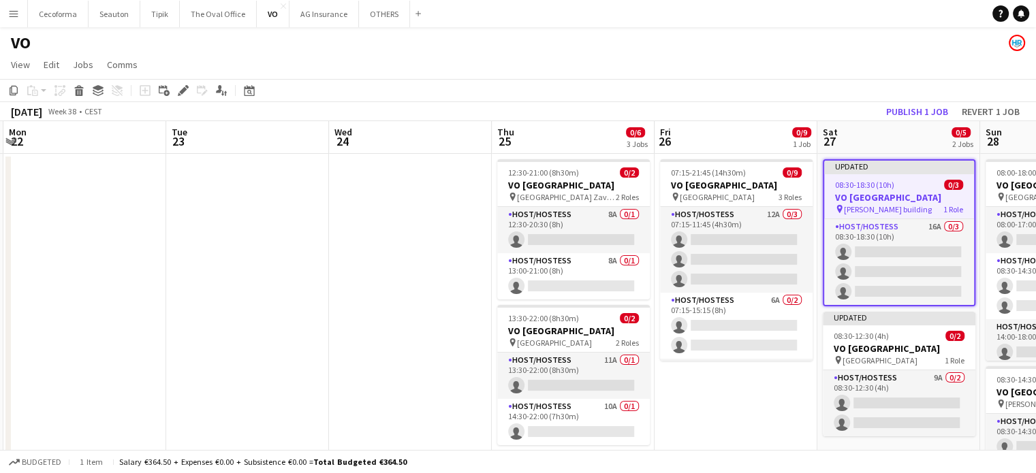
click at [753, 400] on app-date-cell "07:15-21:45 (14h30m) 0/9 VO Europe pin [GEOGRAPHIC_DATA] 3 Roles Host/Hostess 1…" at bounding box center [735, 388] width 163 height 468
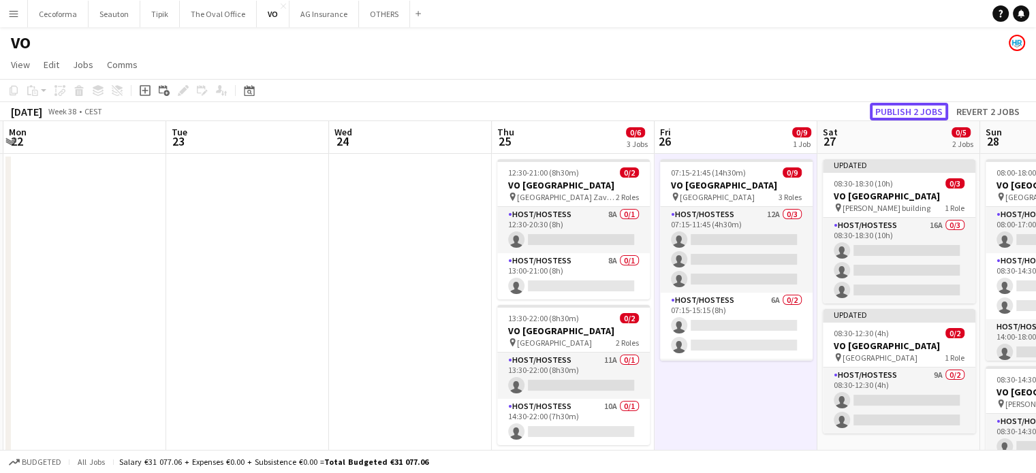
click at [896, 112] on button "Publish 2 jobs" at bounding box center [909, 112] width 78 height 18
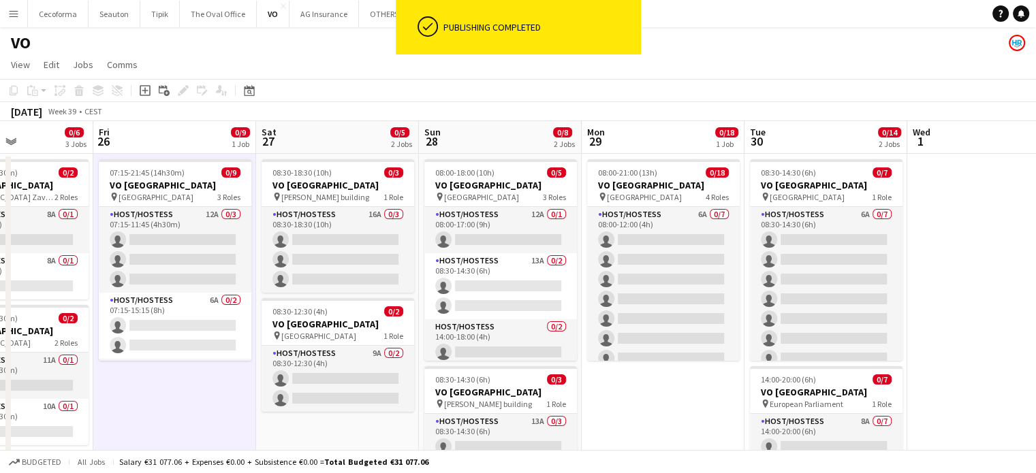
scroll to position [0, 586]
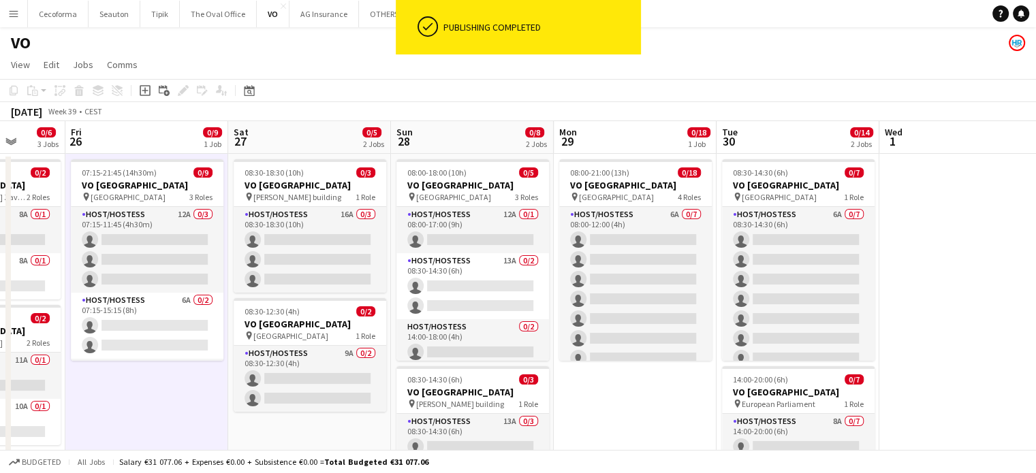
drag, startPoint x: 899, startPoint y: 432, endPoint x: 311, endPoint y: 315, distance: 600.1
click at [311, 315] on app-calendar-viewport "Mon 22 Tue 23 Wed 24 Thu 25 0/6 3 Jobs Fri 26 0/9 1 Job Sat 27 0/5 2 Jobs Sun 2…" at bounding box center [518, 371] width 1036 height 501
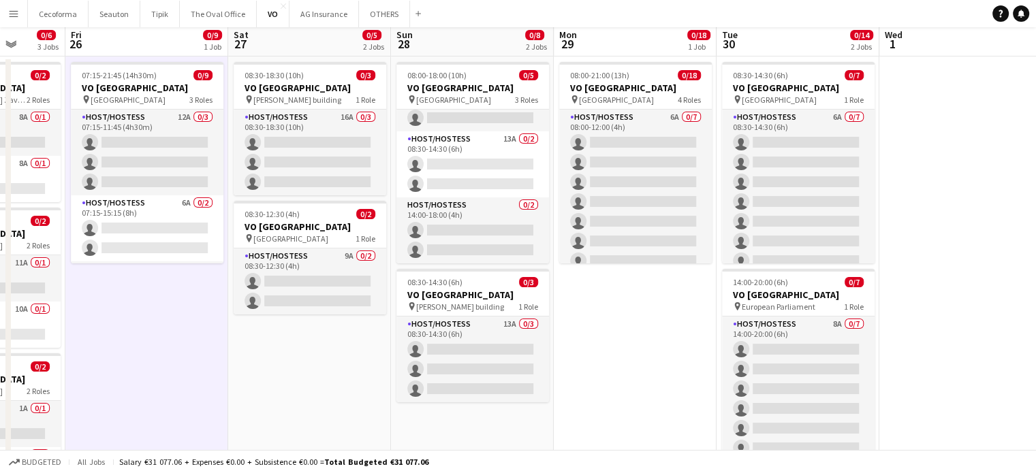
scroll to position [0, 0]
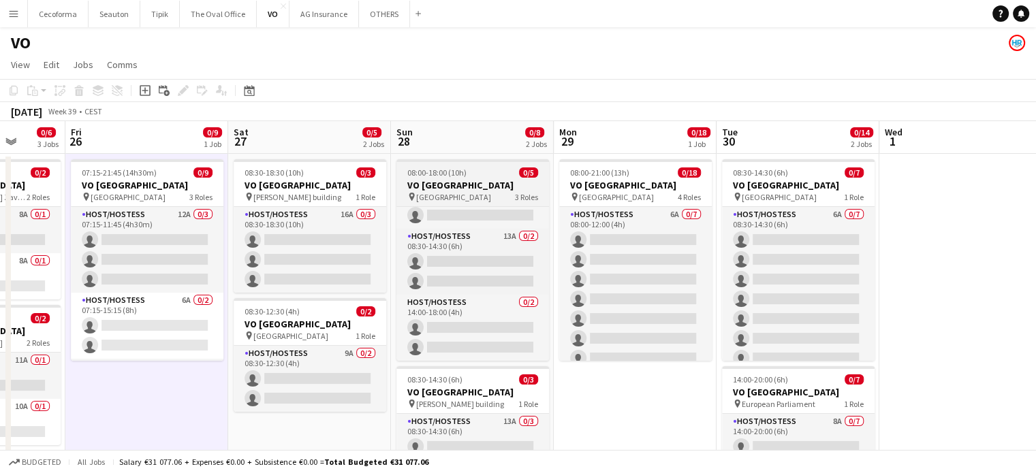
click at [454, 185] on h3 "VO [GEOGRAPHIC_DATA]" at bounding box center [472, 185] width 153 height 12
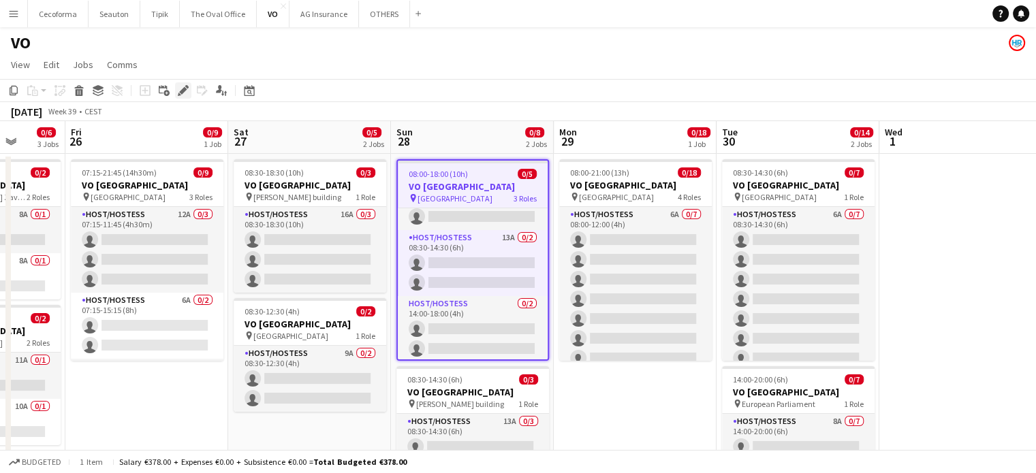
click at [183, 87] on icon "Edit" at bounding box center [183, 90] width 11 height 11
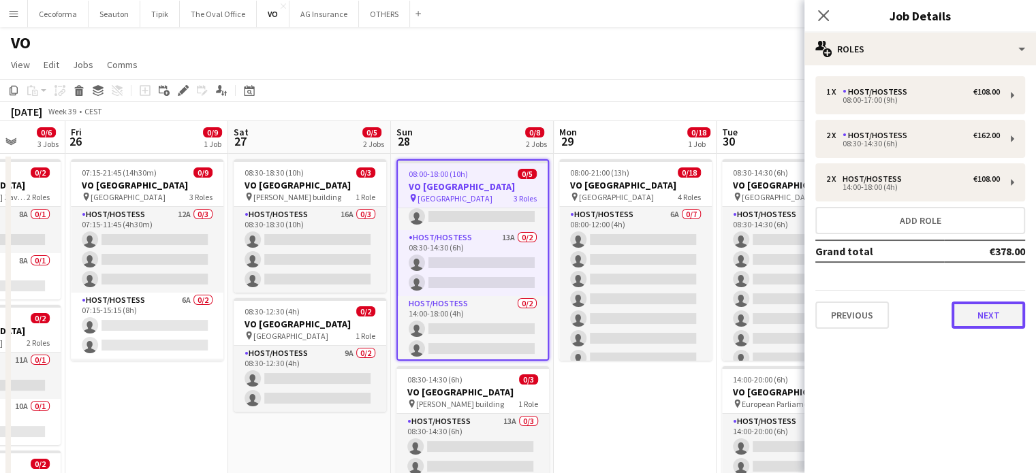
click at [986, 307] on button "Next" at bounding box center [988, 315] width 74 height 27
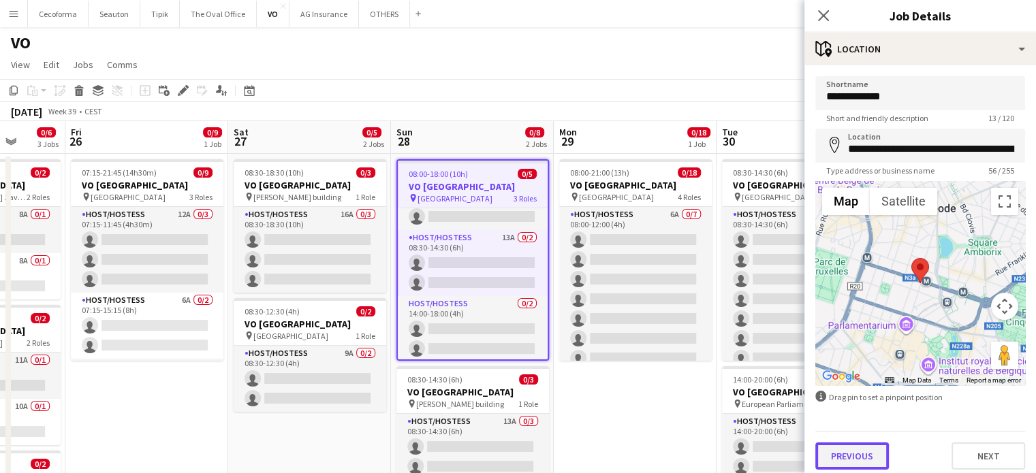
click at [845, 459] on button "Previous" at bounding box center [852, 456] width 74 height 27
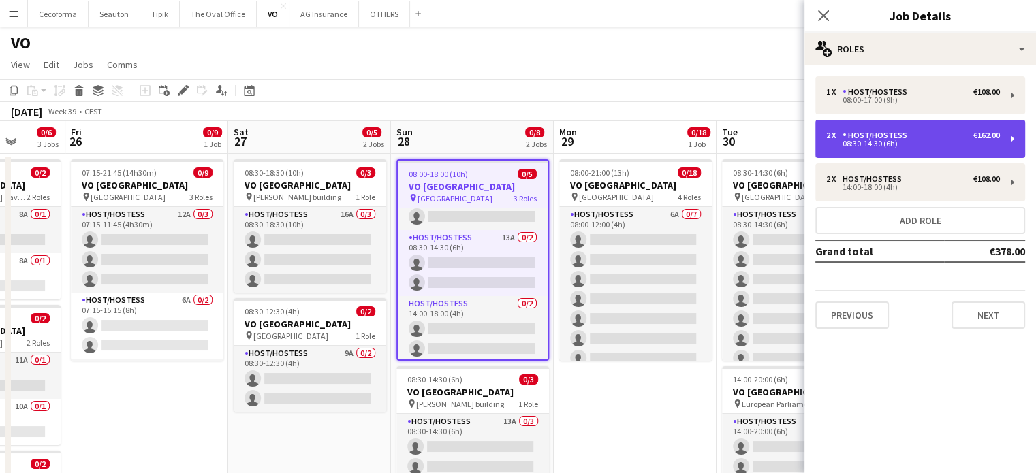
click at [872, 150] on div "2 x Host/Hostess €162.00 08:30-14:30 (6h)" at bounding box center [920, 139] width 210 height 38
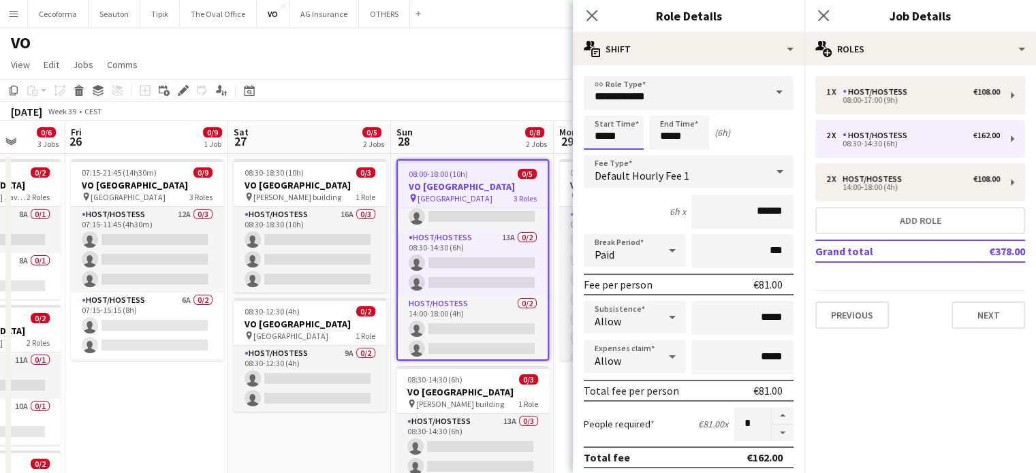
click at [623, 138] on input "*****" at bounding box center [614, 133] width 60 height 34
click at [630, 153] on div at bounding box center [627, 157] width 27 height 14
type input "*****"
click at [630, 153] on div at bounding box center [627, 157] width 27 height 14
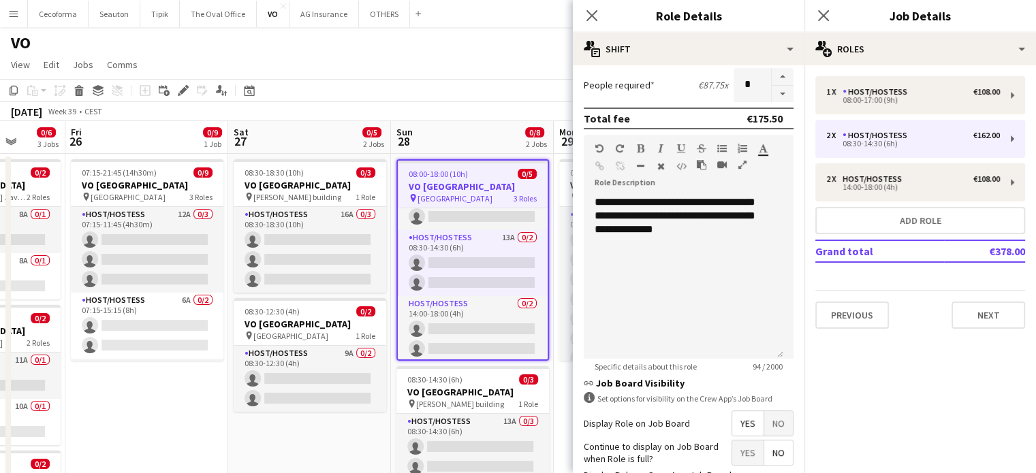
scroll to position [340, 0]
drag, startPoint x: 594, startPoint y: 195, endPoint x: 760, endPoint y: 240, distance: 172.1
click at [760, 240] on div "**********" at bounding box center [684, 275] width 200 height 163
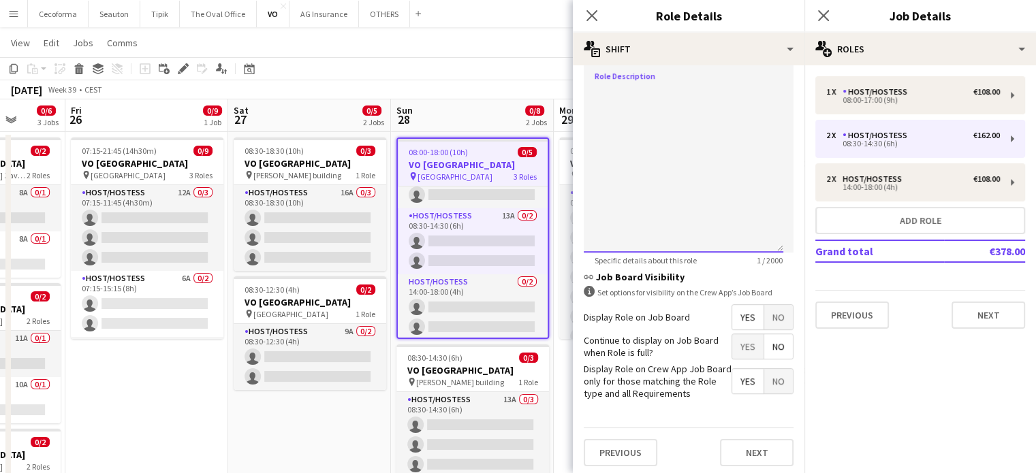
scroll to position [0, 0]
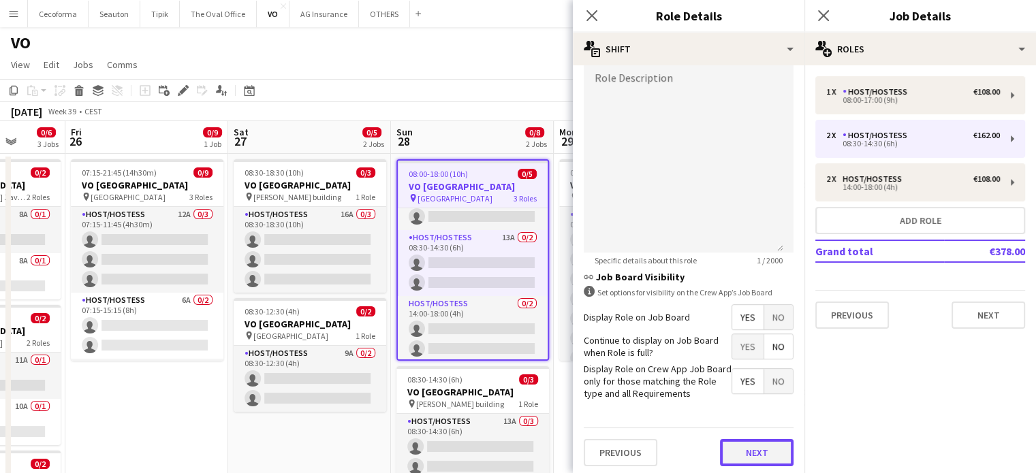
click at [758, 445] on button "Next" at bounding box center [757, 452] width 74 height 27
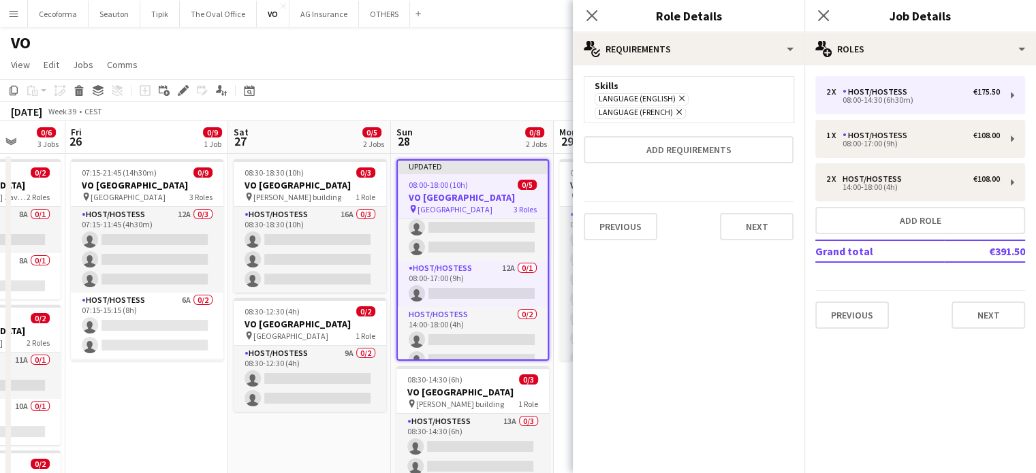
scroll to position [37, 0]
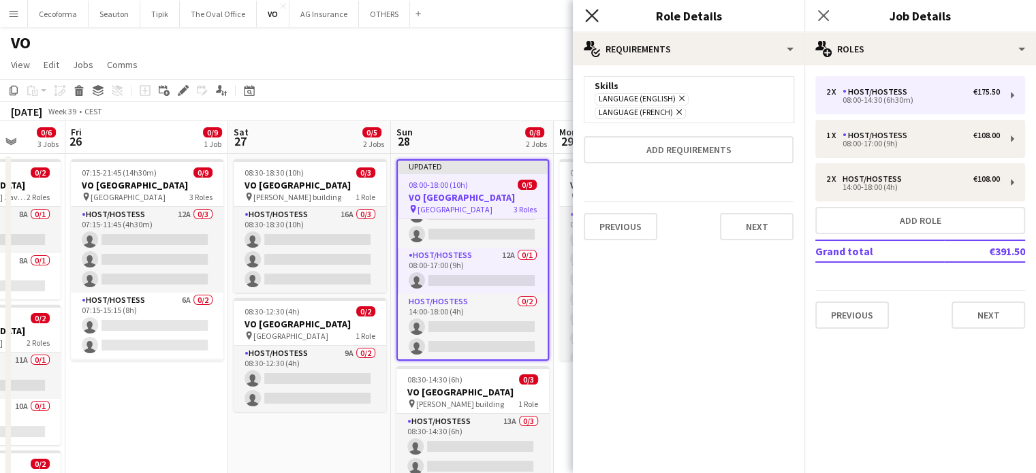
click at [591, 13] on icon "Close pop-in" at bounding box center [591, 15] width 13 height 13
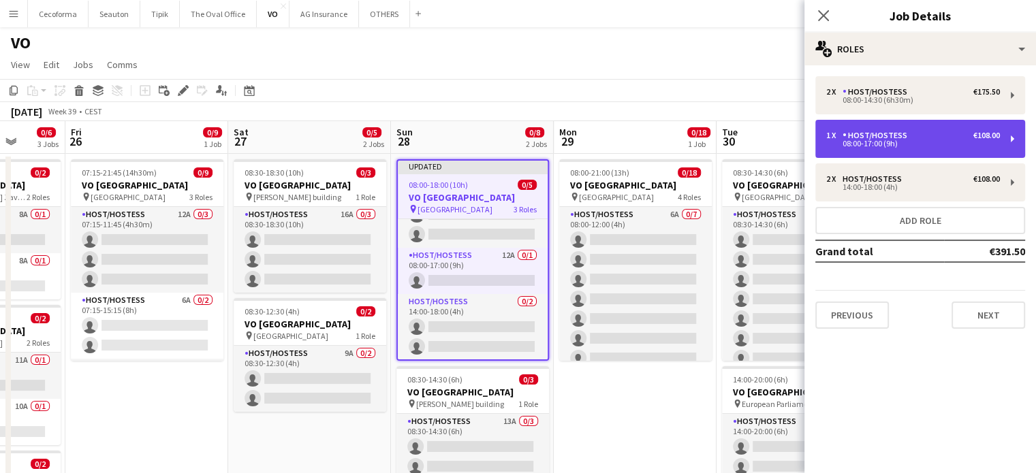
click at [879, 139] on div "Host/Hostess" at bounding box center [877, 136] width 70 height 10
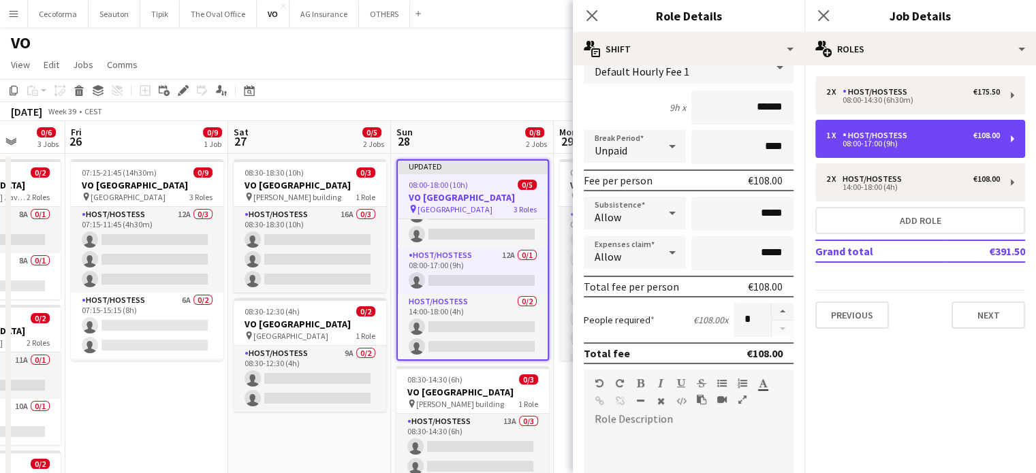
scroll to position [0, 0]
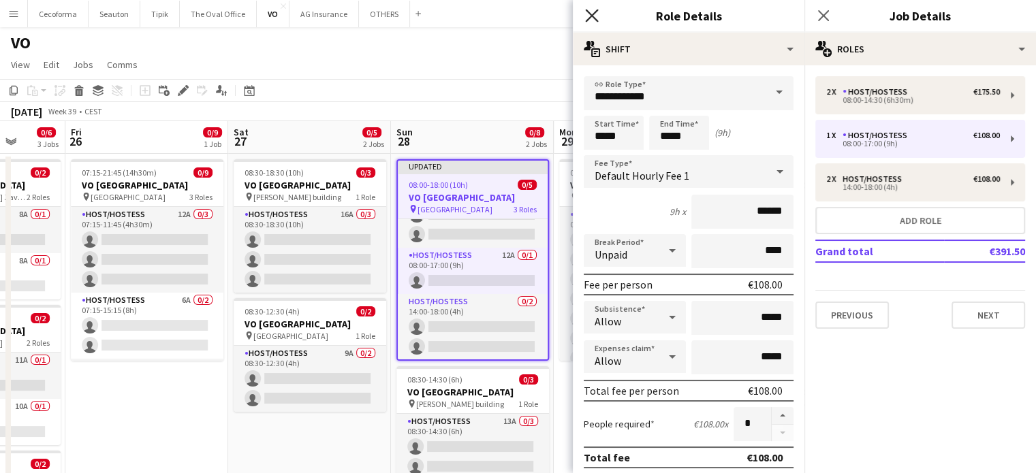
click at [587, 16] on icon "Close pop-in" at bounding box center [591, 15] width 13 height 13
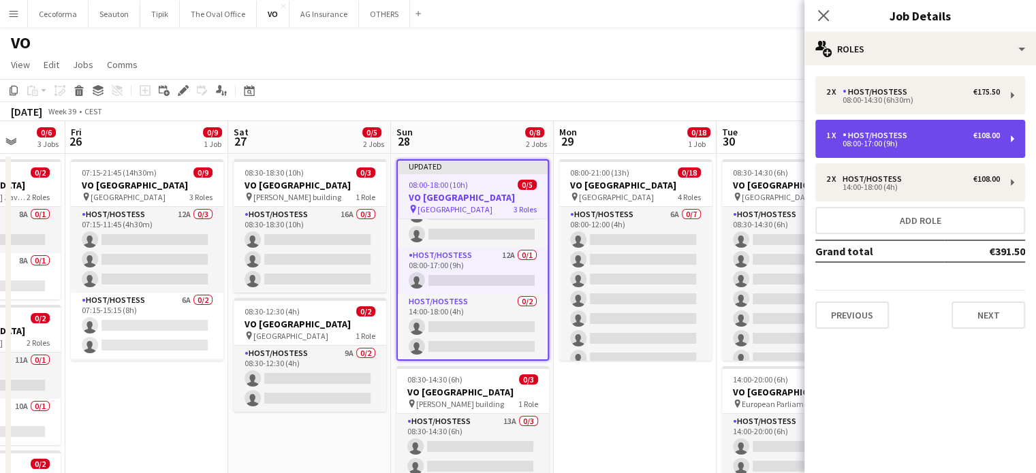
click at [876, 138] on div "Host/Hostess" at bounding box center [877, 136] width 70 height 10
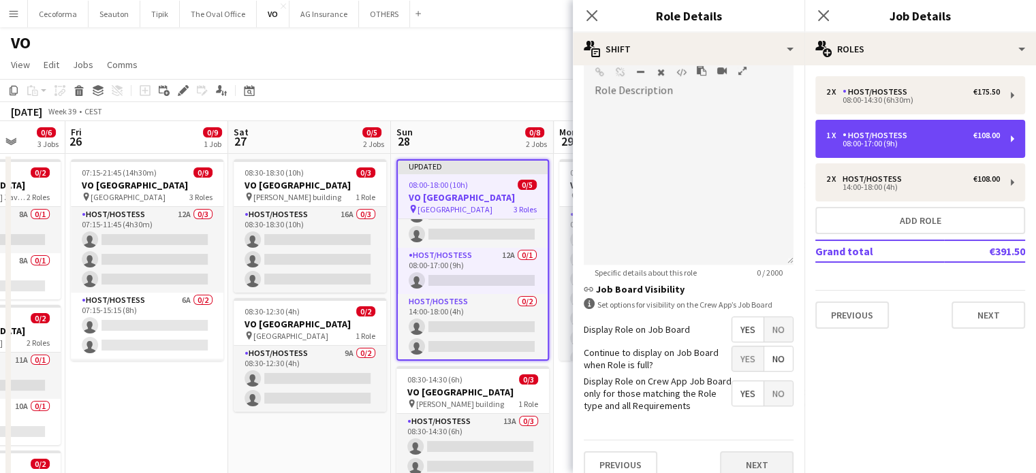
scroll to position [445, 0]
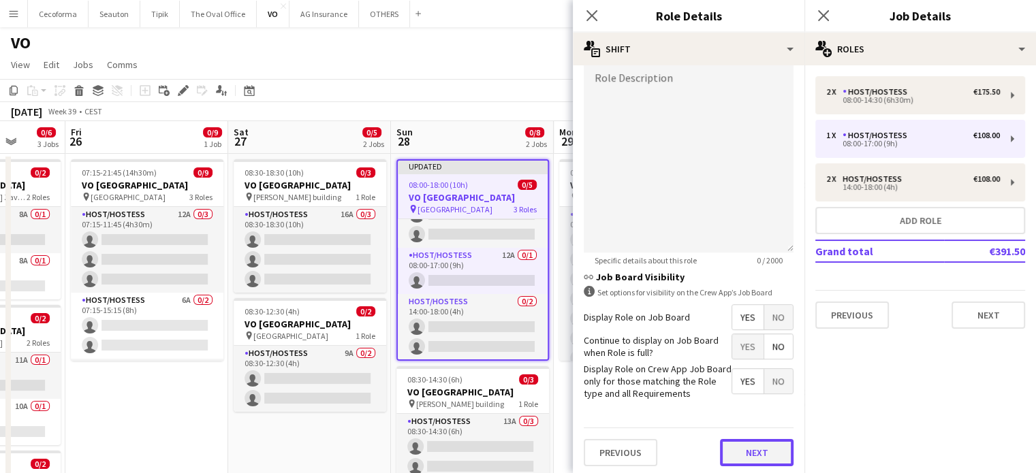
click at [759, 452] on button "Next" at bounding box center [757, 452] width 74 height 27
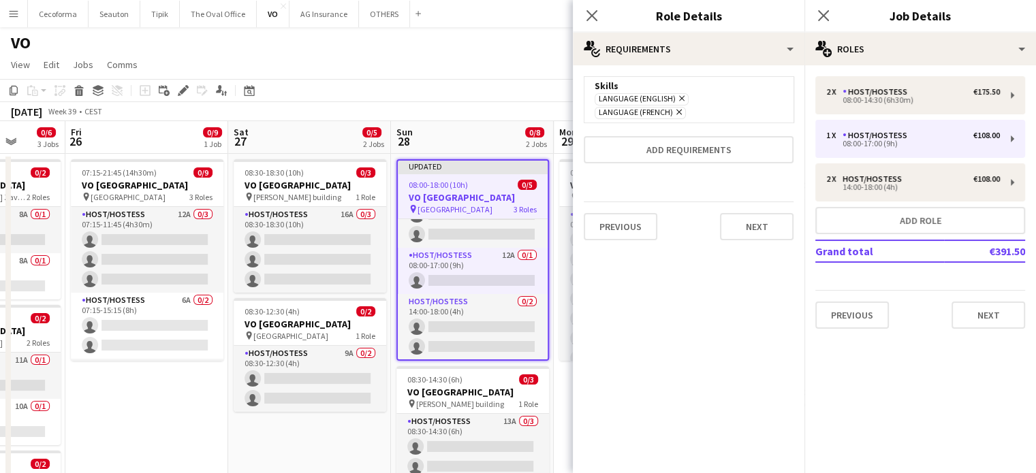
scroll to position [0, 0]
click at [754, 229] on div "Previous Next" at bounding box center [689, 227] width 210 height 50
click at [770, 213] on button "Next" at bounding box center [757, 226] width 74 height 27
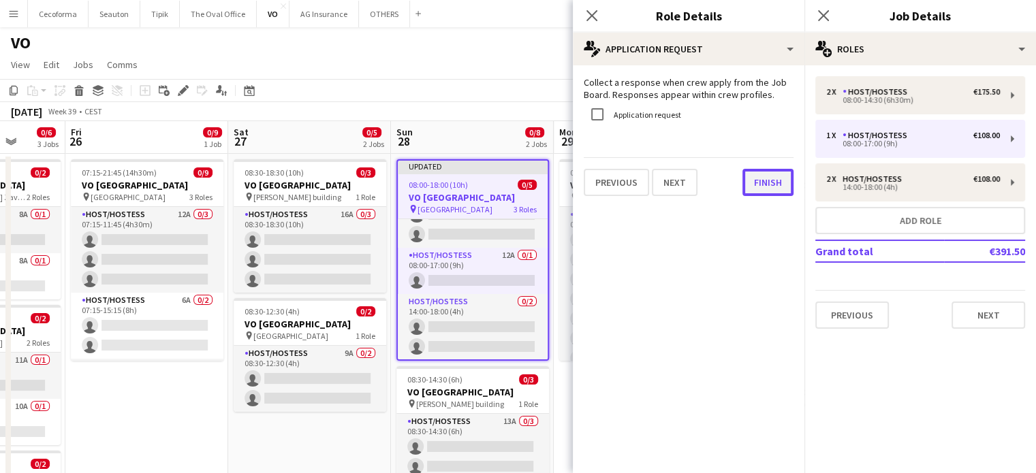
click at [763, 182] on button "Finish" at bounding box center [767, 182] width 51 height 27
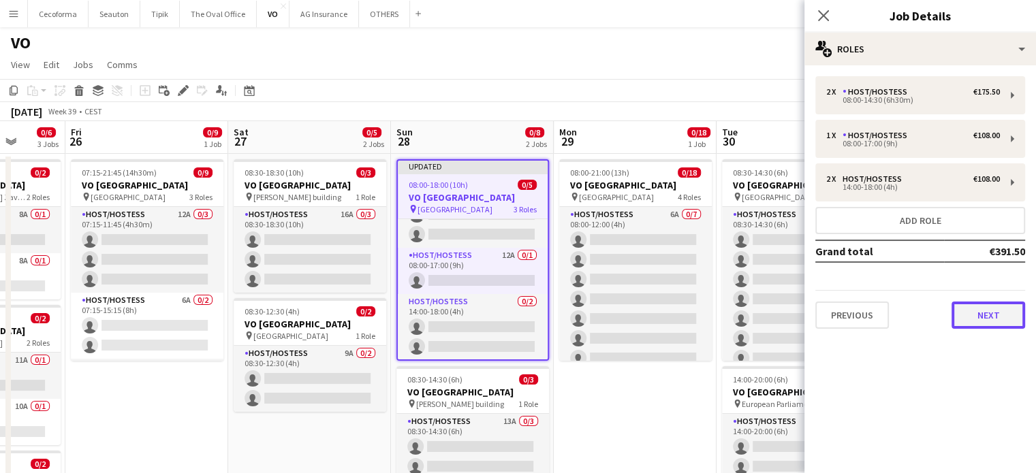
click at [989, 311] on button "Next" at bounding box center [988, 315] width 74 height 27
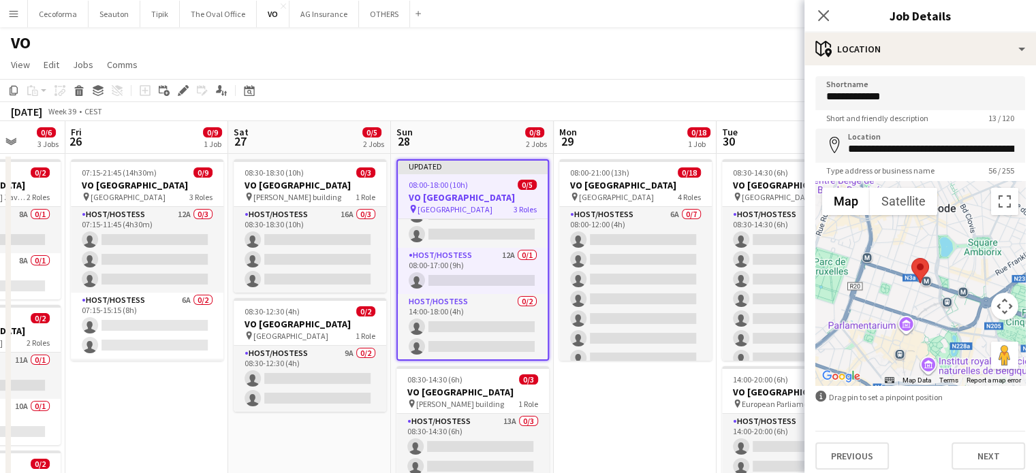
click at [696, 89] on app-toolbar "Copy Paste Paste Ctrl+V Paste with crew Ctrl+Shift+V Paste linked Job [GEOGRAPH…" at bounding box center [518, 90] width 1036 height 23
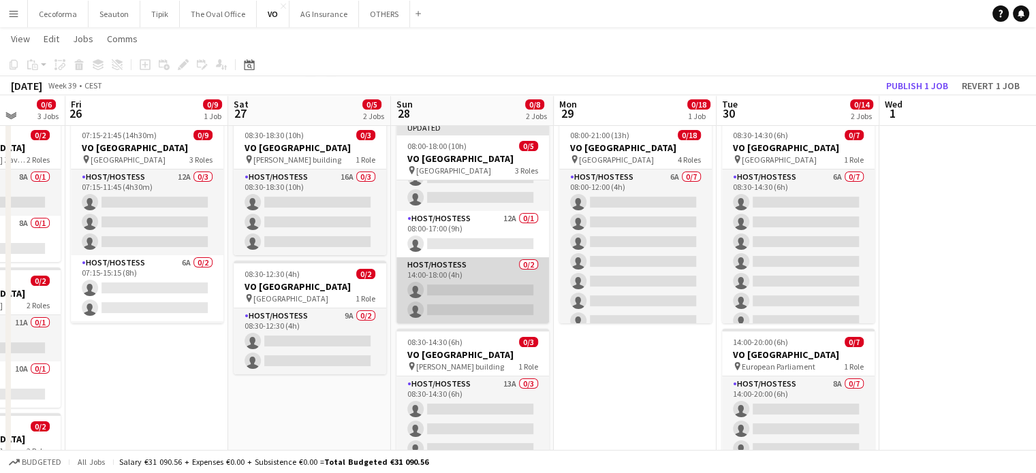
scroll to position [33, 0]
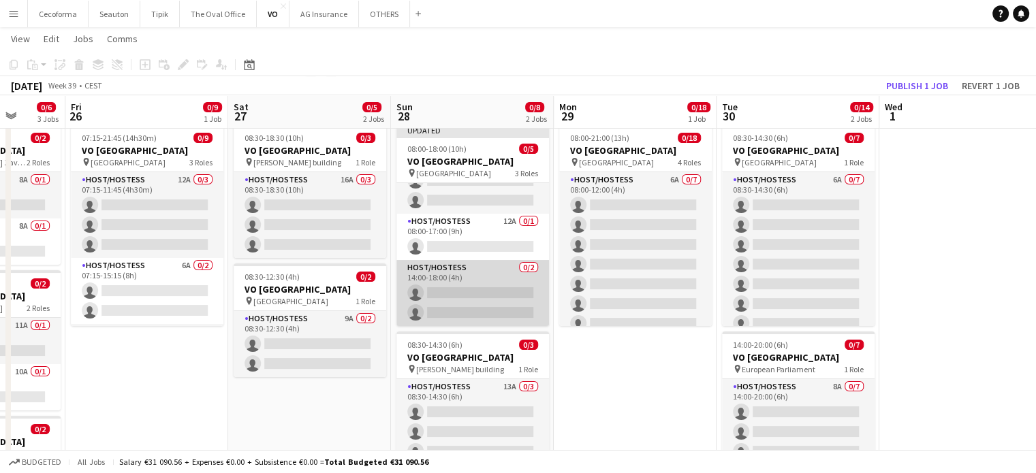
click at [491, 305] on app-card-role "Host/Hostess 0/2 14:00-18:00 (4h) single-neutral-actions single-neutral-actions" at bounding box center [472, 293] width 153 height 66
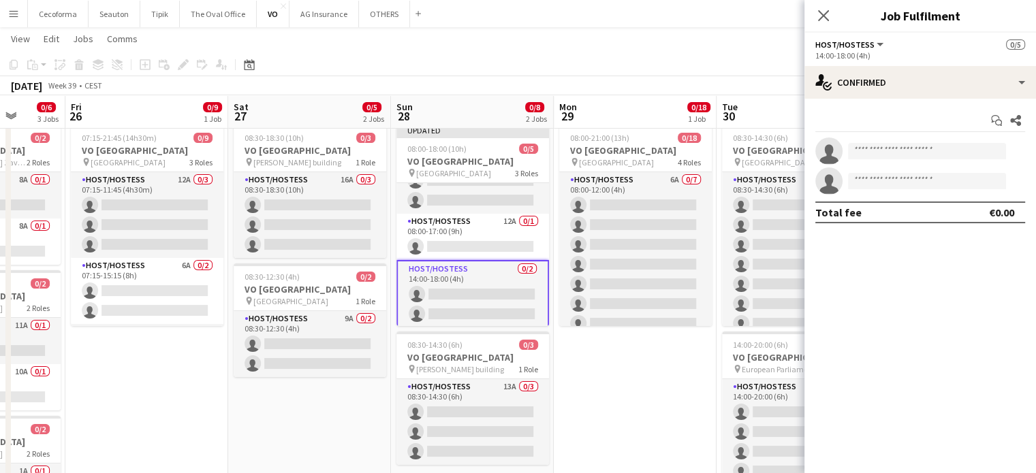
click at [491, 305] on app-card-role "Host/Hostess 0/2 14:00-18:00 (4h) single-neutral-actions single-neutral-actions" at bounding box center [472, 294] width 153 height 69
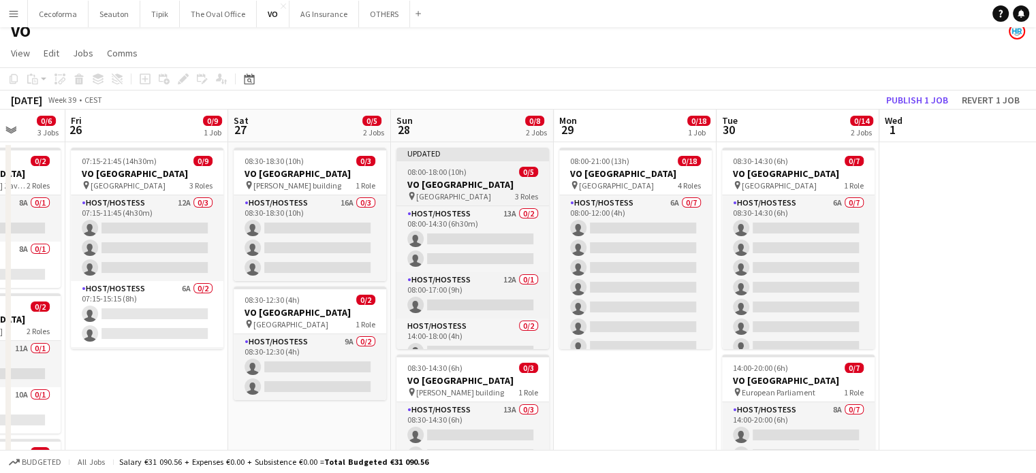
scroll to position [0, 0]
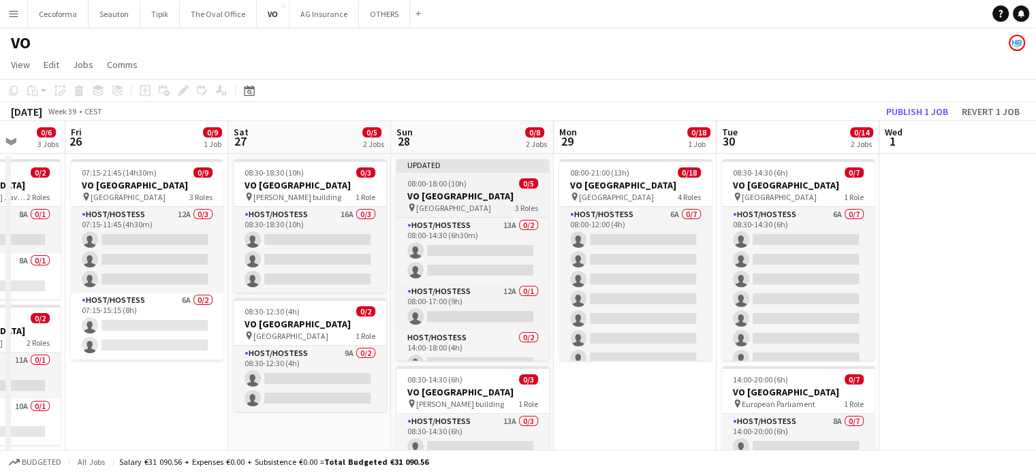
click at [458, 185] on span "08:00-18:00 (10h)" at bounding box center [436, 183] width 59 height 10
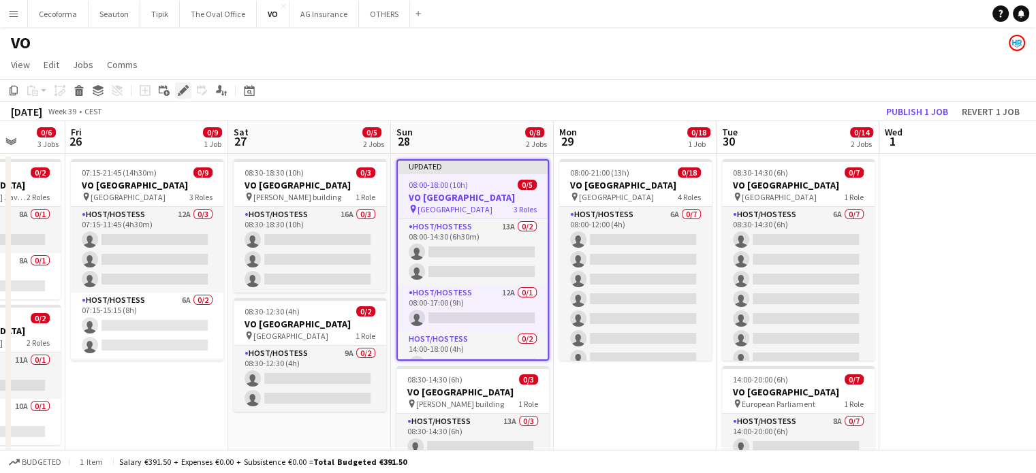
click at [185, 86] on icon "Edit" at bounding box center [183, 90] width 11 height 11
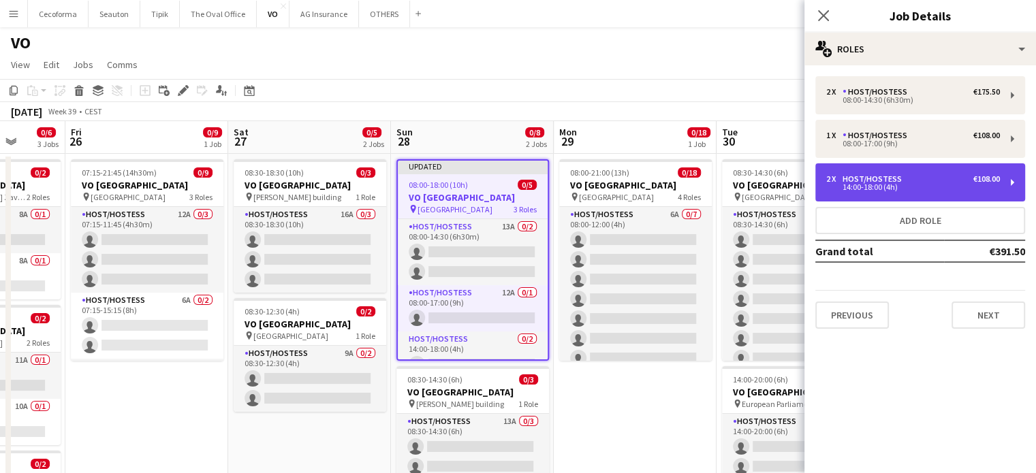
click at [913, 190] on div "14:00-18:00 (4h)" at bounding box center [913, 187] width 174 height 7
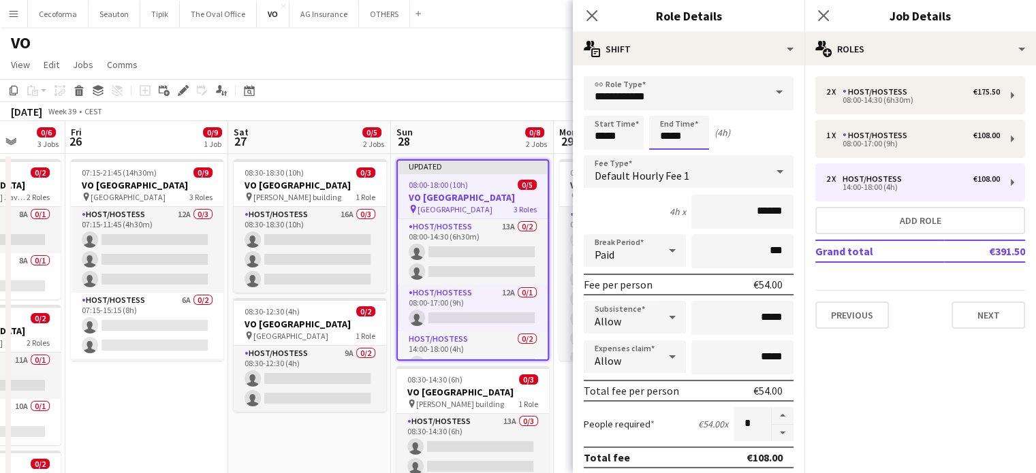
click at [692, 138] on input "*****" at bounding box center [679, 133] width 60 height 34
click at [696, 106] on div at bounding box center [692, 109] width 27 height 14
type input "*****"
click at [695, 103] on div at bounding box center [692, 109] width 27 height 14
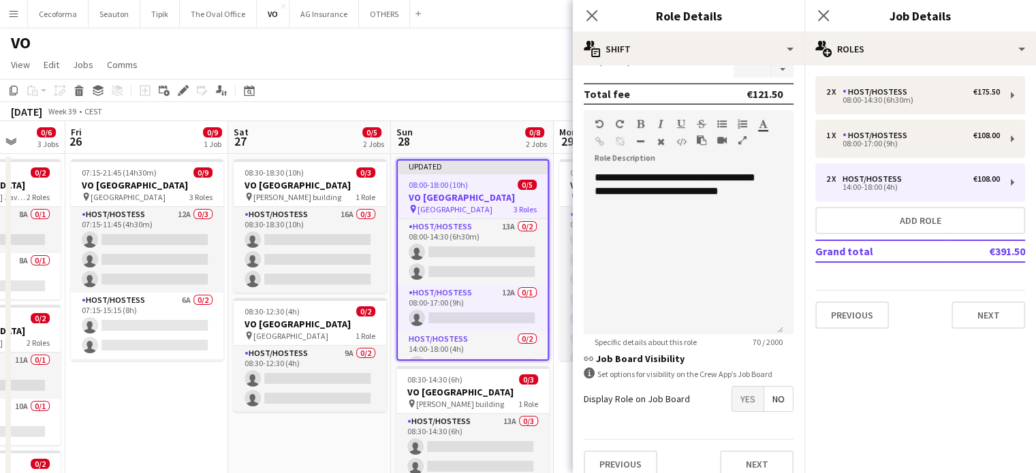
scroll to position [376, 0]
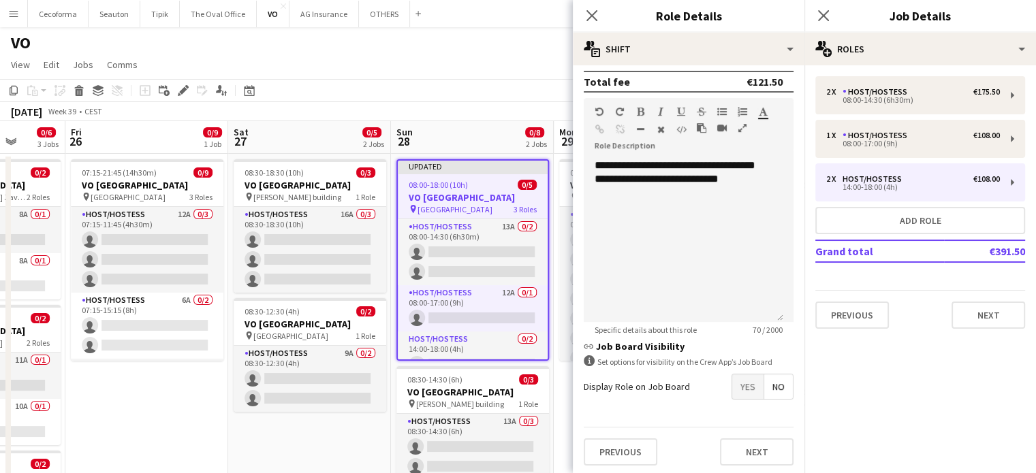
click at [733, 383] on span "Yes" at bounding box center [747, 387] width 31 height 25
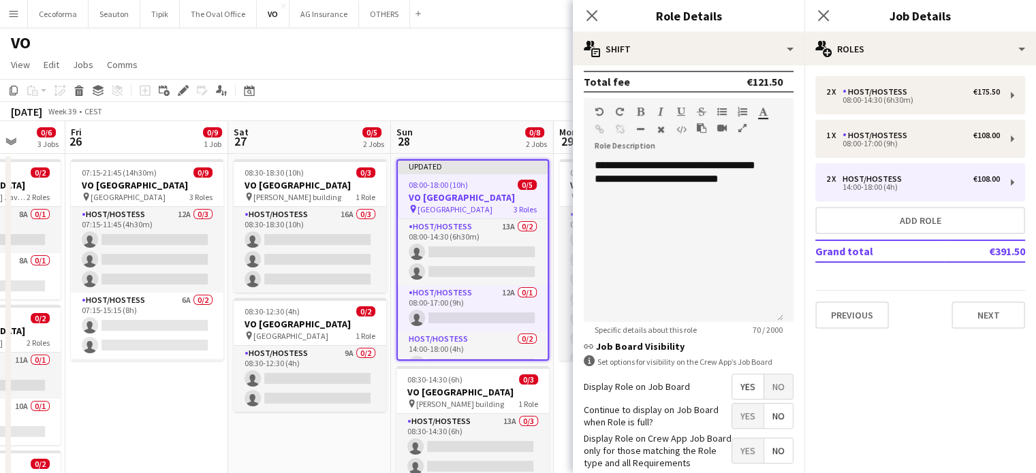
click at [765, 408] on span "No" at bounding box center [778, 416] width 29 height 25
click at [742, 443] on span "Yes" at bounding box center [747, 451] width 31 height 25
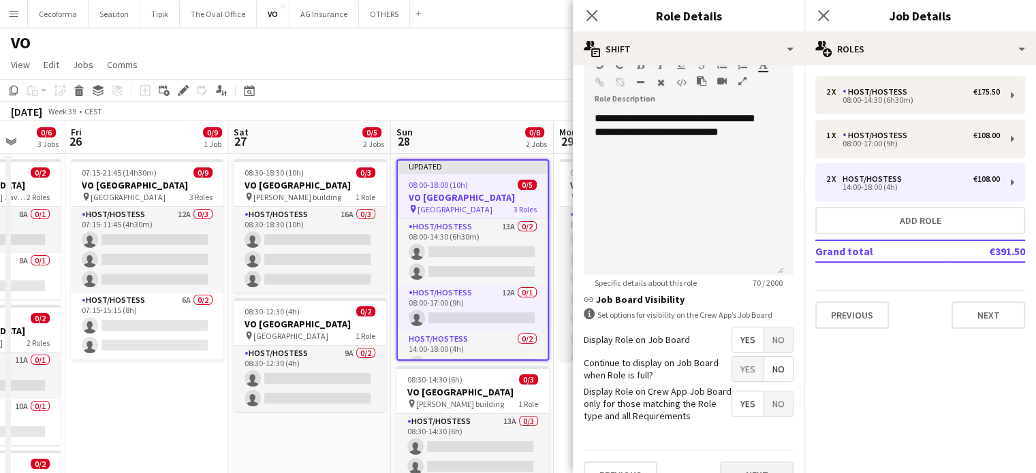
scroll to position [445, 0]
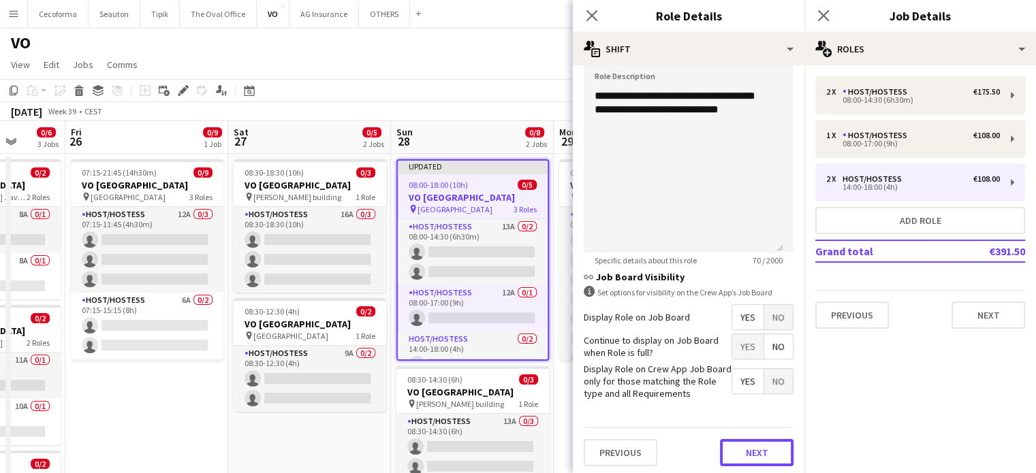
drag, startPoint x: 749, startPoint y: 447, endPoint x: 747, endPoint y: 421, distance: 26.6
click at [750, 447] on button "Next" at bounding box center [757, 452] width 74 height 27
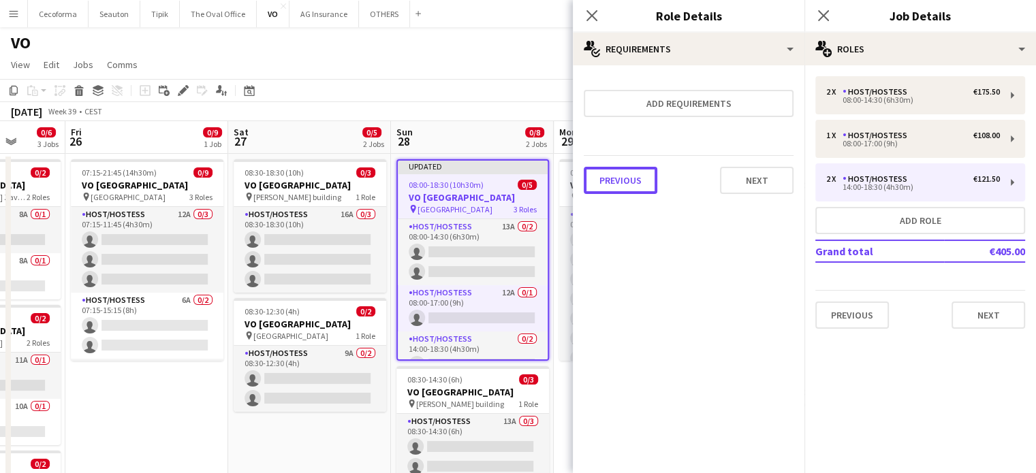
click at [624, 185] on button "Previous" at bounding box center [621, 180] width 74 height 27
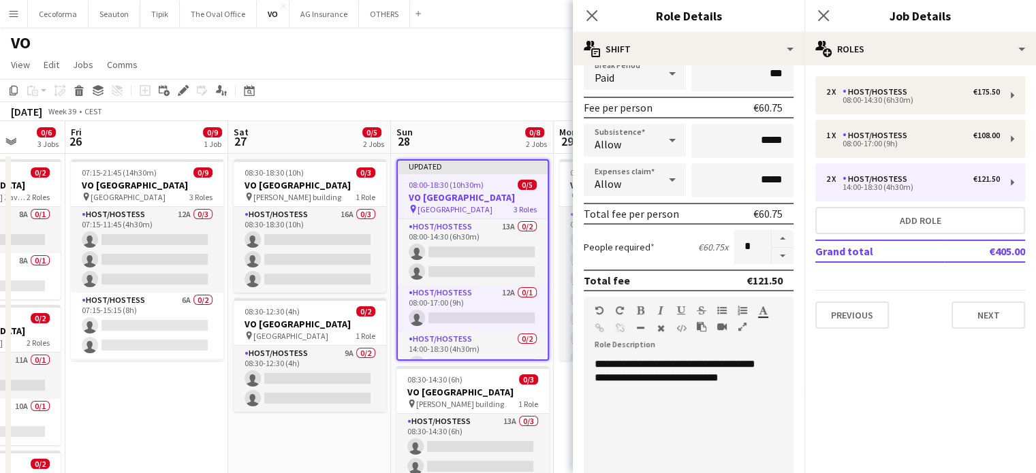
scroll to position [409, 0]
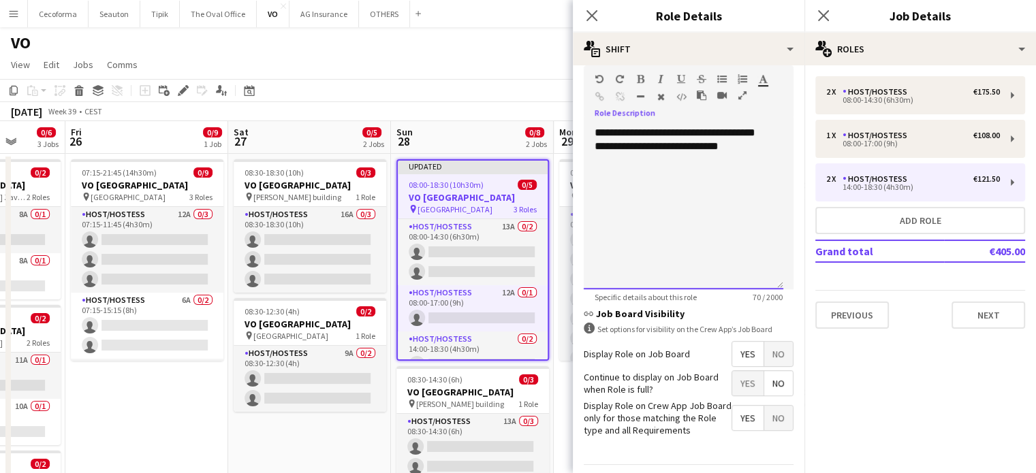
drag, startPoint x: 595, startPoint y: 130, endPoint x: 778, endPoint y: 154, distance: 184.7
click at [778, 154] on div "**********" at bounding box center [684, 207] width 200 height 163
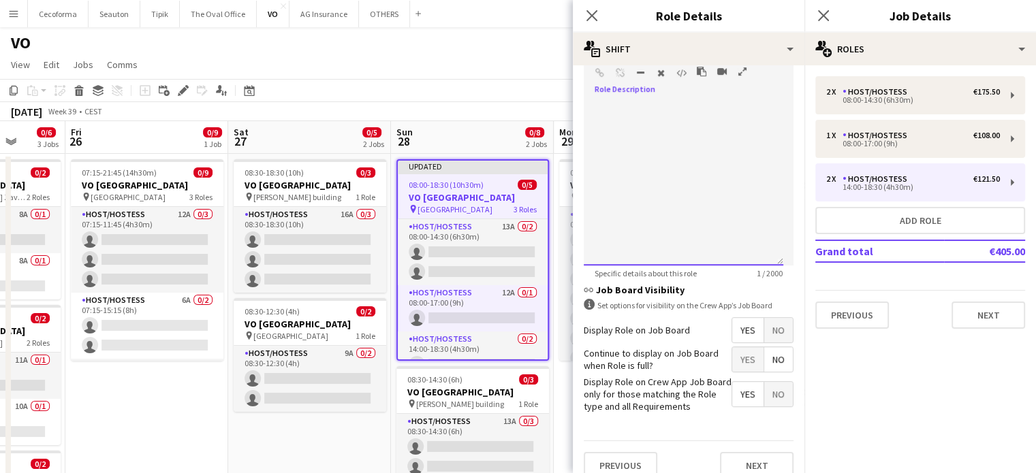
scroll to position [445, 0]
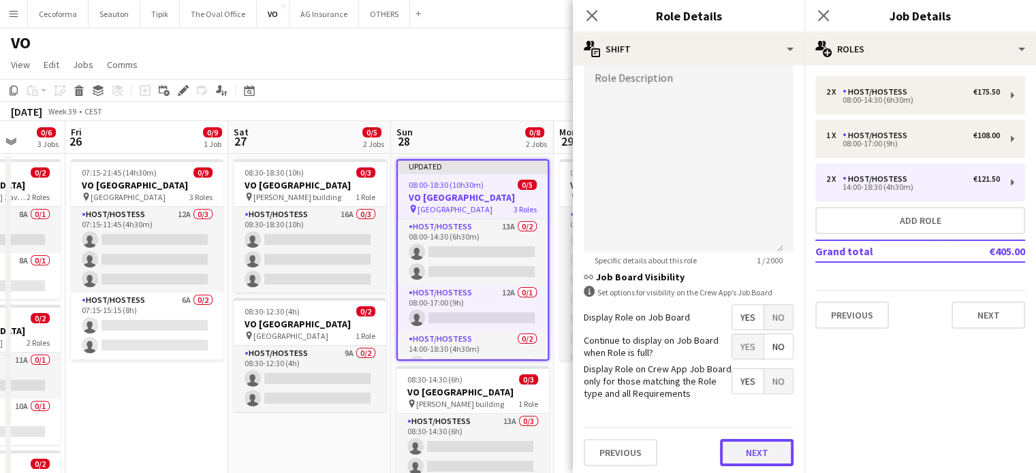
click at [761, 451] on button "Next" at bounding box center [757, 452] width 74 height 27
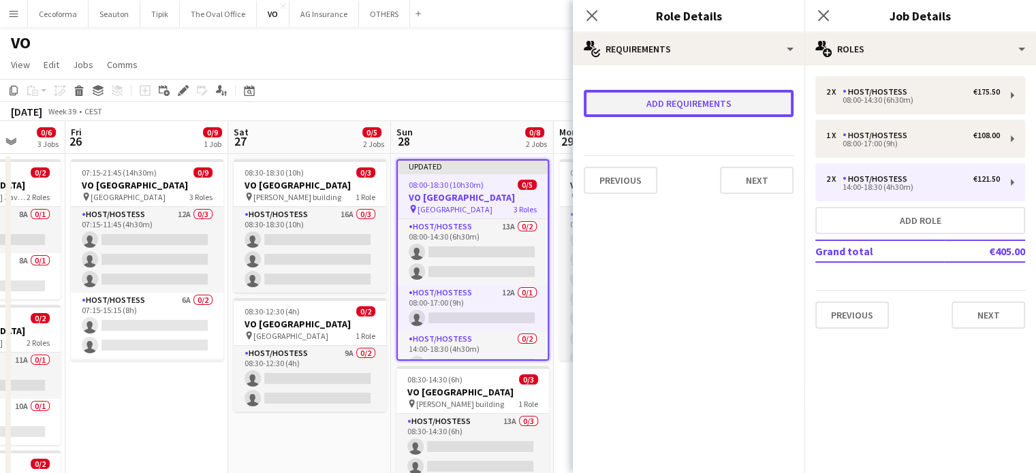
click at [673, 95] on button "Add requirements" at bounding box center [689, 103] width 210 height 27
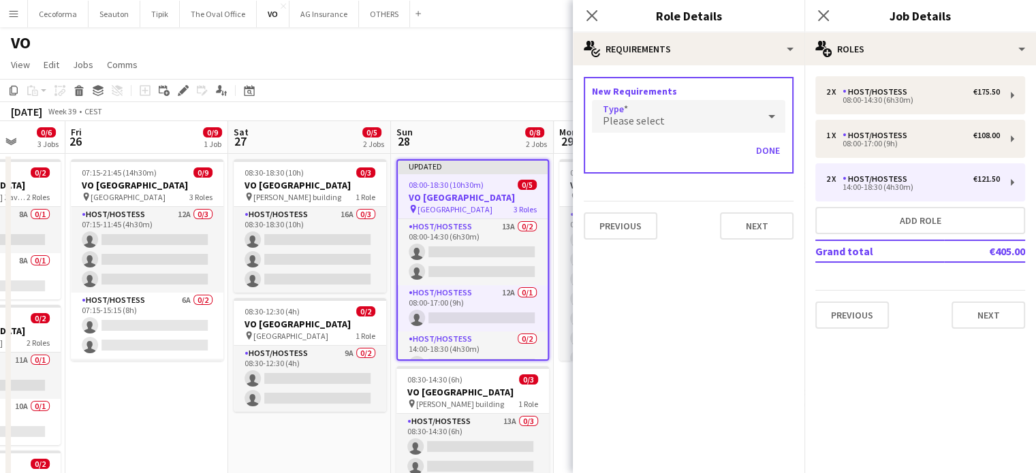
click at [642, 112] on div "Please select" at bounding box center [675, 116] width 166 height 33
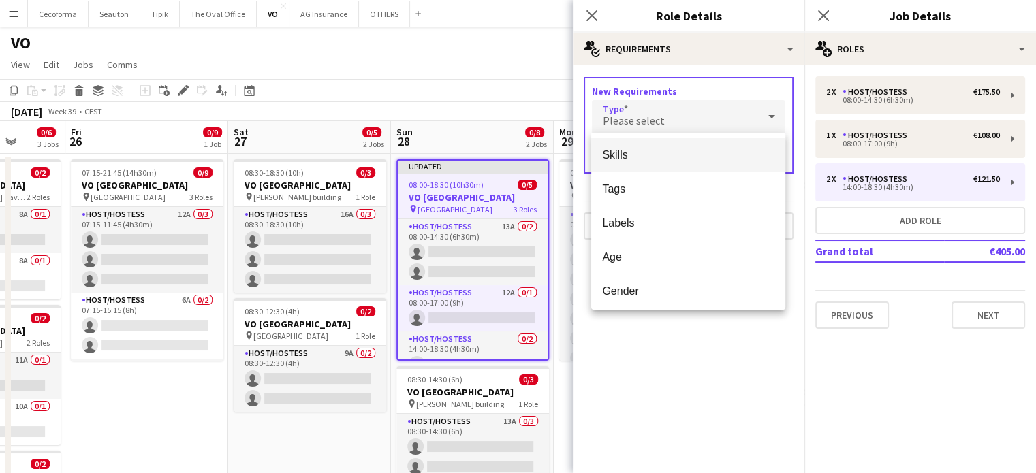
click at [624, 152] on span "Skills" at bounding box center [688, 154] width 172 height 13
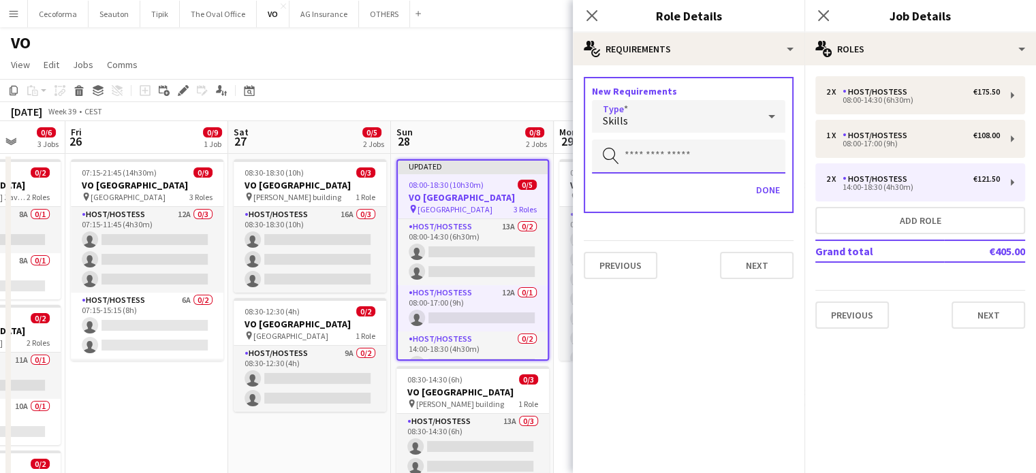
click at [624, 158] on input "text" at bounding box center [688, 157] width 193 height 34
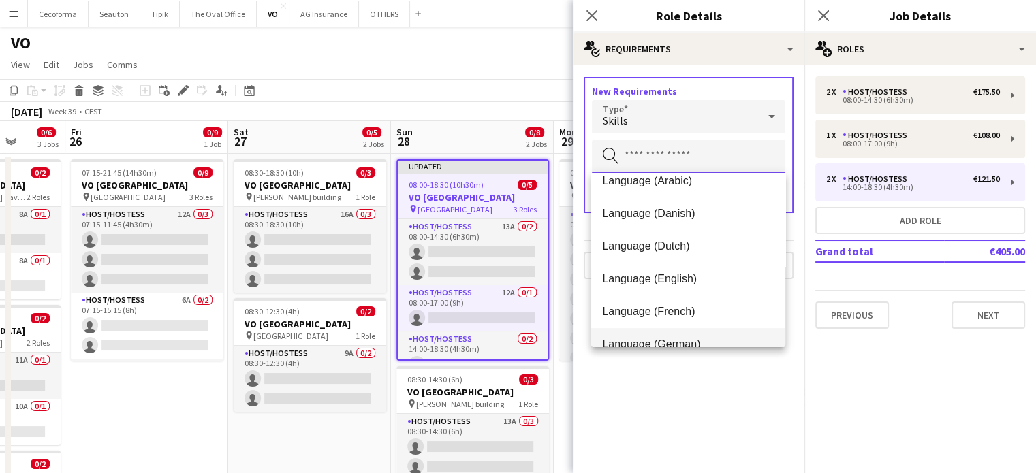
scroll to position [136, 0]
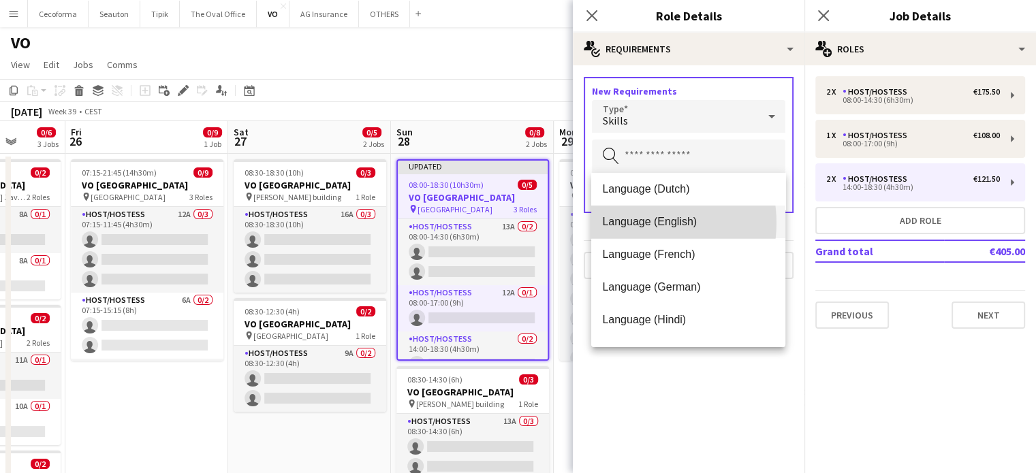
click at [641, 223] on span "Language (English)" at bounding box center [688, 221] width 172 height 13
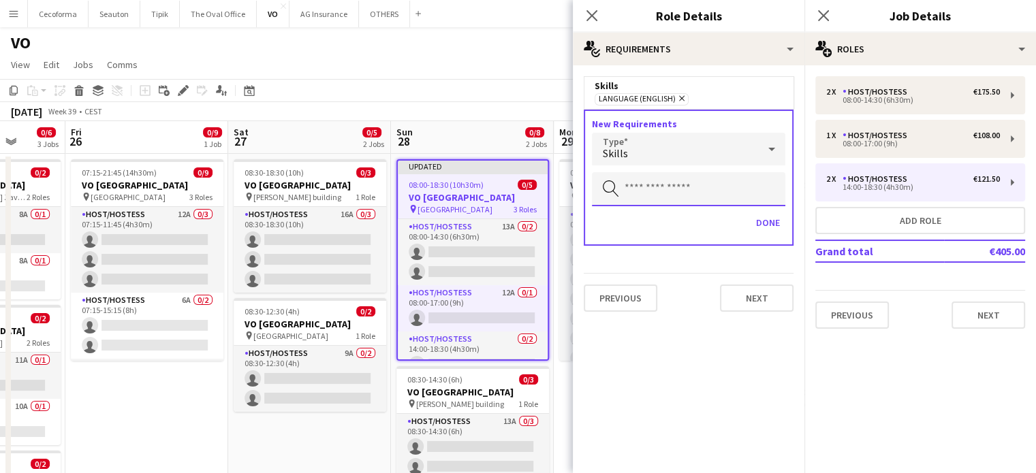
click at [640, 187] on input "text" at bounding box center [688, 189] width 193 height 34
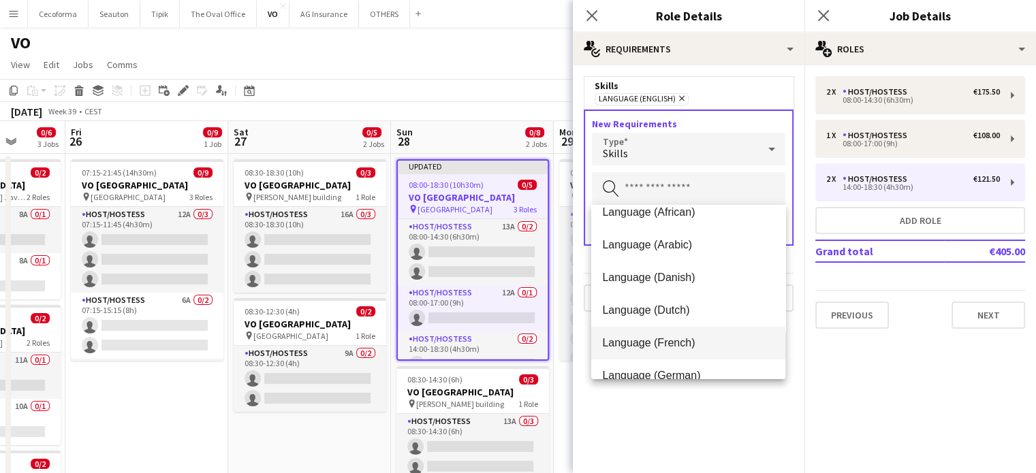
scroll to position [68, 0]
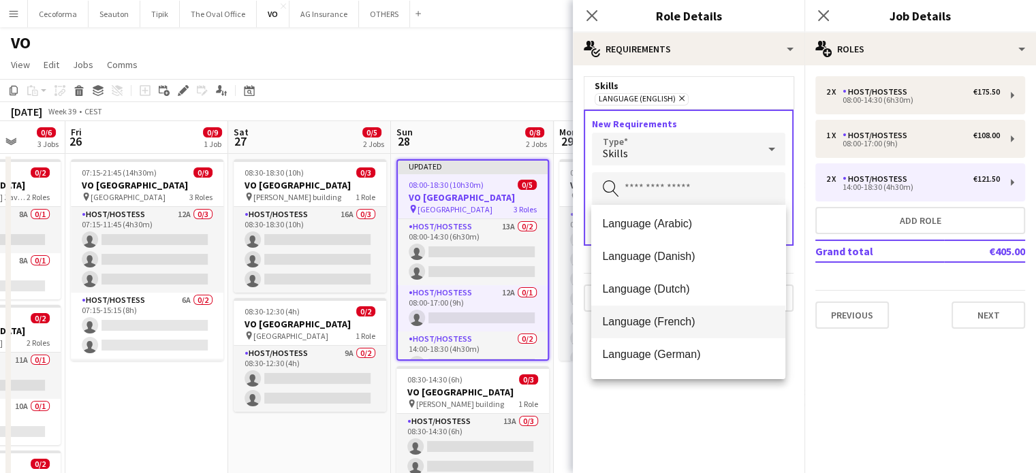
click at [640, 329] on mat-option "Language (French)" at bounding box center [688, 322] width 194 height 33
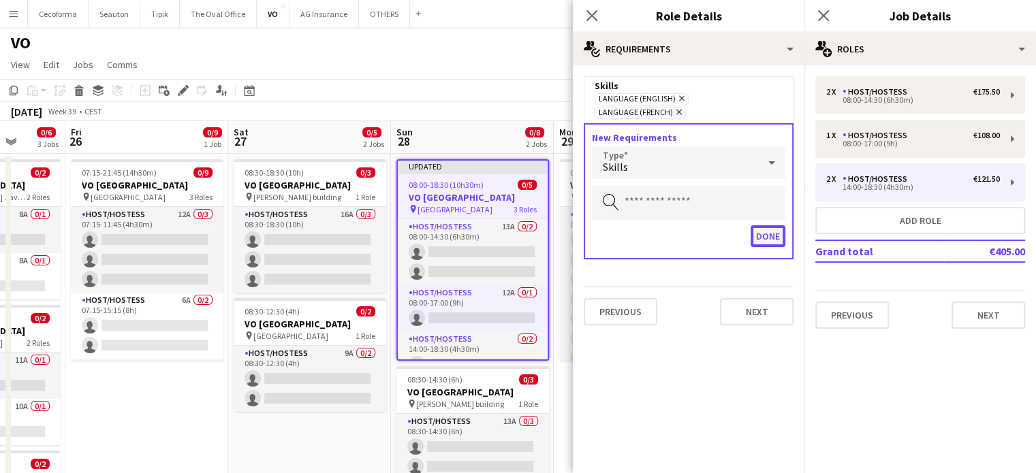
click at [776, 227] on button "Done" at bounding box center [767, 236] width 35 height 22
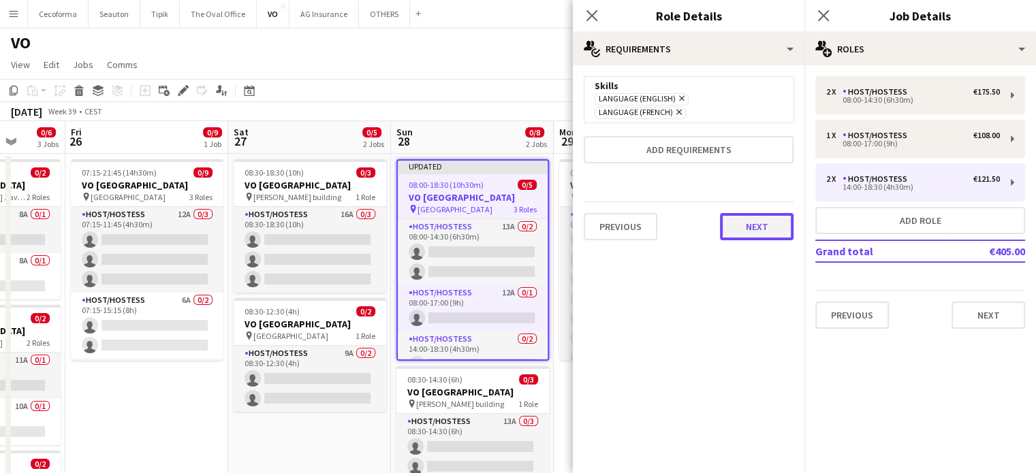
click at [776, 213] on button "Next" at bounding box center [757, 226] width 74 height 27
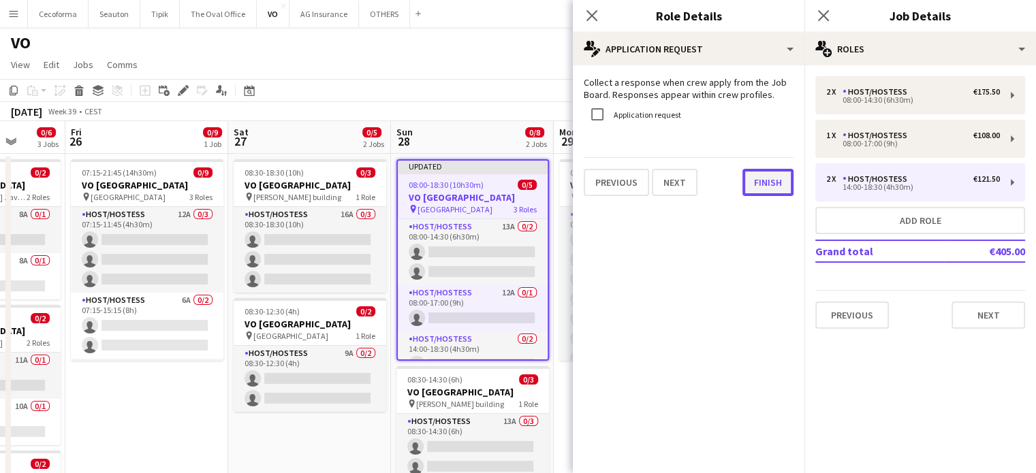
click at [767, 187] on button "Finish" at bounding box center [767, 182] width 51 height 27
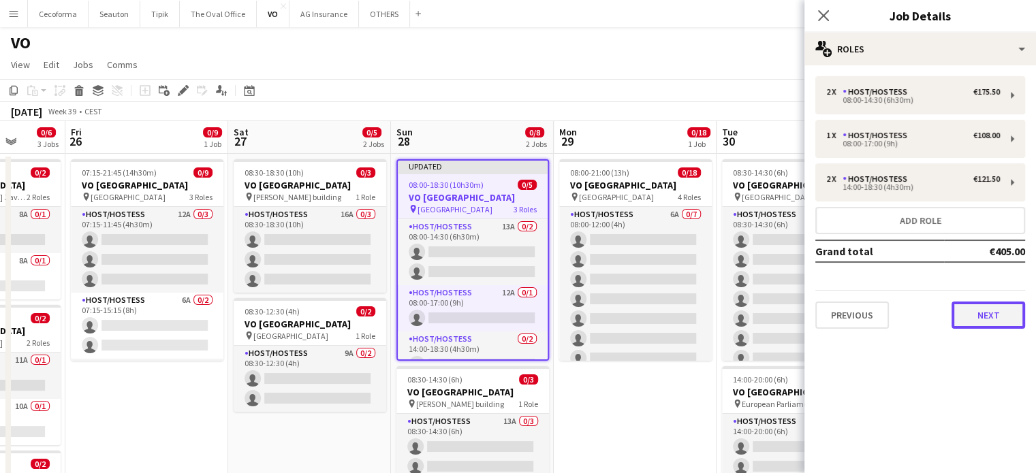
click at [996, 313] on button "Next" at bounding box center [988, 315] width 74 height 27
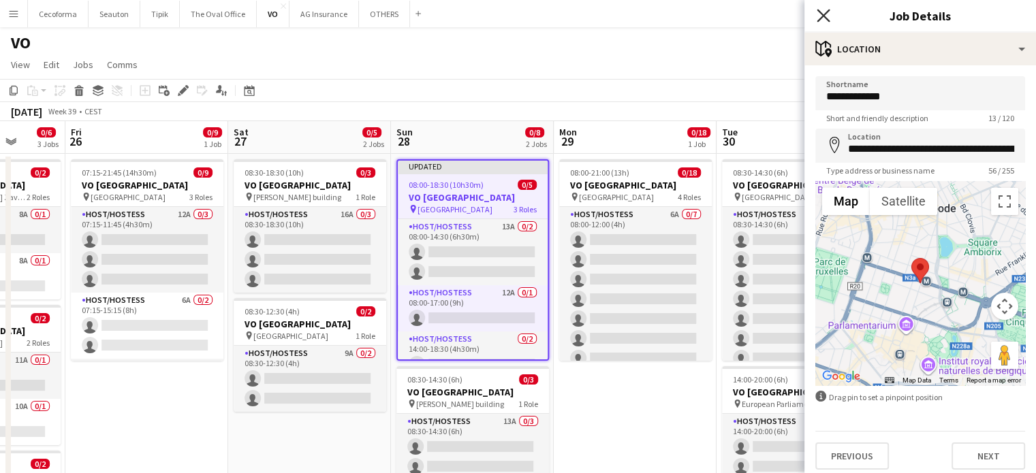
click at [826, 12] on icon at bounding box center [823, 15] width 13 height 13
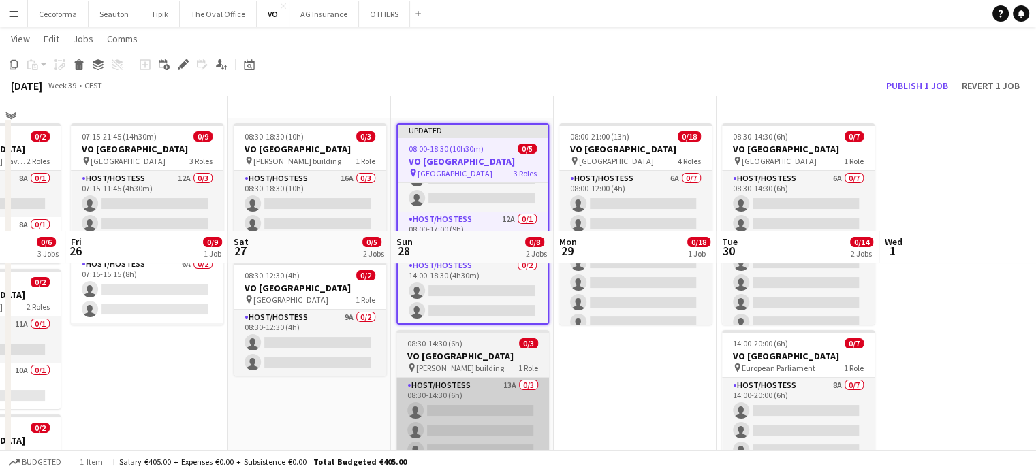
scroll to position [0, 0]
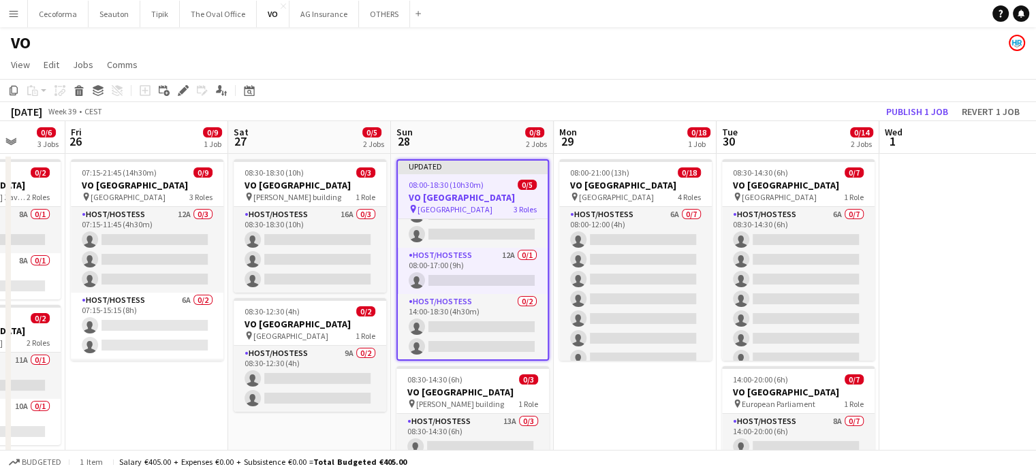
click at [626, 411] on app-date-cell "08:00-21:00 (13h) 0/18 VO Europe pin UR Square 4 Roles Host/Hostess 6A 0/7 08:0…" at bounding box center [635, 388] width 163 height 468
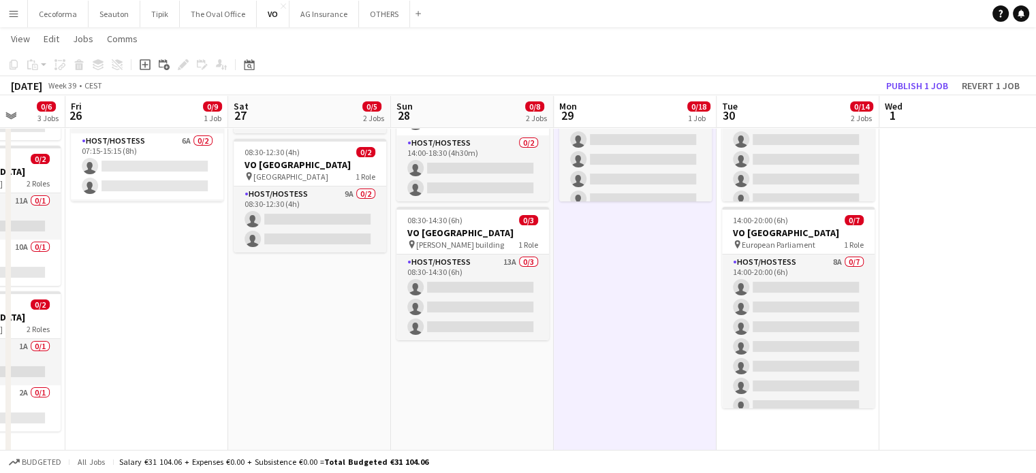
scroll to position [170, 0]
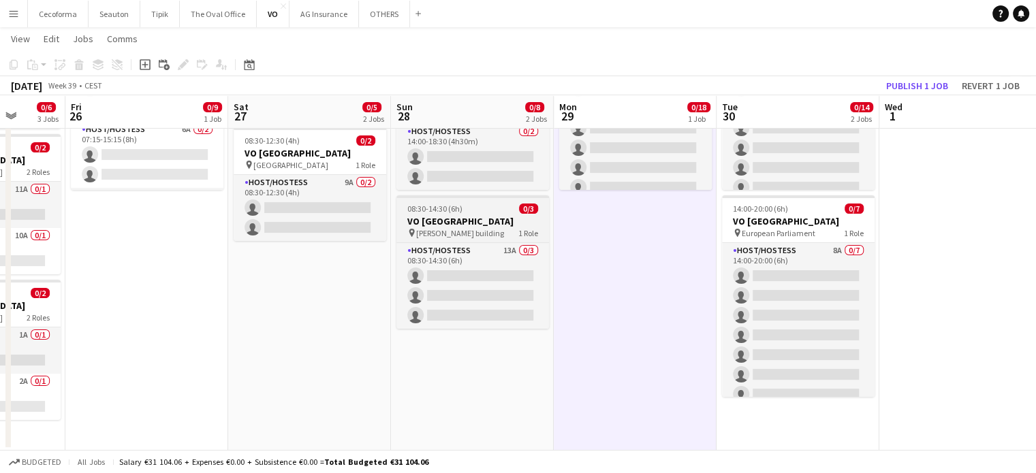
click at [455, 222] on h3 "VO [GEOGRAPHIC_DATA]" at bounding box center [472, 221] width 153 height 12
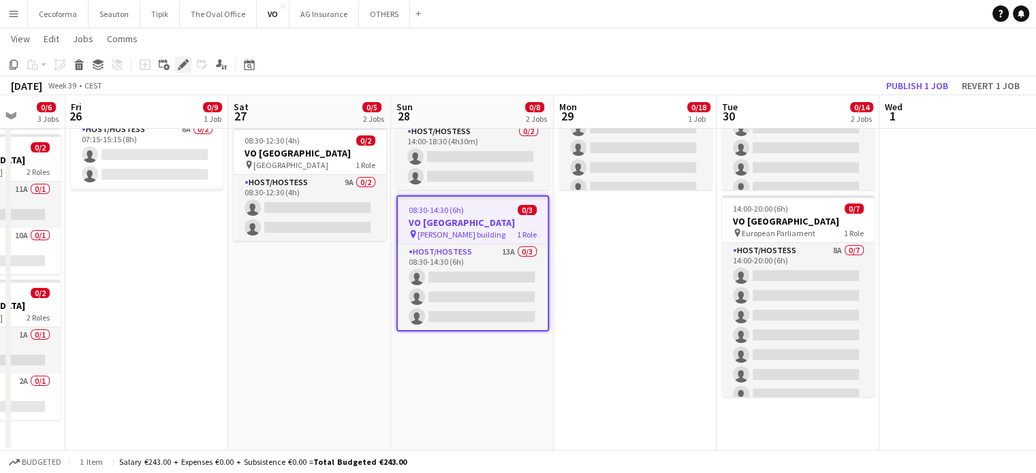
click at [185, 64] on icon at bounding box center [182, 64] width 7 height 7
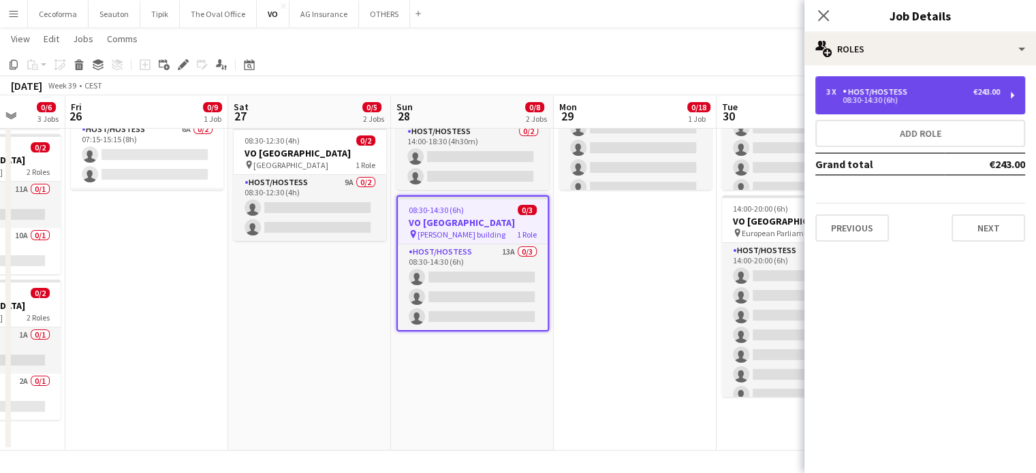
click at [883, 98] on div "08:30-14:30 (6h)" at bounding box center [913, 100] width 174 height 7
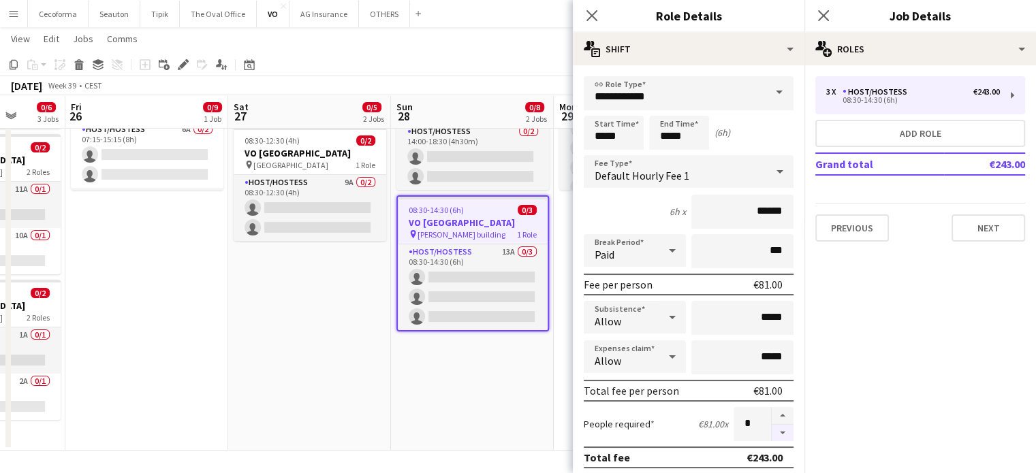
click at [776, 429] on button "button" at bounding box center [783, 433] width 22 height 17
type input "*"
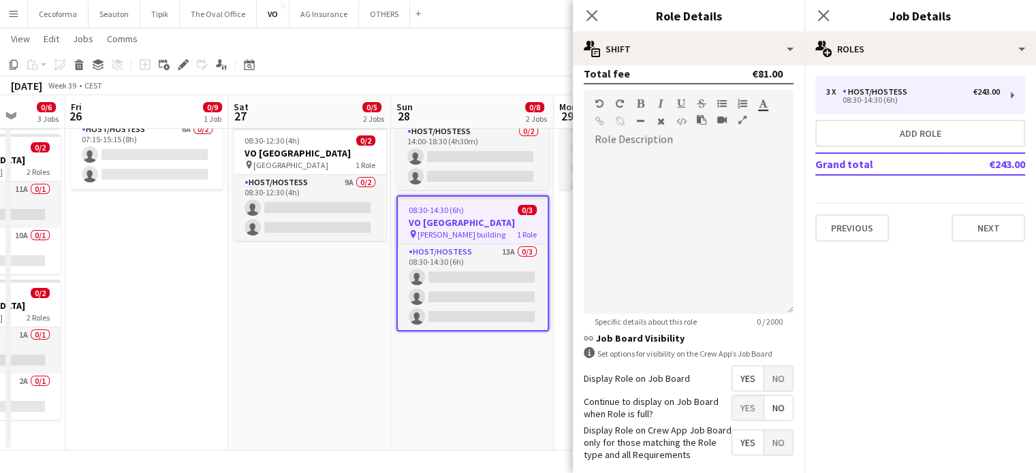
scroll to position [445, 0]
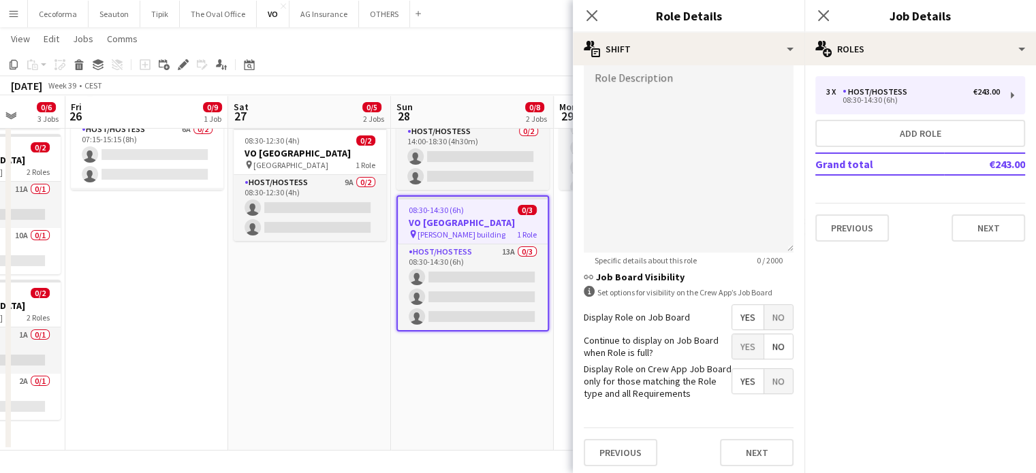
click at [586, 311] on label "Display Role on Job Board" at bounding box center [637, 317] width 106 height 12
click at [731, 447] on button "Next" at bounding box center [757, 452] width 74 height 27
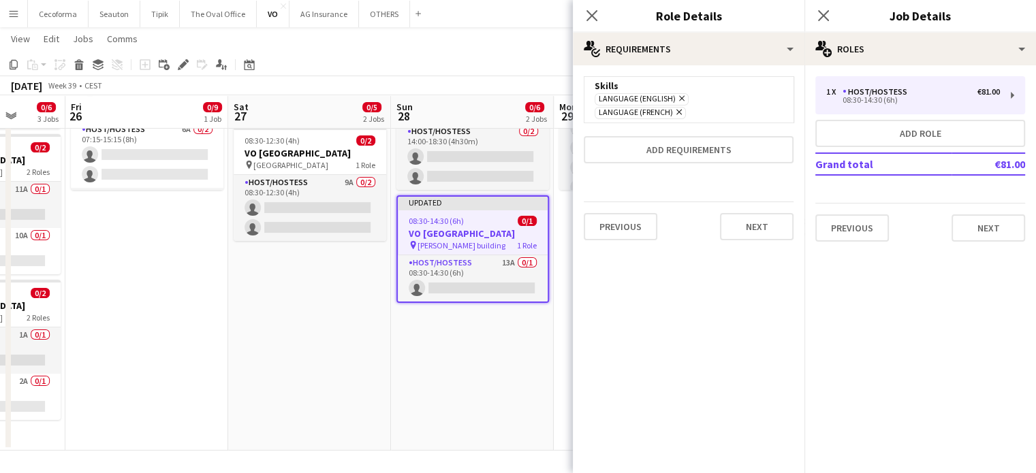
scroll to position [0, 0]
click at [749, 225] on button "Next" at bounding box center [757, 226] width 74 height 27
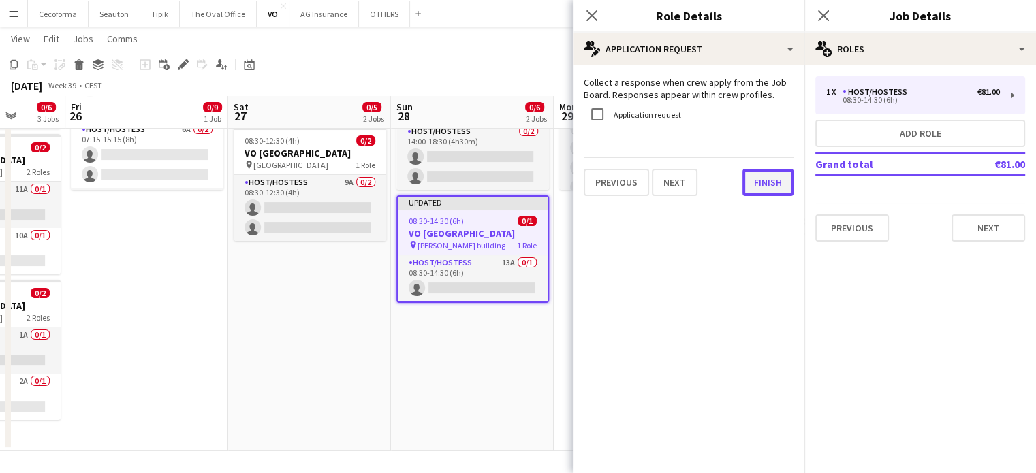
click at [761, 189] on button "Finish" at bounding box center [767, 182] width 51 height 27
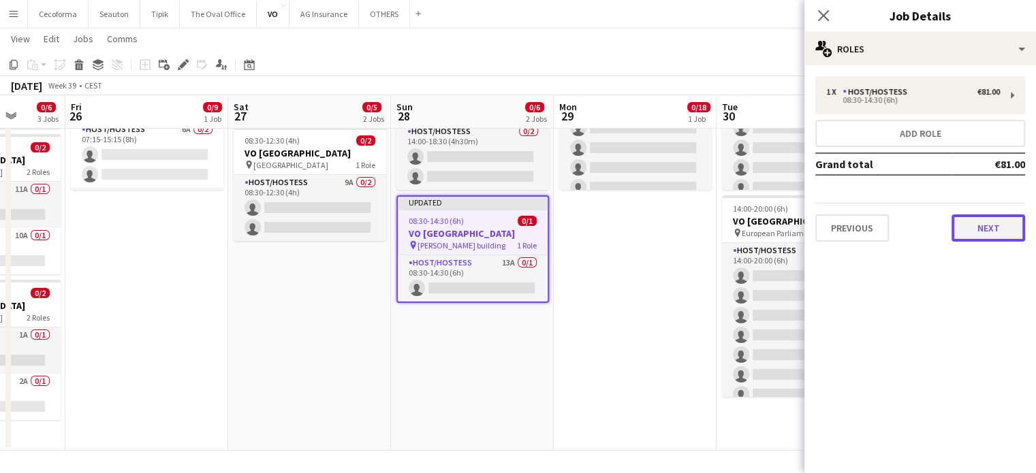
click at [997, 236] on button "Next" at bounding box center [988, 228] width 74 height 27
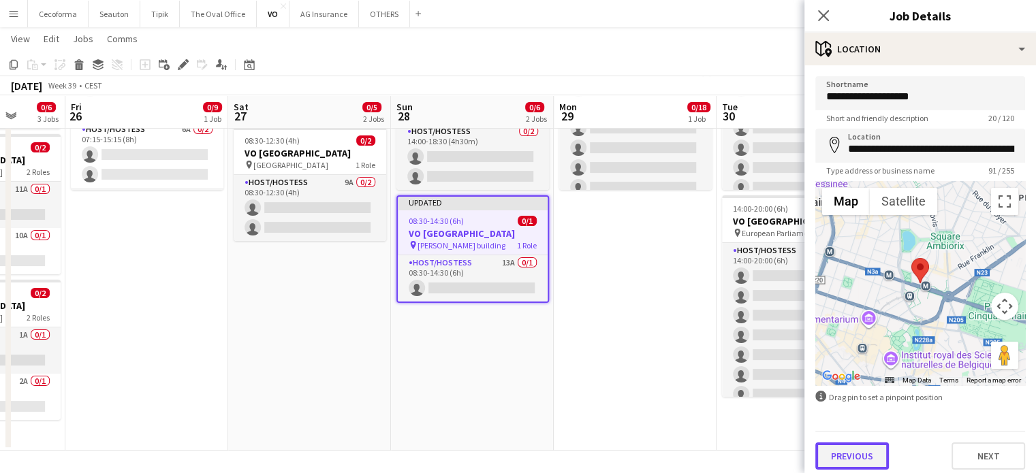
click at [852, 457] on button "Previous" at bounding box center [852, 456] width 74 height 27
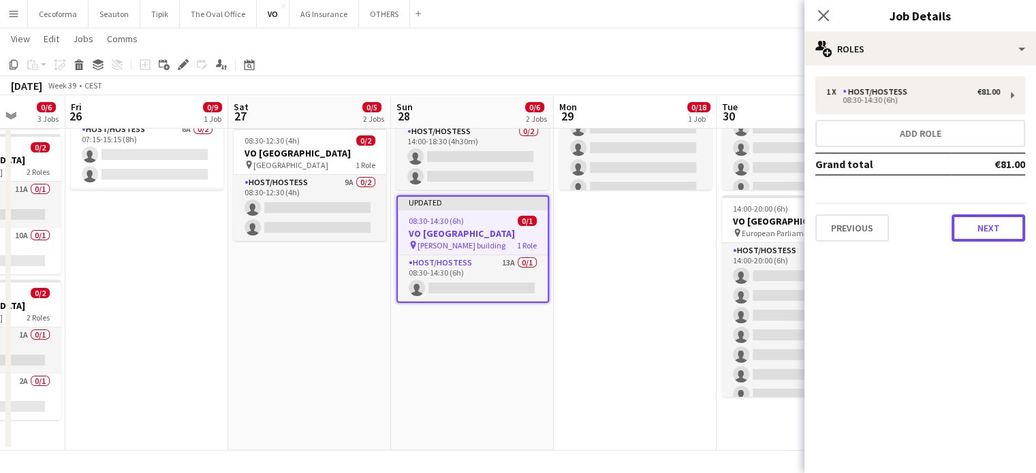
click at [992, 222] on button "Next" at bounding box center [988, 228] width 74 height 27
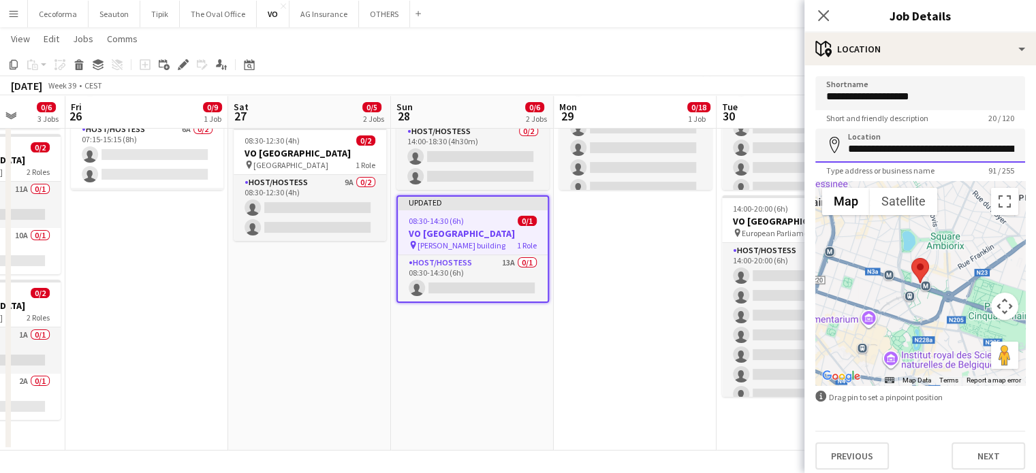
click at [951, 153] on input "**********" at bounding box center [920, 146] width 210 height 34
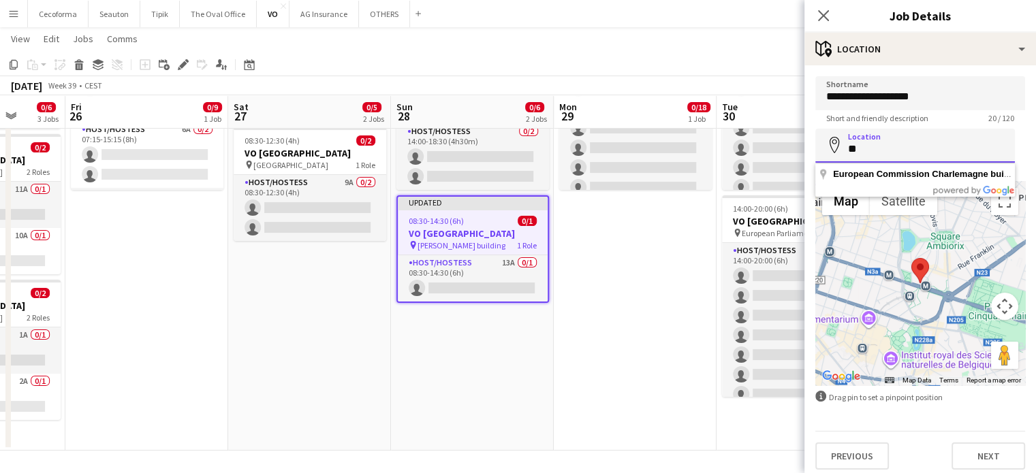
type input "*"
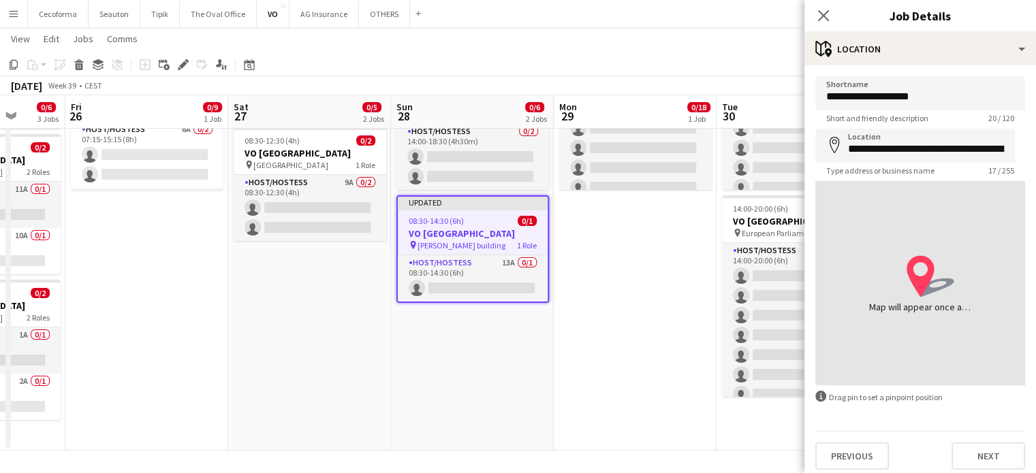
type input "**********"
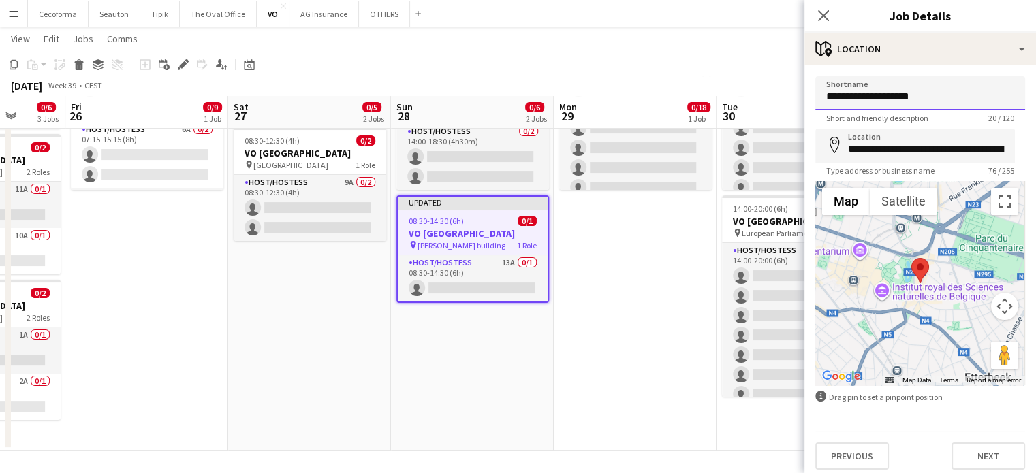
click at [945, 99] on input "**********" at bounding box center [920, 93] width 210 height 34
type input "*"
type input "**********"
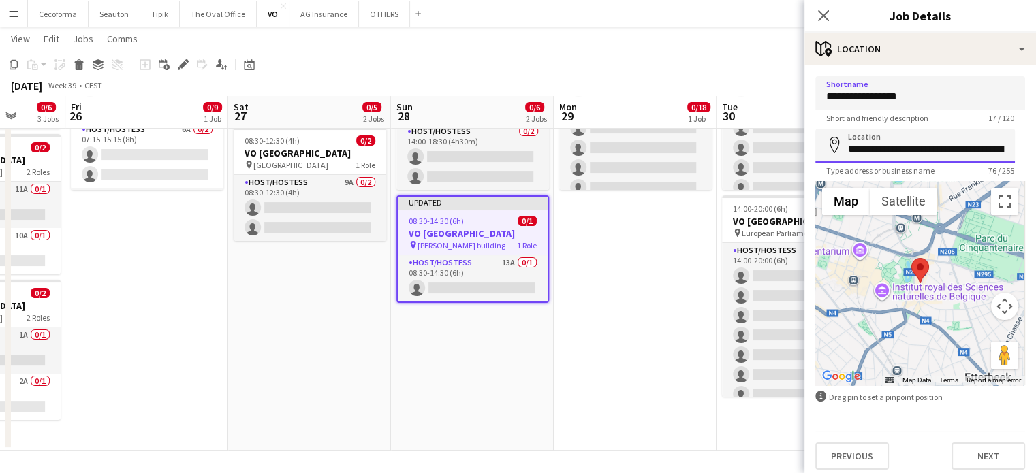
click at [989, 146] on input "**********" at bounding box center [915, 146] width 200 height 34
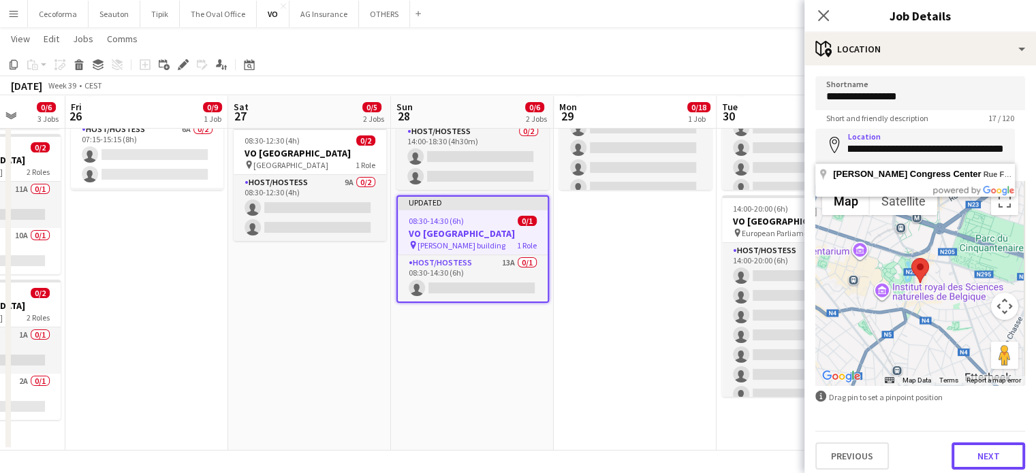
click at [983, 453] on button "Next" at bounding box center [988, 456] width 74 height 27
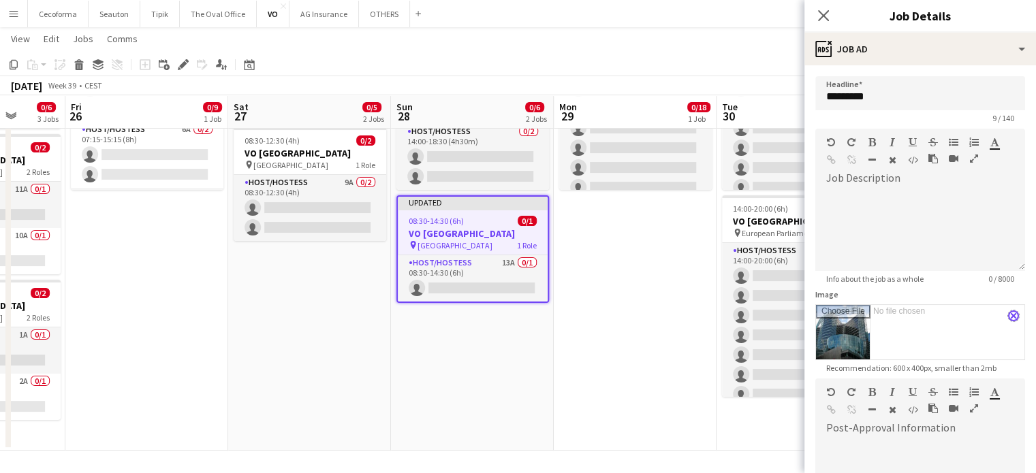
click at [1009, 313] on app-icon "close" at bounding box center [1013, 315] width 8 height 5
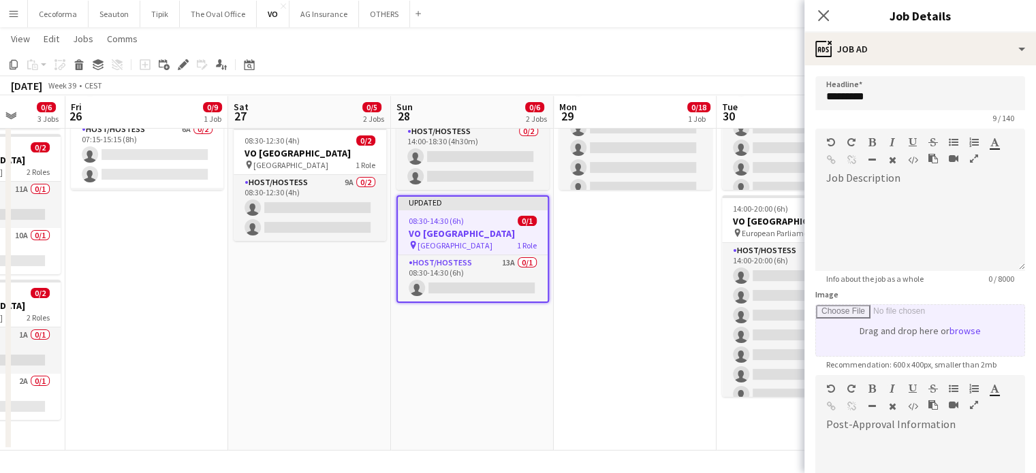
click at [947, 326] on input "Image" at bounding box center [920, 330] width 208 height 51
type input "**********"
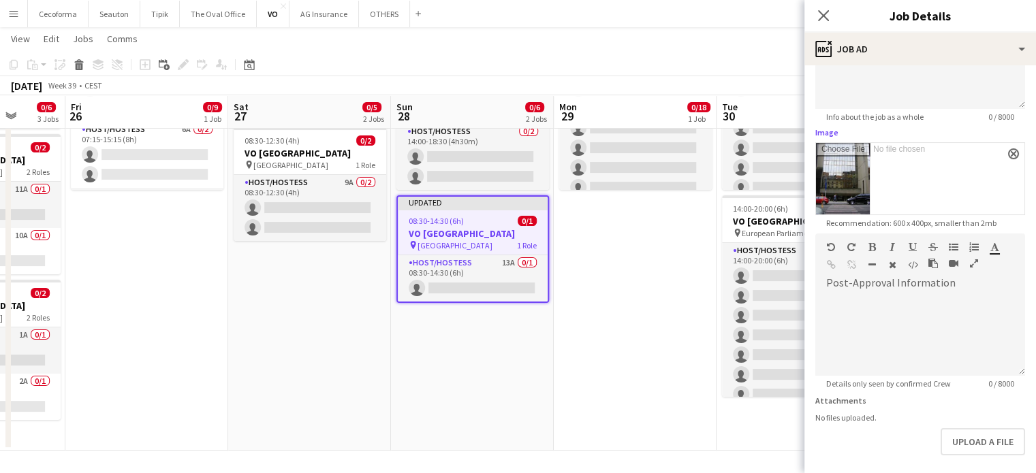
scroll to position [219, 0]
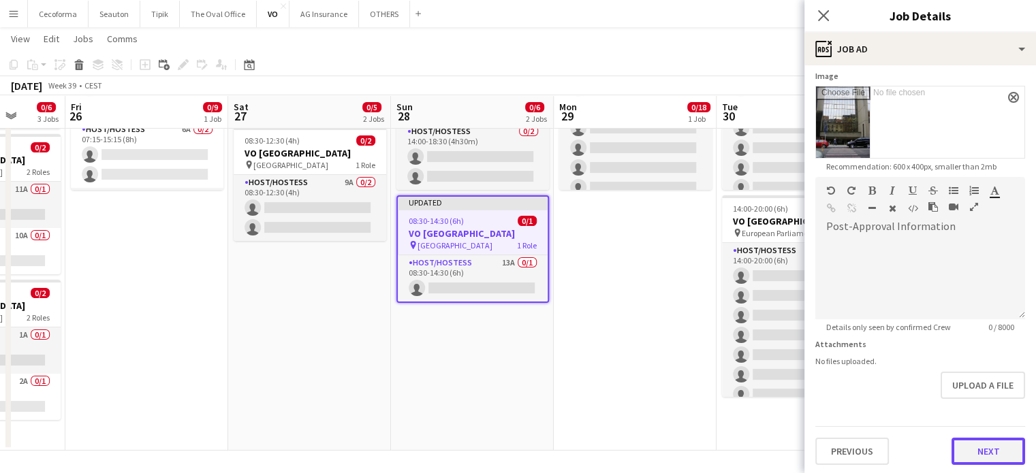
click at [978, 446] on button "Next" at bounding box center [988, 451] width 74 height 27
type input "*******"
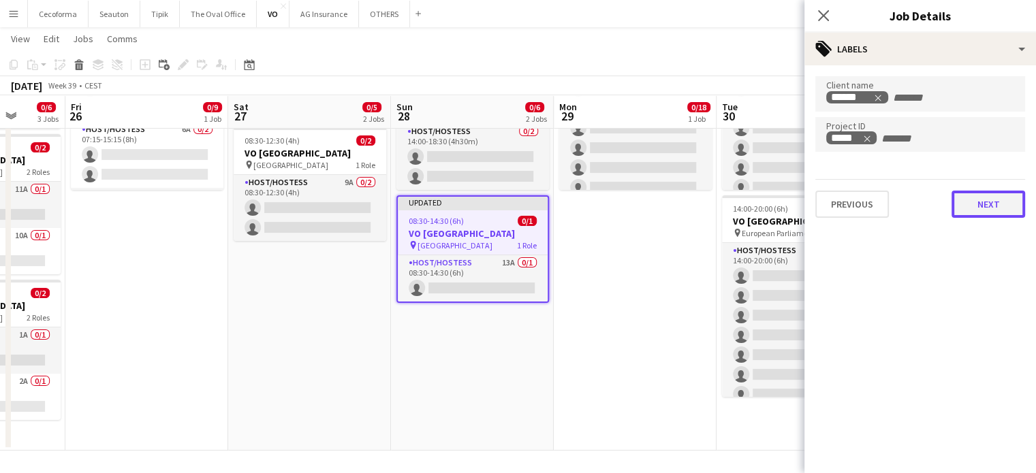
click at [983, 204] on button "Next" at bounding box center [988, 204] width 74 height 27
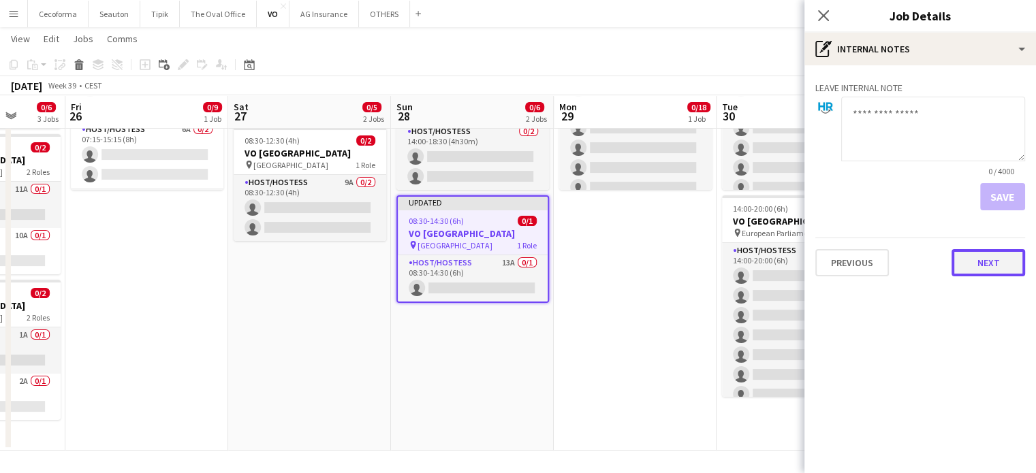
click at [994, 269] on button "Next" at bounding box center [988, 262] width 74 height 27
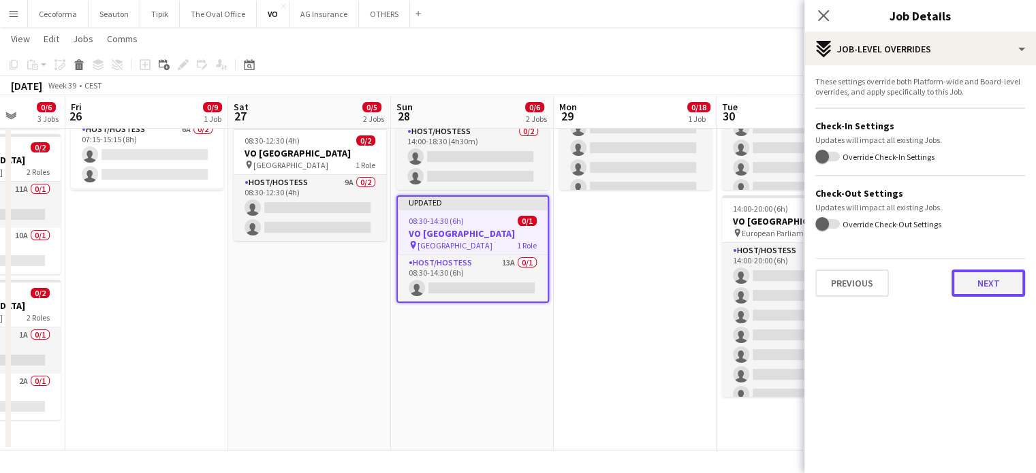
click at [1002, 277] on button "Next" at bounding box center [988, 283] width 74 height 27
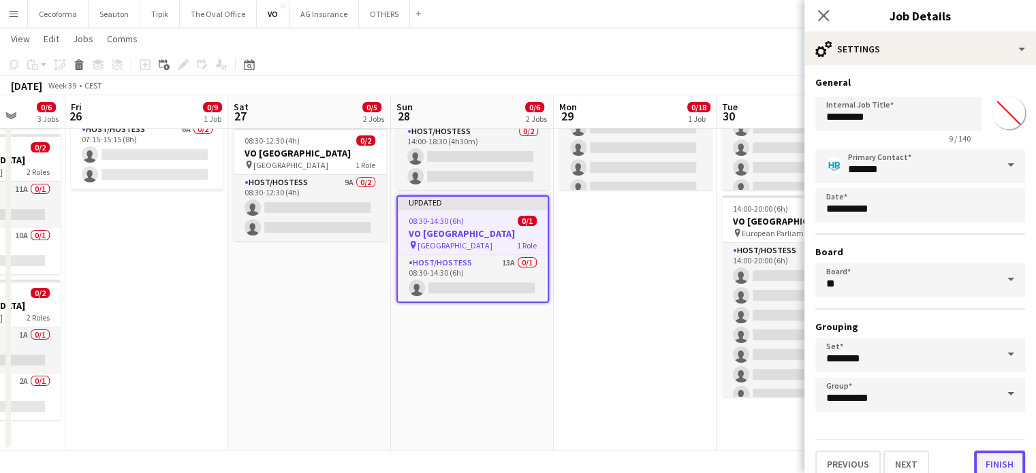
click at [993, 459] on button "Finish" at bounding box center [999, 464] width 51 height 27
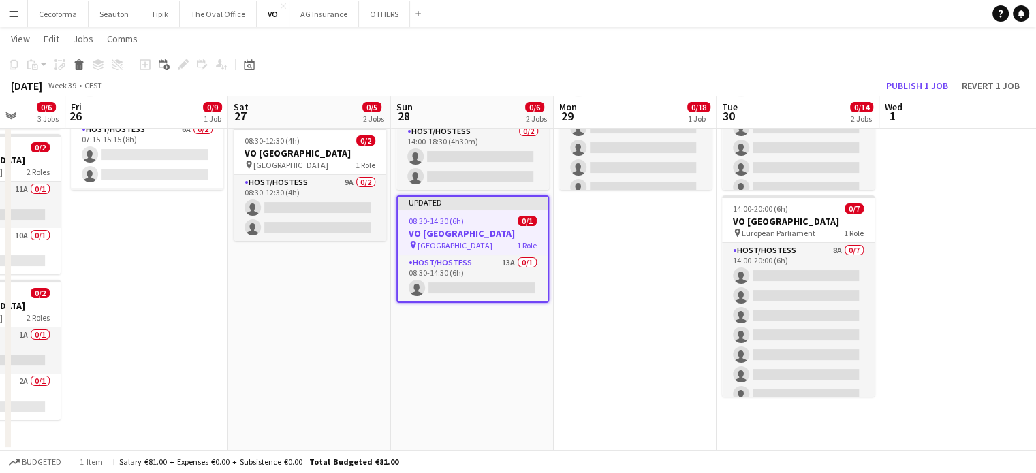
click at [657, 370] on app-date-cell "08:00-21:00 (13h) 0/18 VO Europe pin UR Square 4 Roles Host/Hostess 6A 0/7 08:0…" at bounding box center [635, 217] width 163 height 468
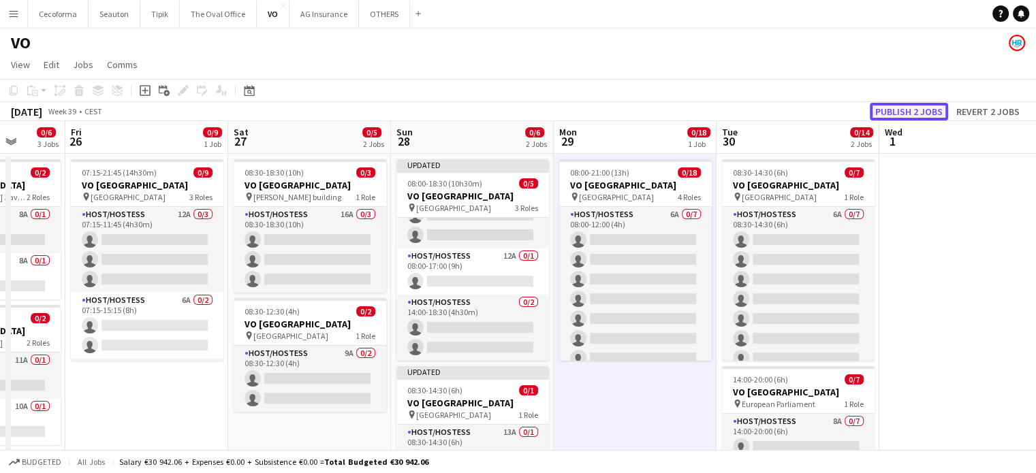
click at [902, 106] on button "Publish 2 jobs" at bounding box center [909, 112] width 78 height 18
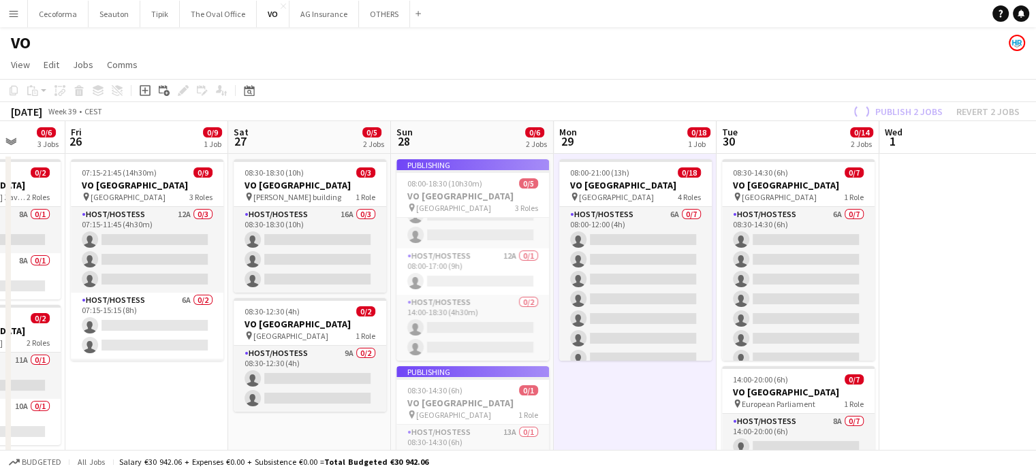
scroll to position [25, 0]
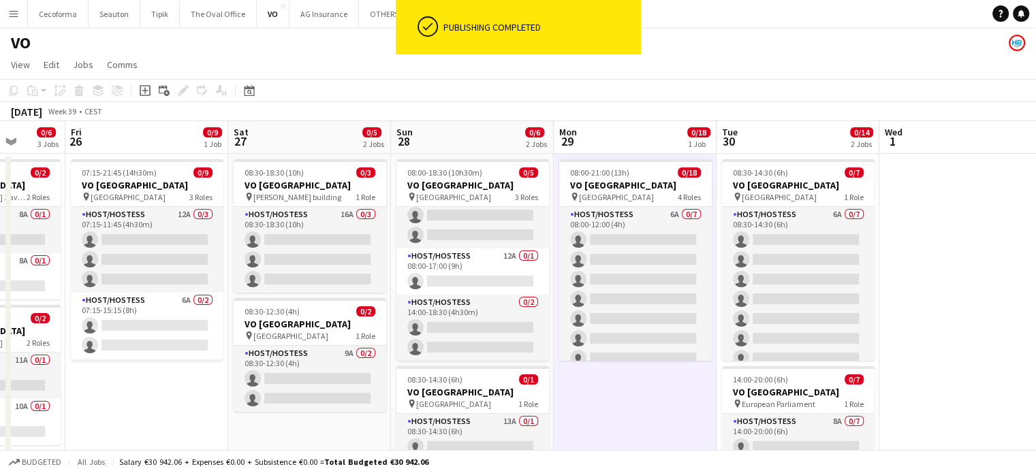
click at [953, 249] on app-date-cell at bounding box center [960, 388] width 163 height 468
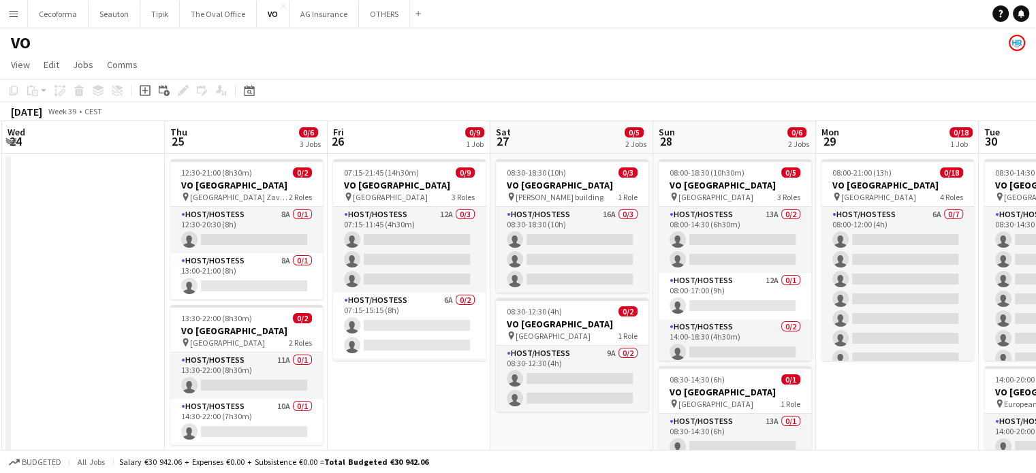
scroll to position [0, 321]
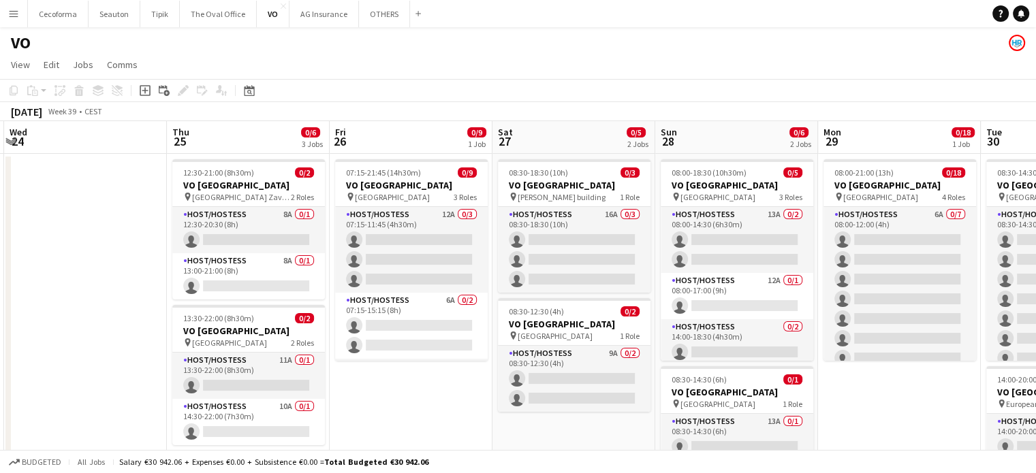
drag, startPoint x: 319, startPoint y: 426, endPoint x: 583, endPoint y: 438, distance: 264.5
click at [583, 438] on app-calendar-viewport "Mon 22 Tue 23 Wed 24 Thu 25 0/6 3 Jobs Fri 26 0/9 1 Job Sat 27 0/5 2 Jobs Sun 2…" at bounding box center [518, 371] width 1036 height 501
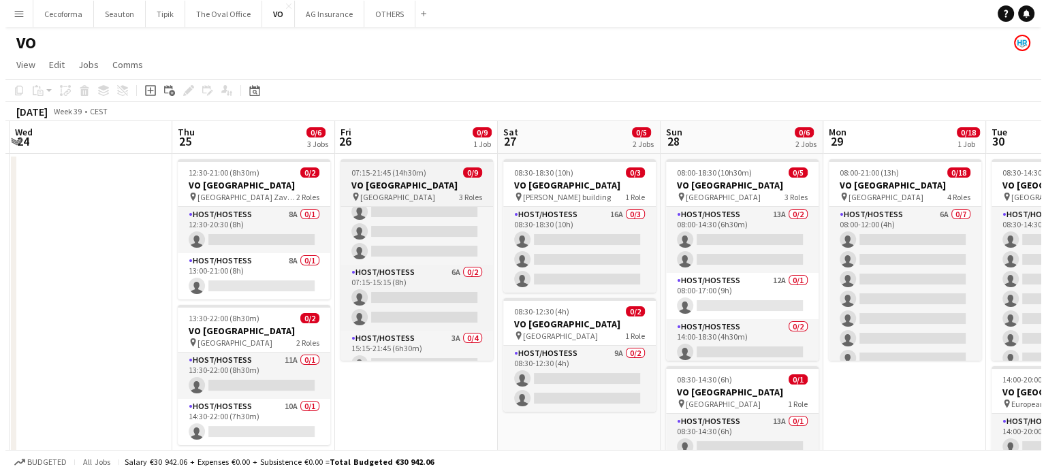
scroll to position [0, 0]
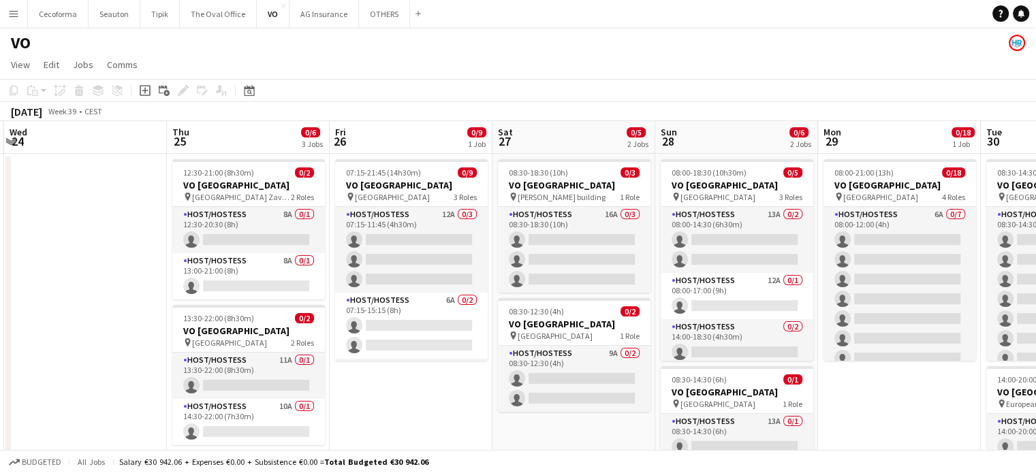
click at [576, 439] on app-date-cell "08:30-18:30 (10h) 0/3 VO Europe pin [PERSON_NAME] building 1 Role Host/Hostess …" at bounding box center [573, 388] width 163 height 468
click at [372, 10] on button "OTHERS Close" at bounding box center [384, 14] width 51 height 27
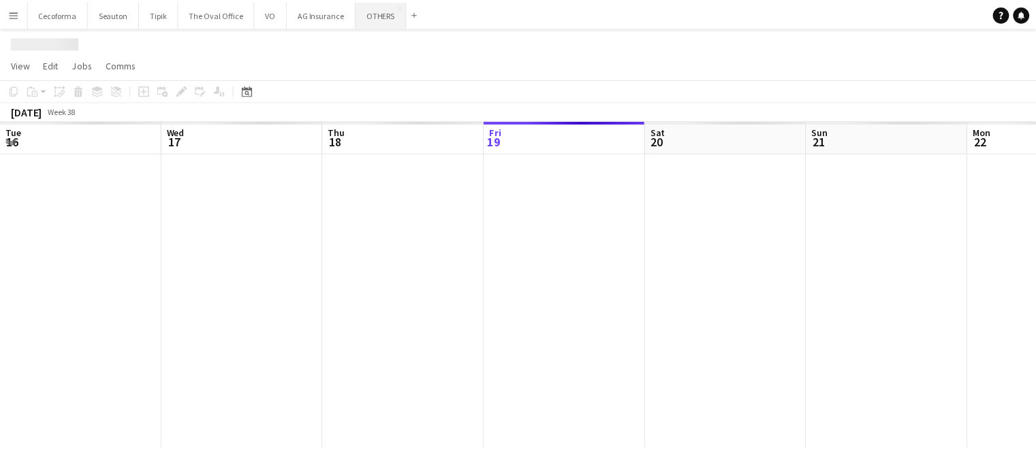
scroll to position [0, 326]
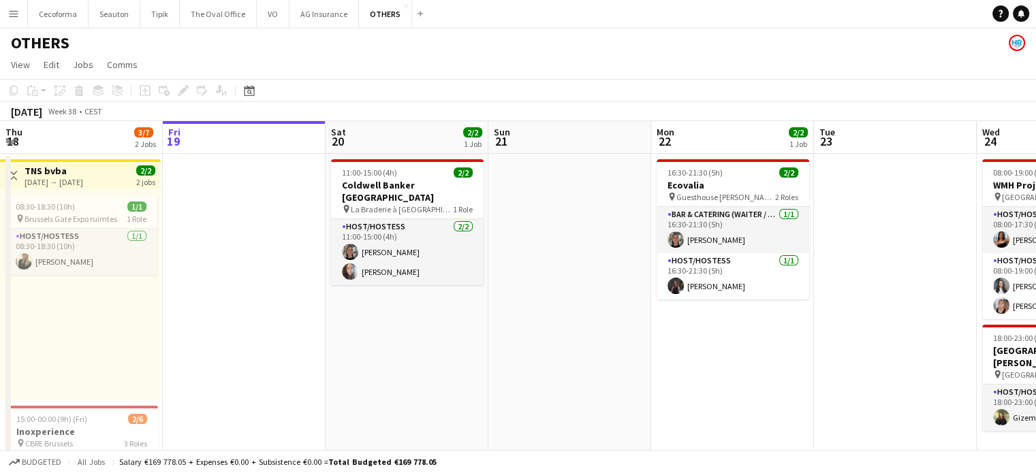
click at [711, 379] on app-date-cell "16:30-21:30 (5h) 2/2 Ecovalia pin Guesthouse [PERSON_NAME] [PERSON_NAME] 2 Role…" at bounding box center [732, 394] width 163 height 481
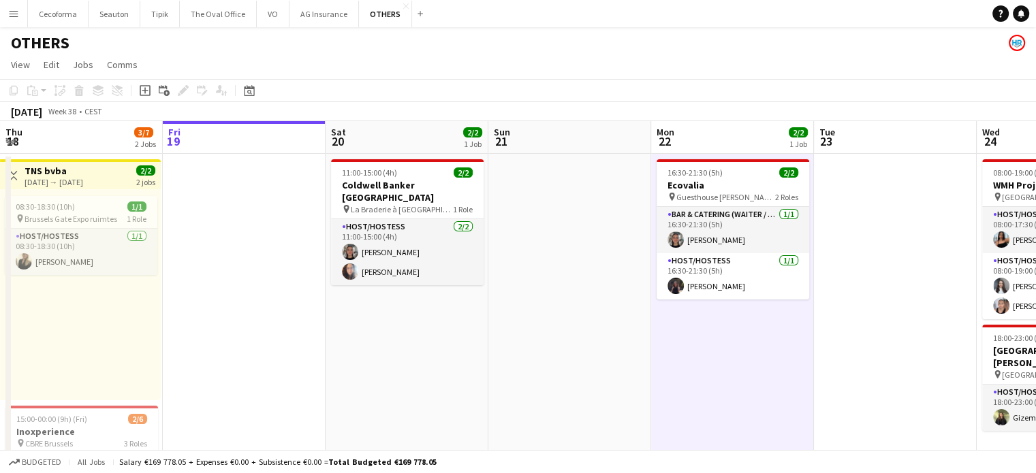
click at [531, 383] on app-date-cell at bounding box center [569, 394] width 163 height 481
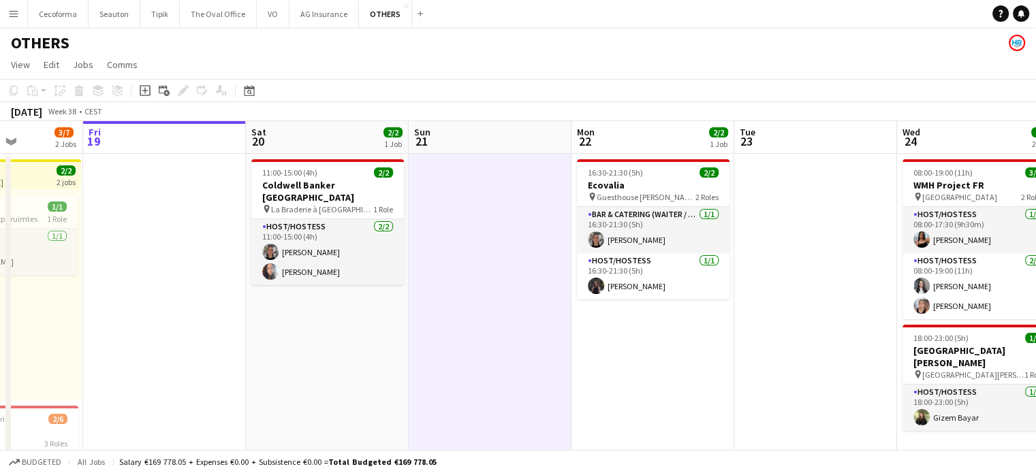
drag, startPoint x: 716, startPoint y: 390, endPoint x: 566, endPoint y: 367, distance: 151.5
click at [566, 367] on app-calendar-viewport "Tue 16 2/2 1 Job Wed 17 1/1 1 Job Thu 18 3/7 2 Jobs Fri 19 Sat 20 2/2 1 Job Sun…" at bounding box center [518, 377] width 1036 height 513
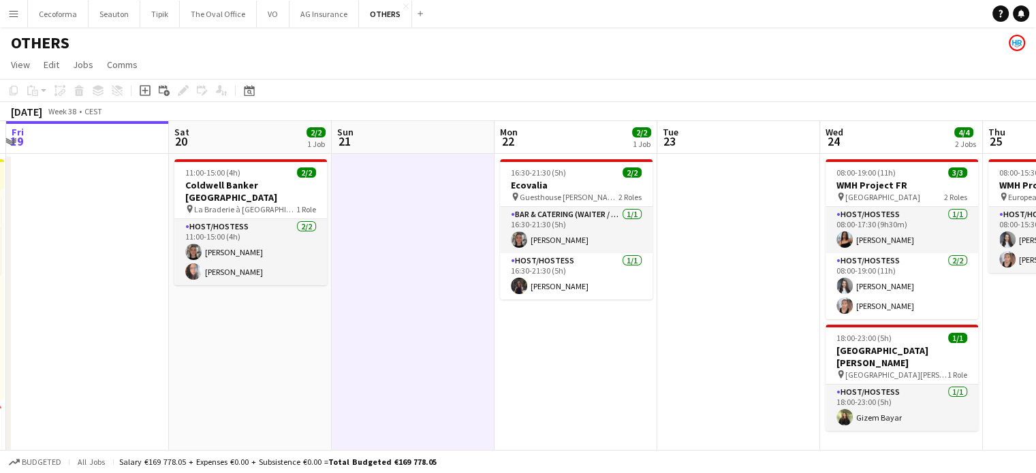
click at [16, 15] on app-icon "Menu" at bounding box center [13, 13] width 11 height 11
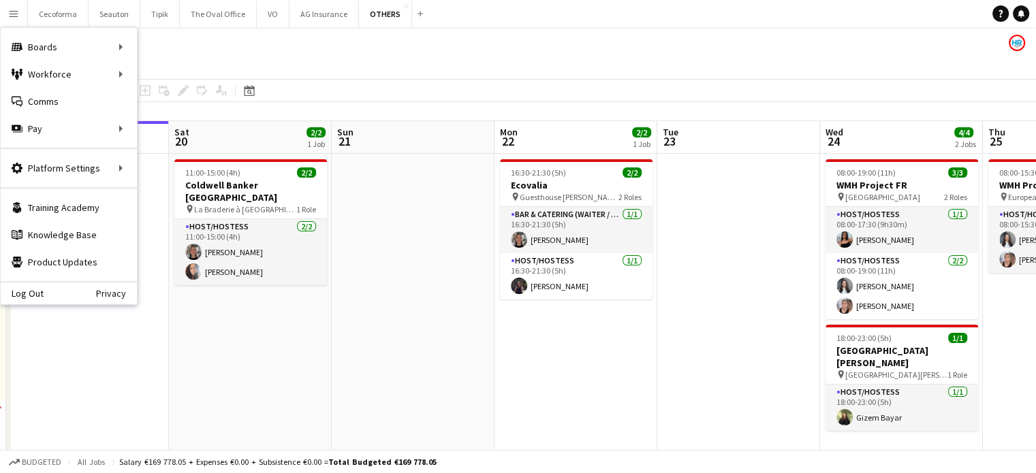
click at [49, 298] on div "Log Out Privacy" at bounding box center [69, 292] width 136 height 23
click at [29, 294] on link "Log Out" at bounding box center [22, 293] width 43 height 11
